Goal: Transaction & Acquisition: Obtain resource

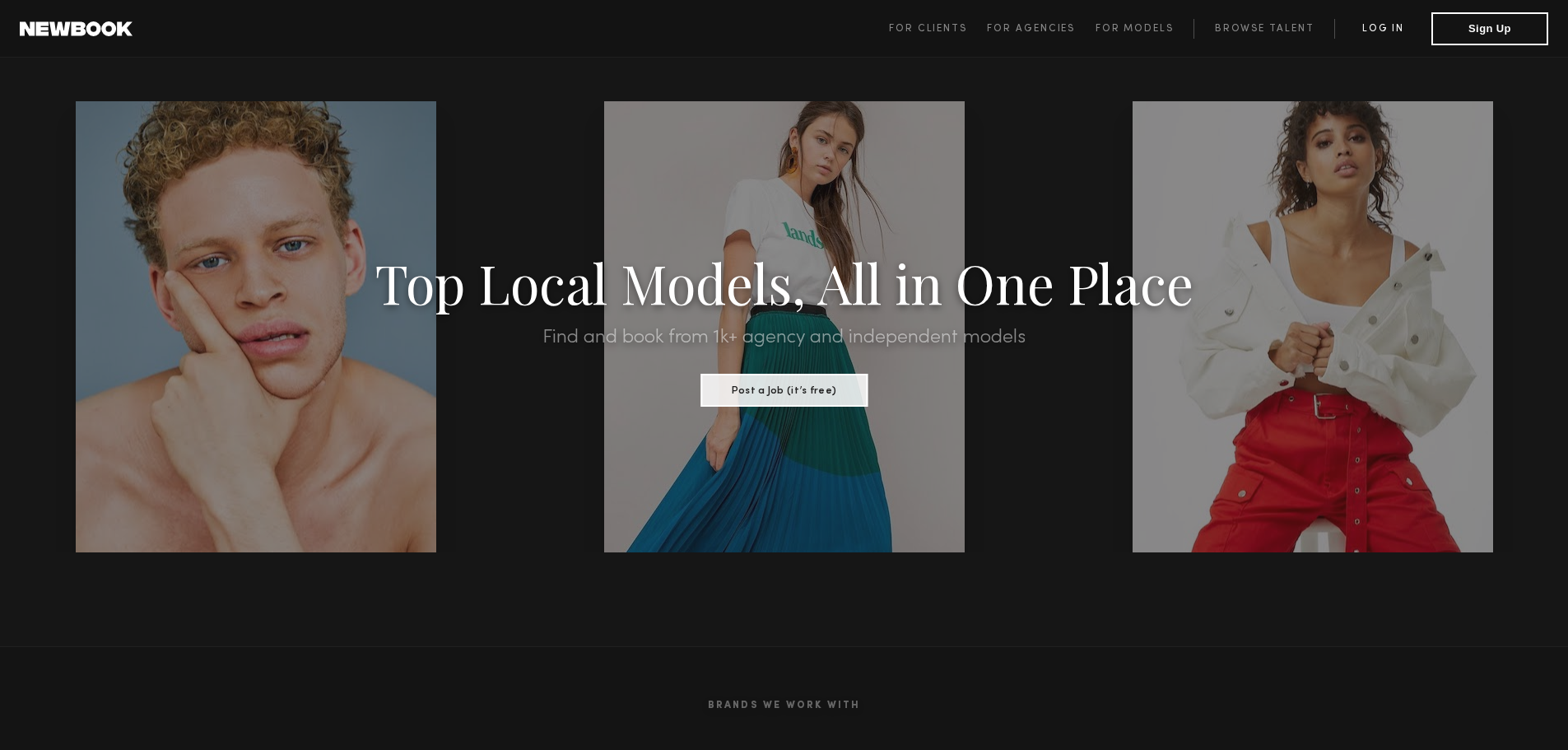
click at [1380, 34] on link "Log in" at bounding box center [1383, 29] width 97 height 19
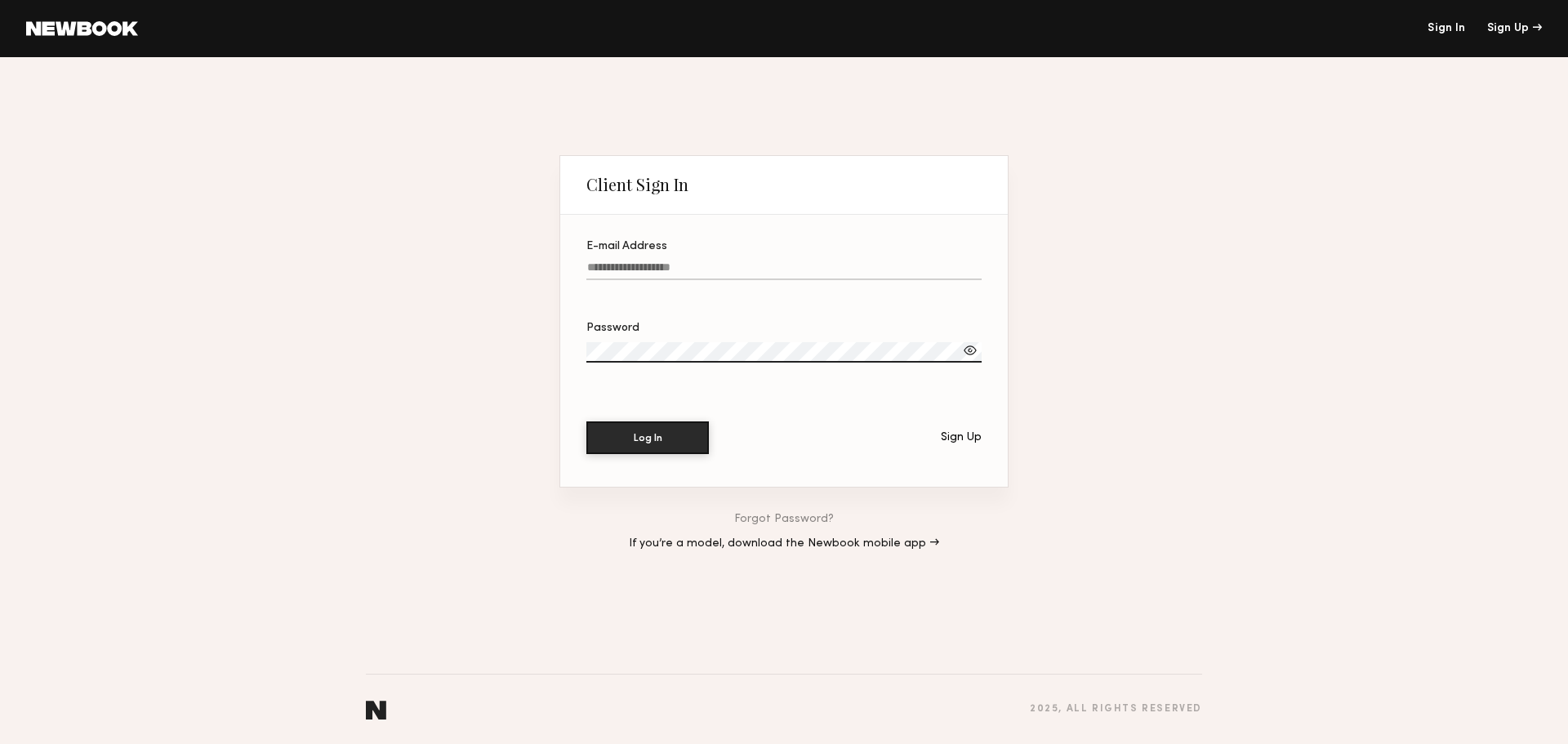
click at [746, 243] on div "E-mail Address" at bounding box center [783, 247] width 395 height 11
click at [746, 261] on input "E-mail Address" at bounding box center [783, 271] width 395 height 19
click at [738, 256] on label "E-mail Address" at bounding box center [783, 269] width 395 height 56
click at [738, 261] on input "E-mail Address" at bounding box center [783, 271] width 395 height 19
click at [680, 264] on input "E-mail Address Required" at bounding box center [783, 271] width 395 height 19
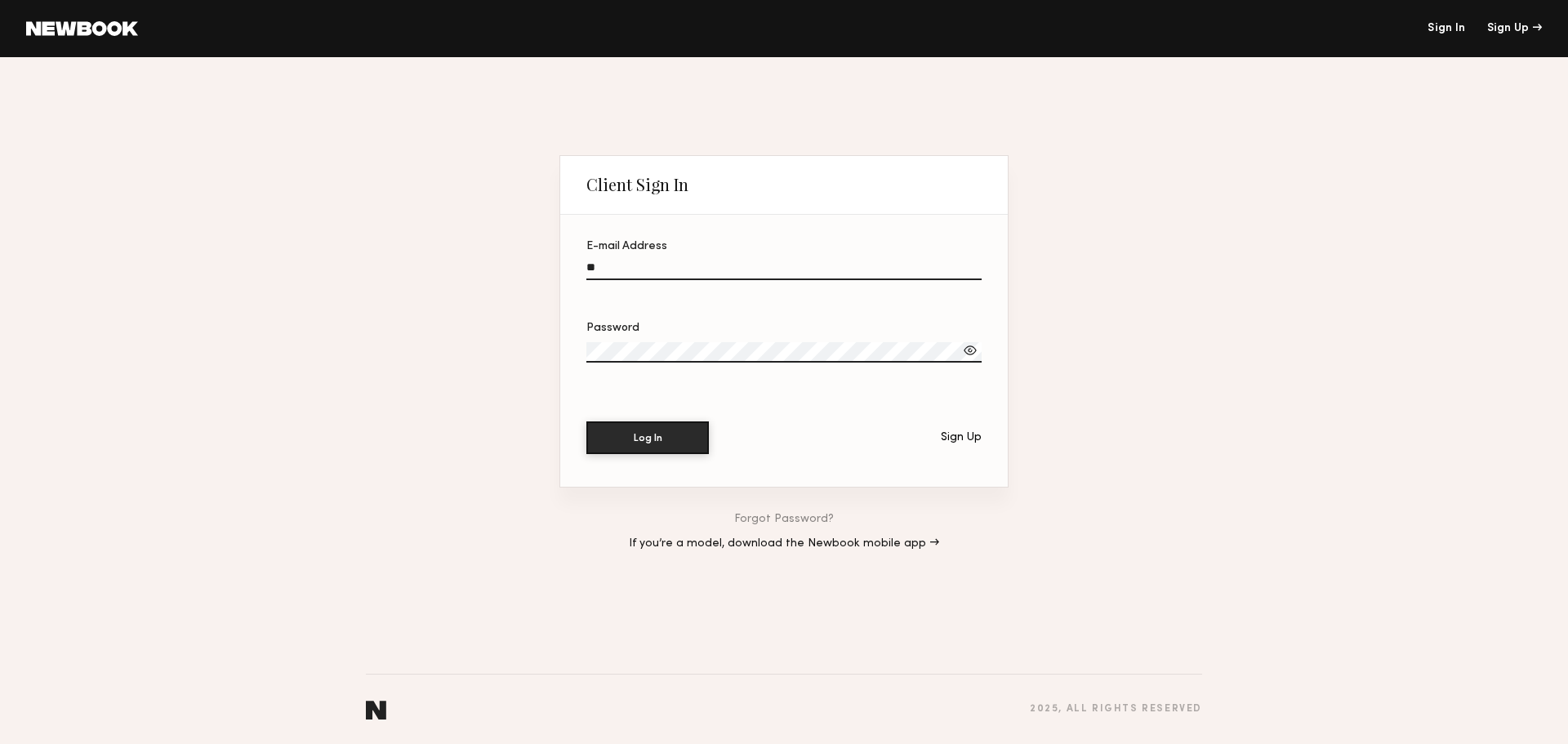
type input "*"
type input "**********"
click at [586, 421] on button "Log In" at bounding box center [647, 438] width 123 height 33
click at [661, 418] on section "**********" at bounding box center [783, 350] width 447 height 273
click at [664, 443] on button "Log In" at bounding box center [647, 437] width 123 height 33
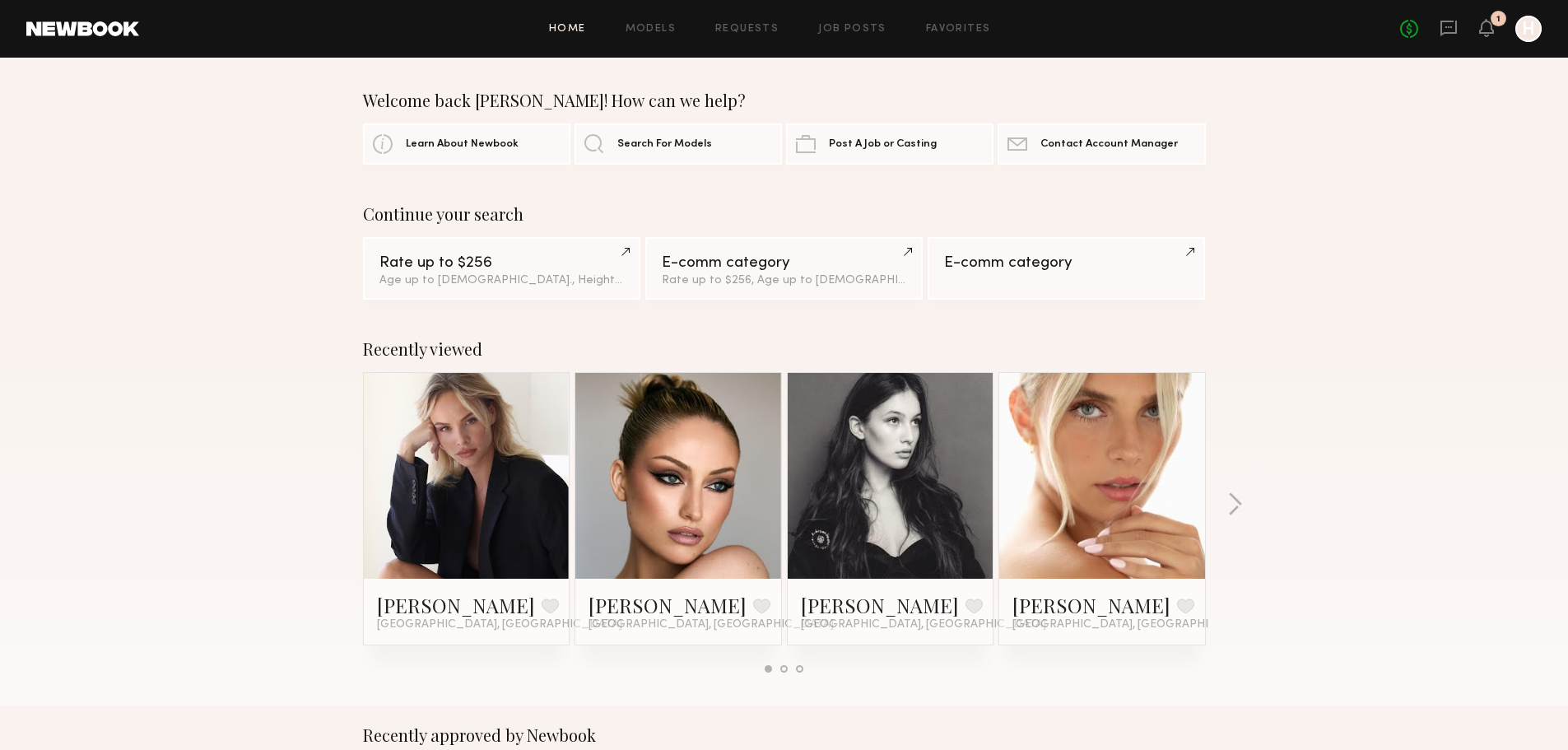
click at [1514, 334] on div "Recently viewed Klaudia S. Favorite Los Angeles, CA Charlotte G. Favorite Los A…" at bounding box center [784, 513] width 1568 height 386
click at [663, 31] on link "Models" at bounding box center [650, 29] width 50 height 11
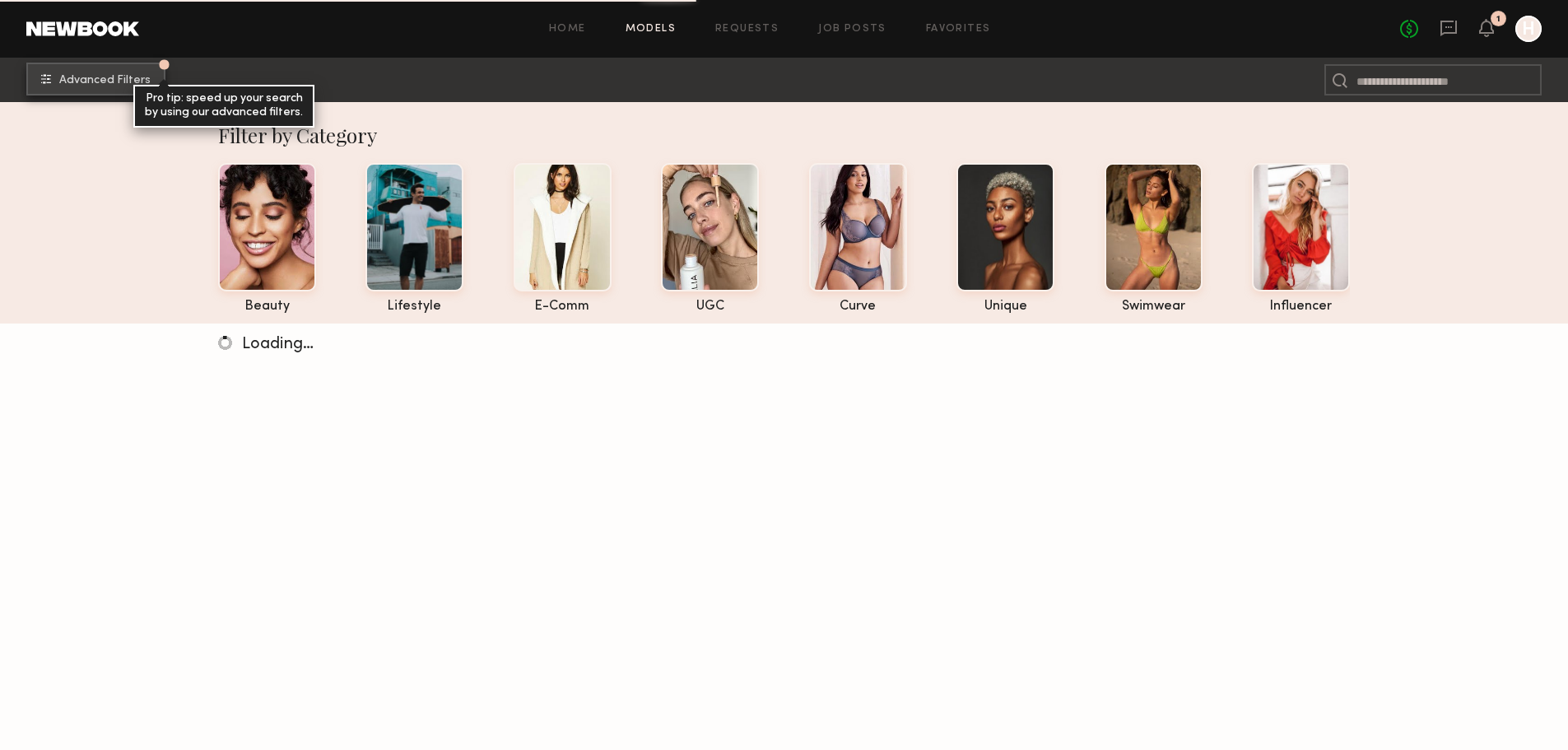
click at [100, 88] on button "Advanced Filters Pro tip: speed up your search by using our advanced filters." at bounding box center [96, 79] width 139 height 33
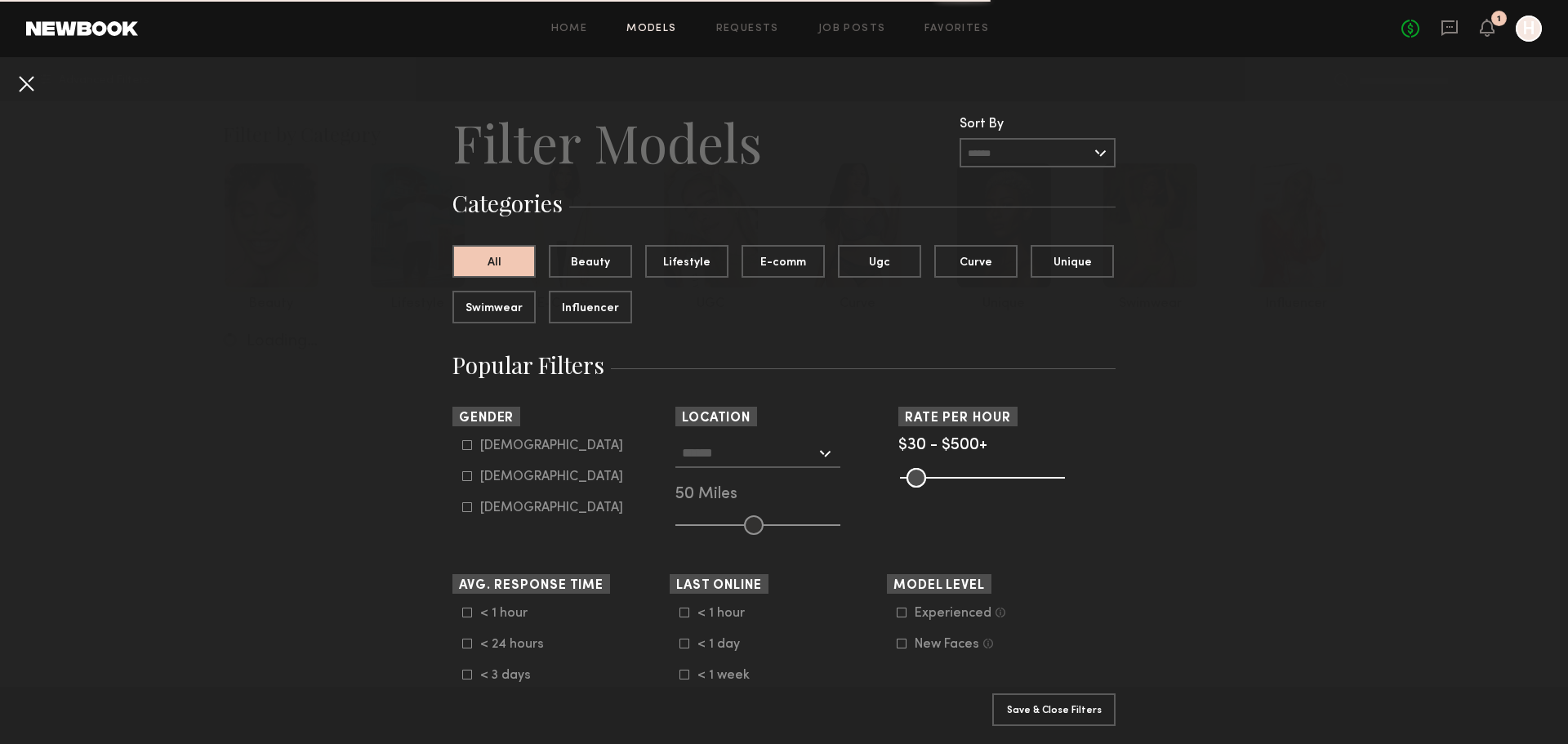
click at [26, 84] on button at bounding box center [26, 82] width 26 height 26
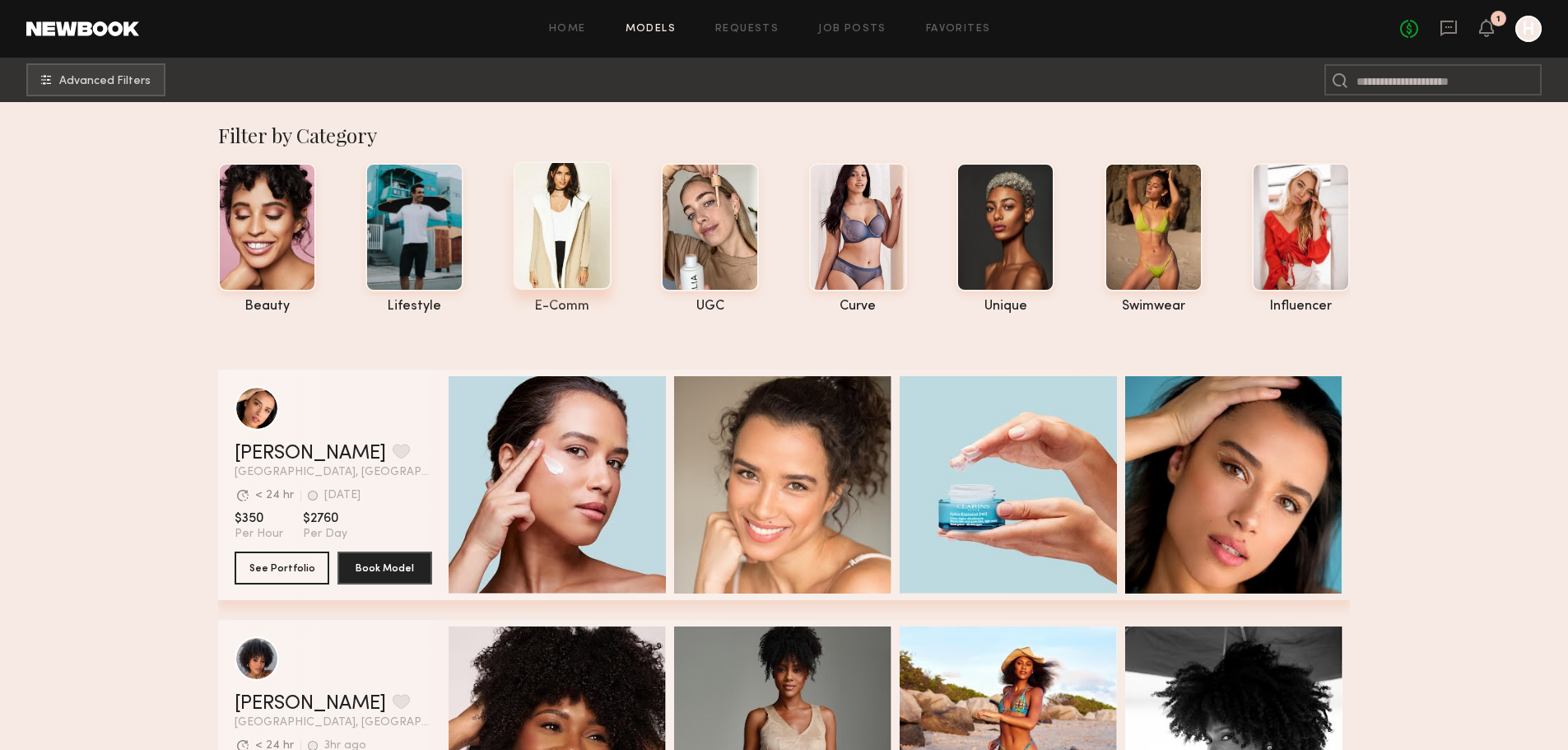
click at [570, 239] on div at bounding box center [562, 225] width 97 height 128
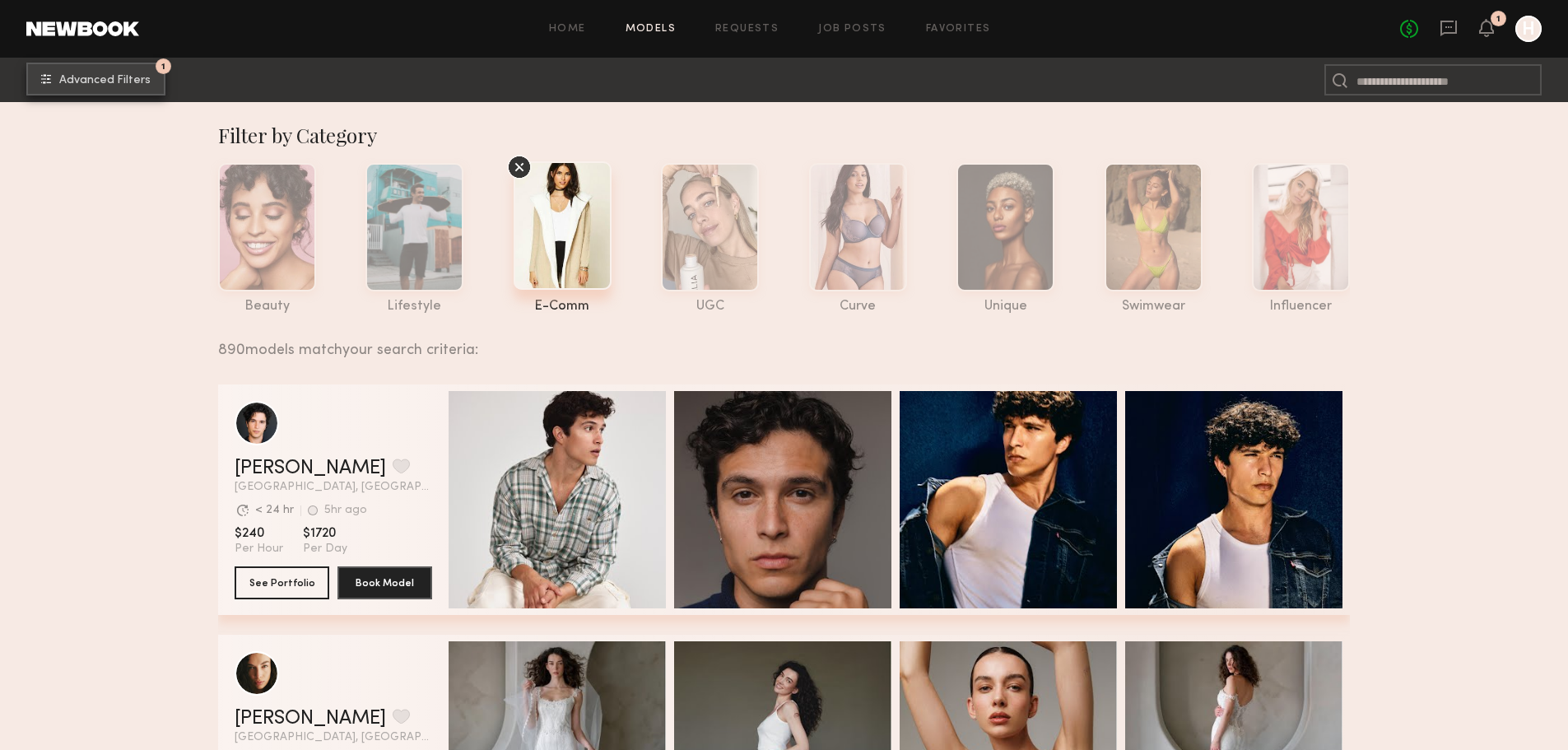
click at [67, 83] on span "Advanced Filters" at bounding box center [104, 81] width 92 height 12
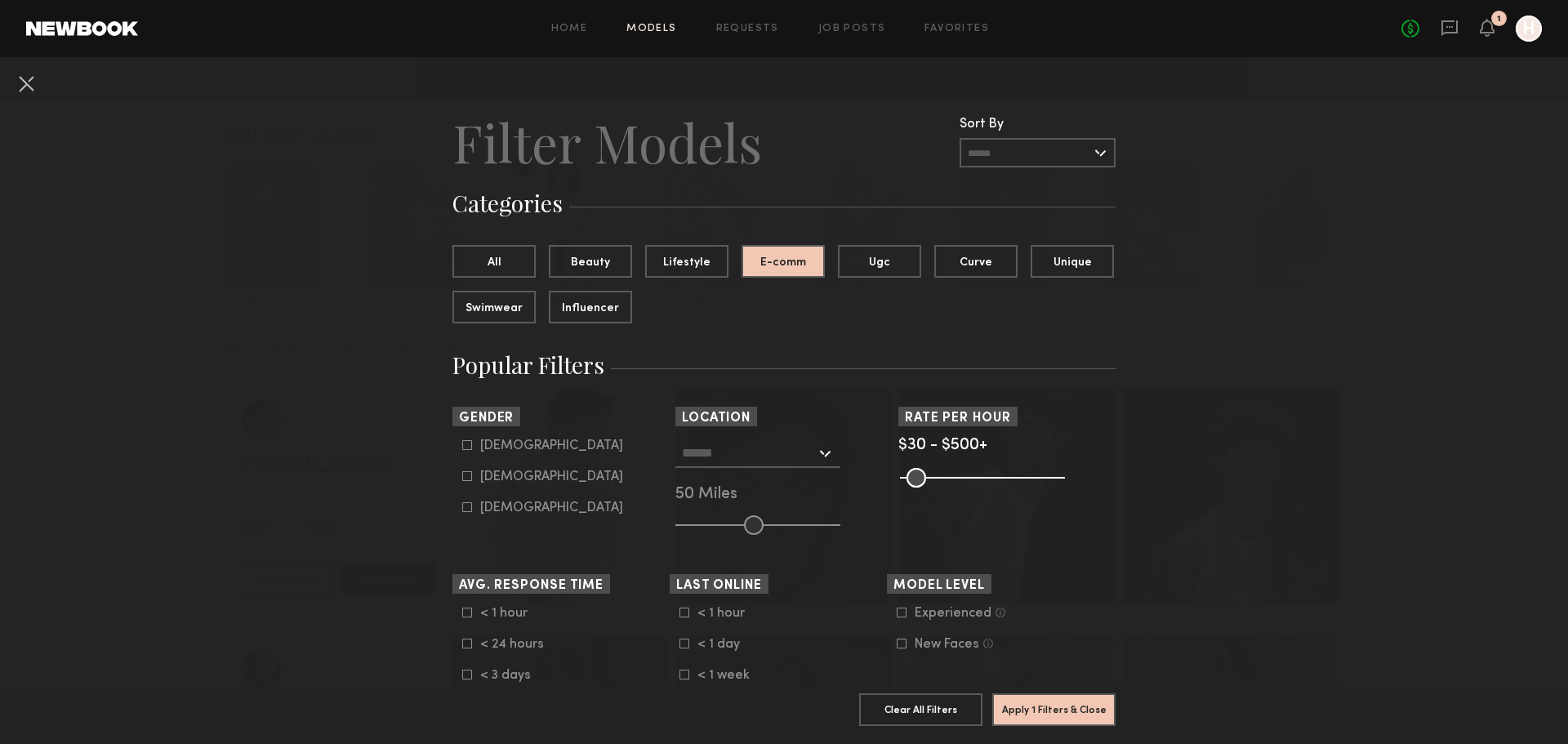
click at [462, 476] on icon at bounding box center [467, 476] width 10 height 10
type input "**"
click at [1057, 704] on button "Apply 2 Filters & Close" at bounding box center [1053, 709] width 123 height 33
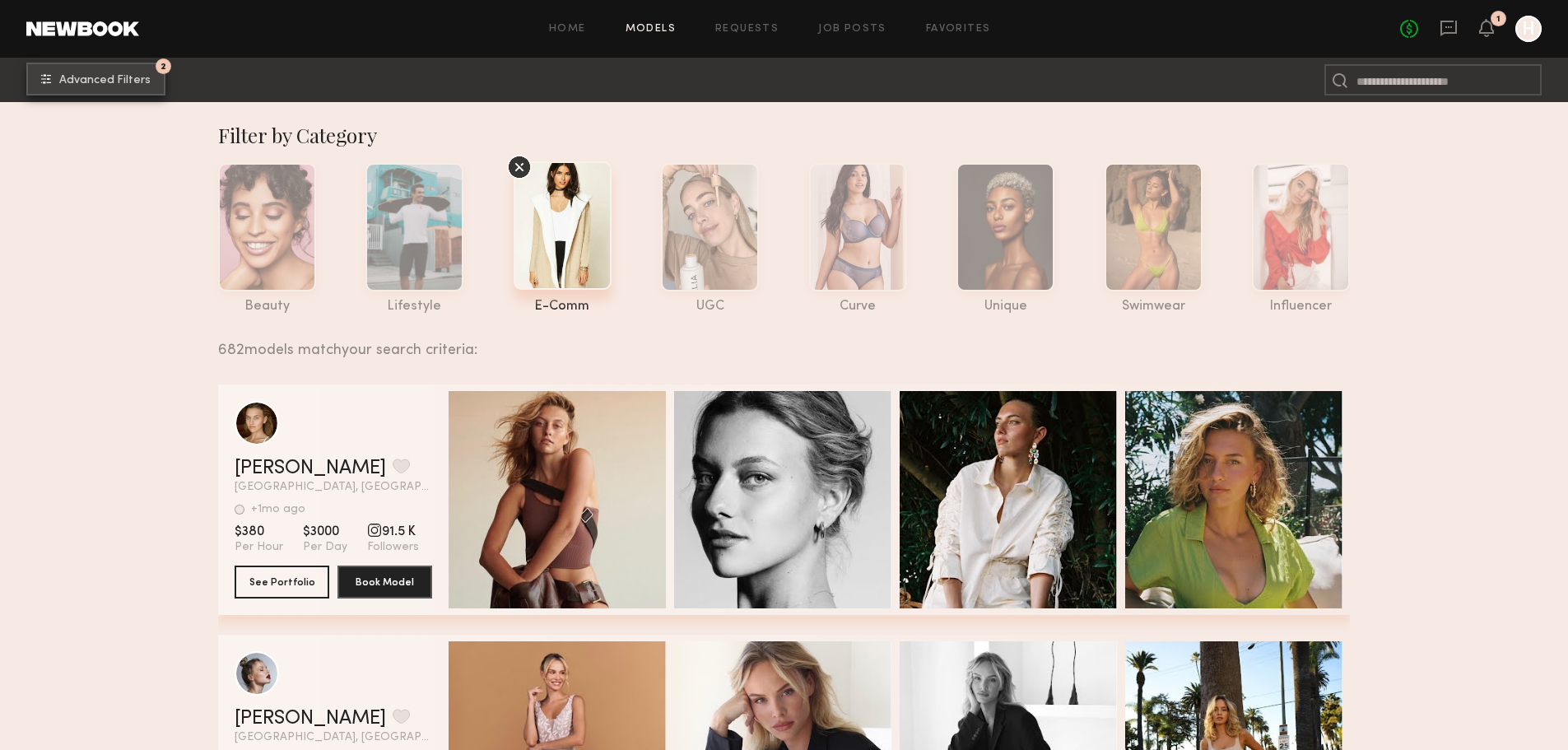
click at [113, 86] on span "Advanced Filters" at bounding box center [104, 81] width 92 height 12
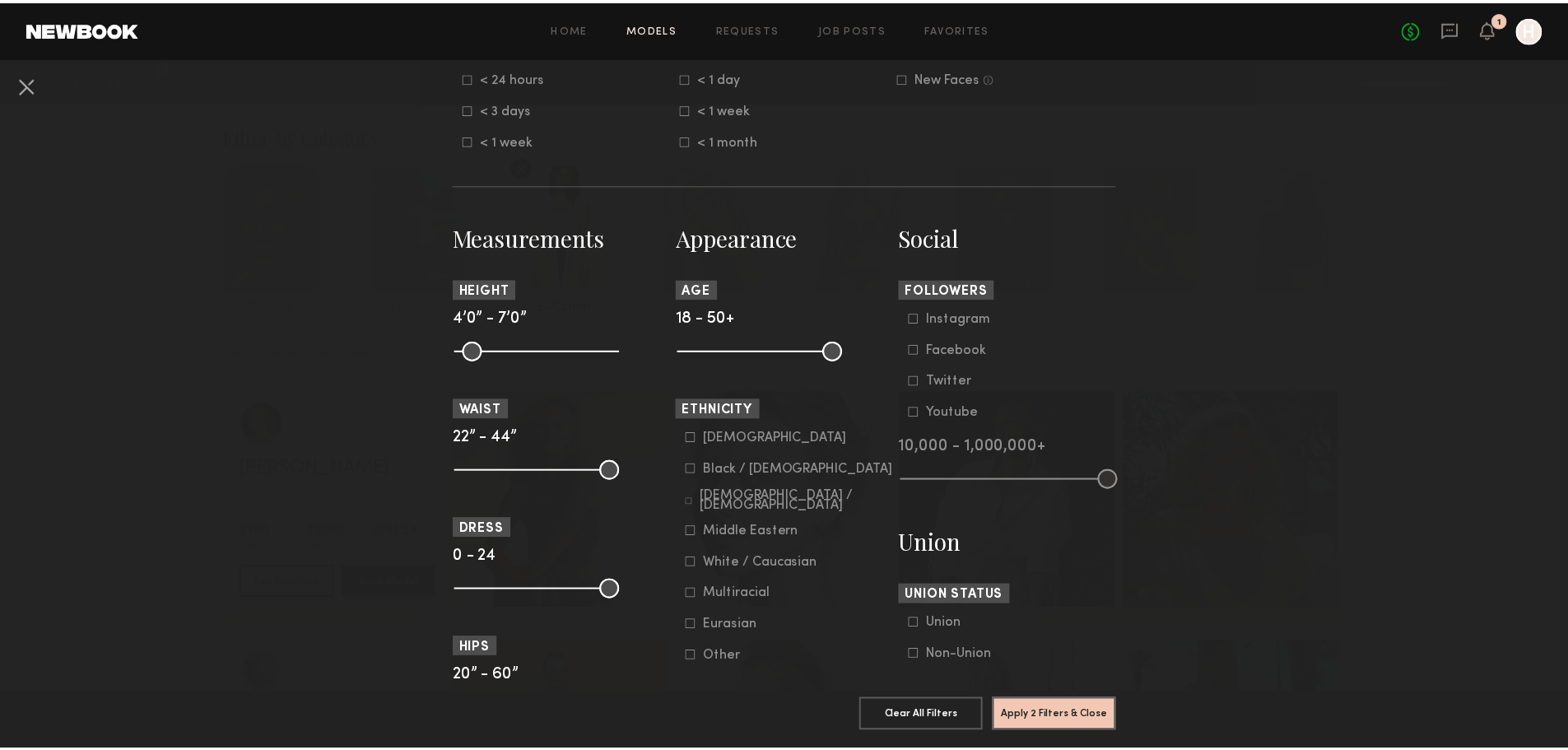
scroll to position [603, 0]
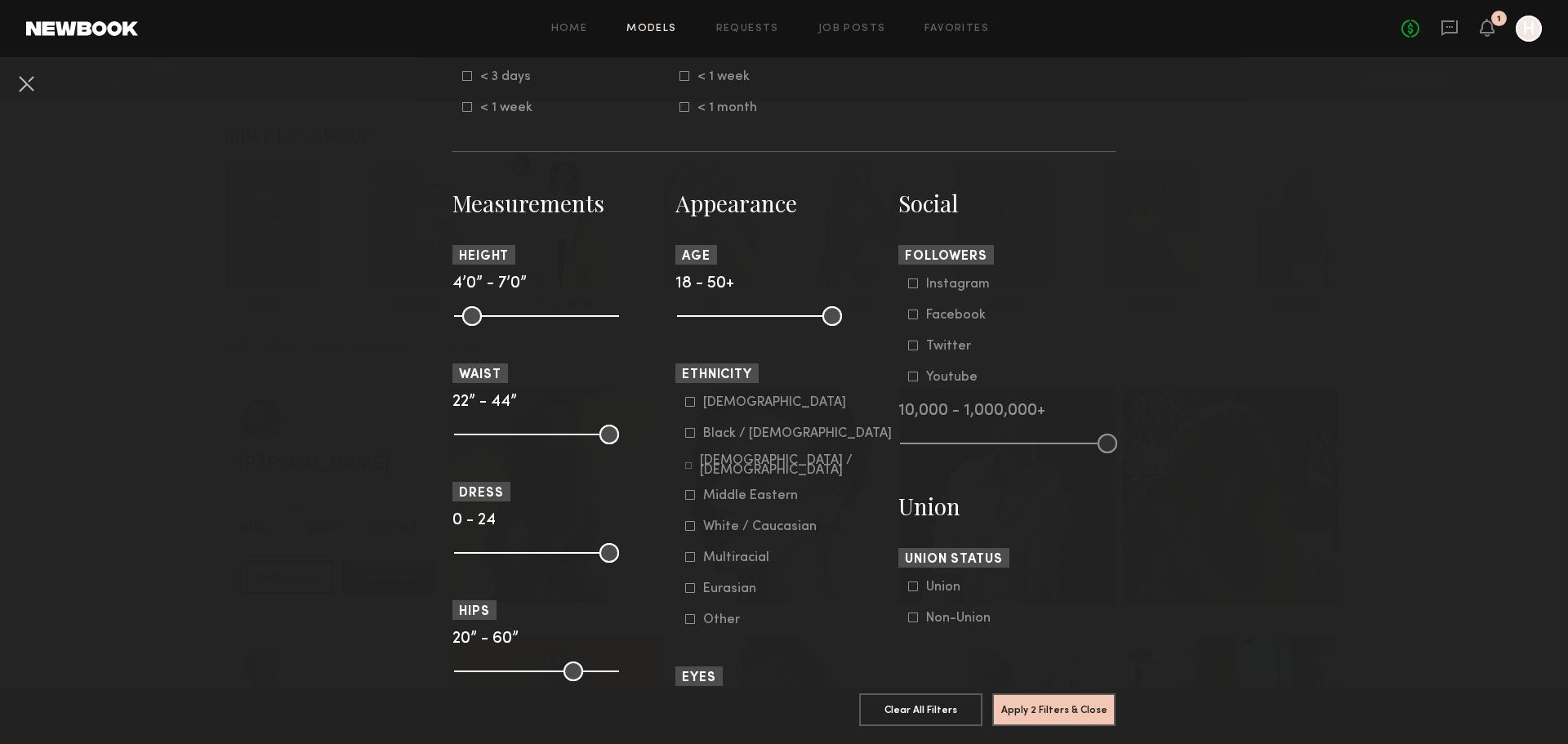
click at [550, 319] on common-range-minmax at bounding box center [535, 314] width 165 height 19
click at [548, 314] on common-range-minmax at bounding box center [535, 314] width 165 height 19
click at [541, 311] on common-range-minmax at bounding box center [535, 314] width 165 height 19
drag, startPoint x: 605, startPoint y: 317, endPoint x: 536, endPoint y: 329, distance: 70.0
type input "**"
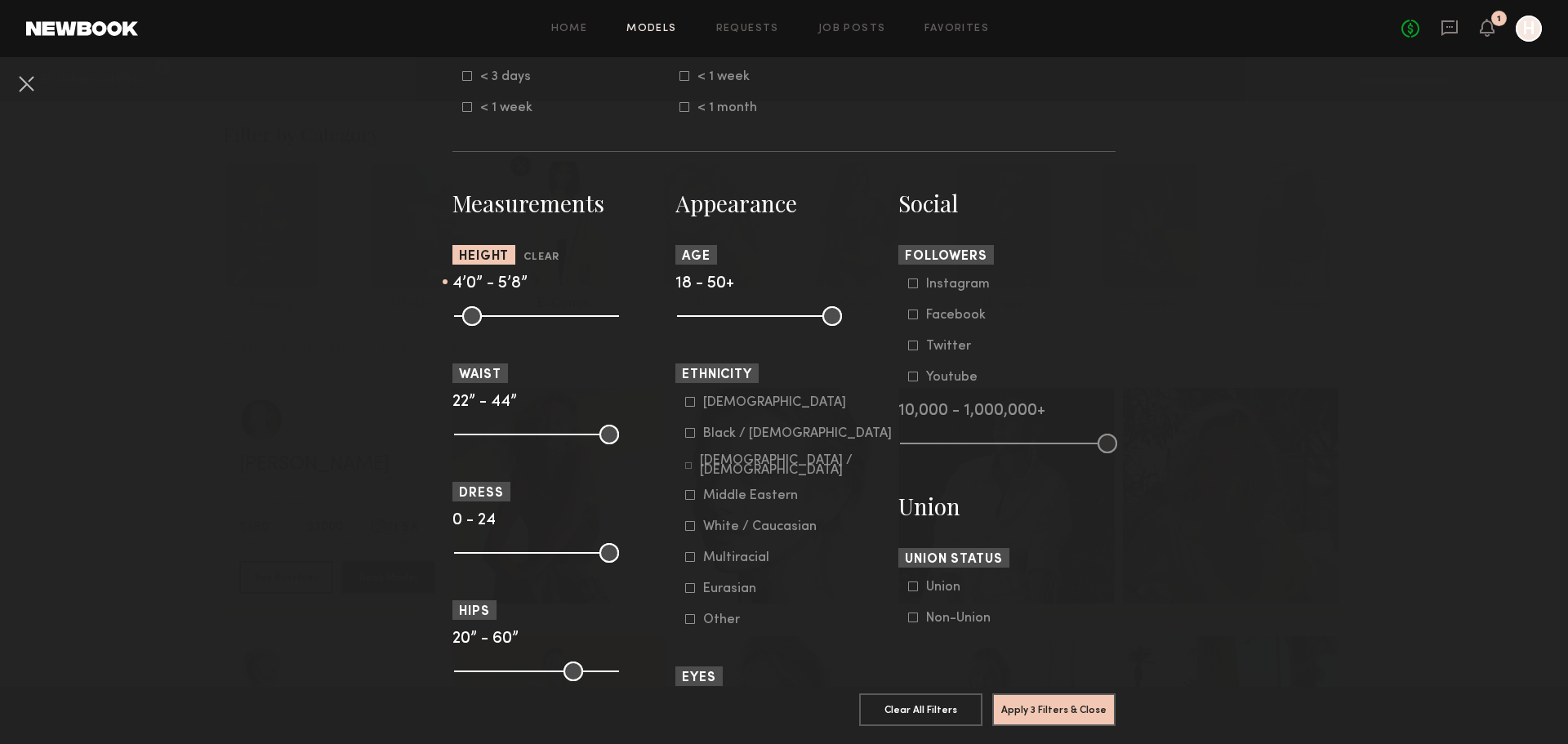
click at [536, 326] on input "range" at bounding box center [536, 316] width 165 height 19
drag, startPoint x: 461, startPoint y: 314, endPoint x: 533, endPoint y: 327, distance: 73.2
type input "**"
click at [533, 326] on input "range" at bounding box center [536, 316] width 165 height 19
type input "**"
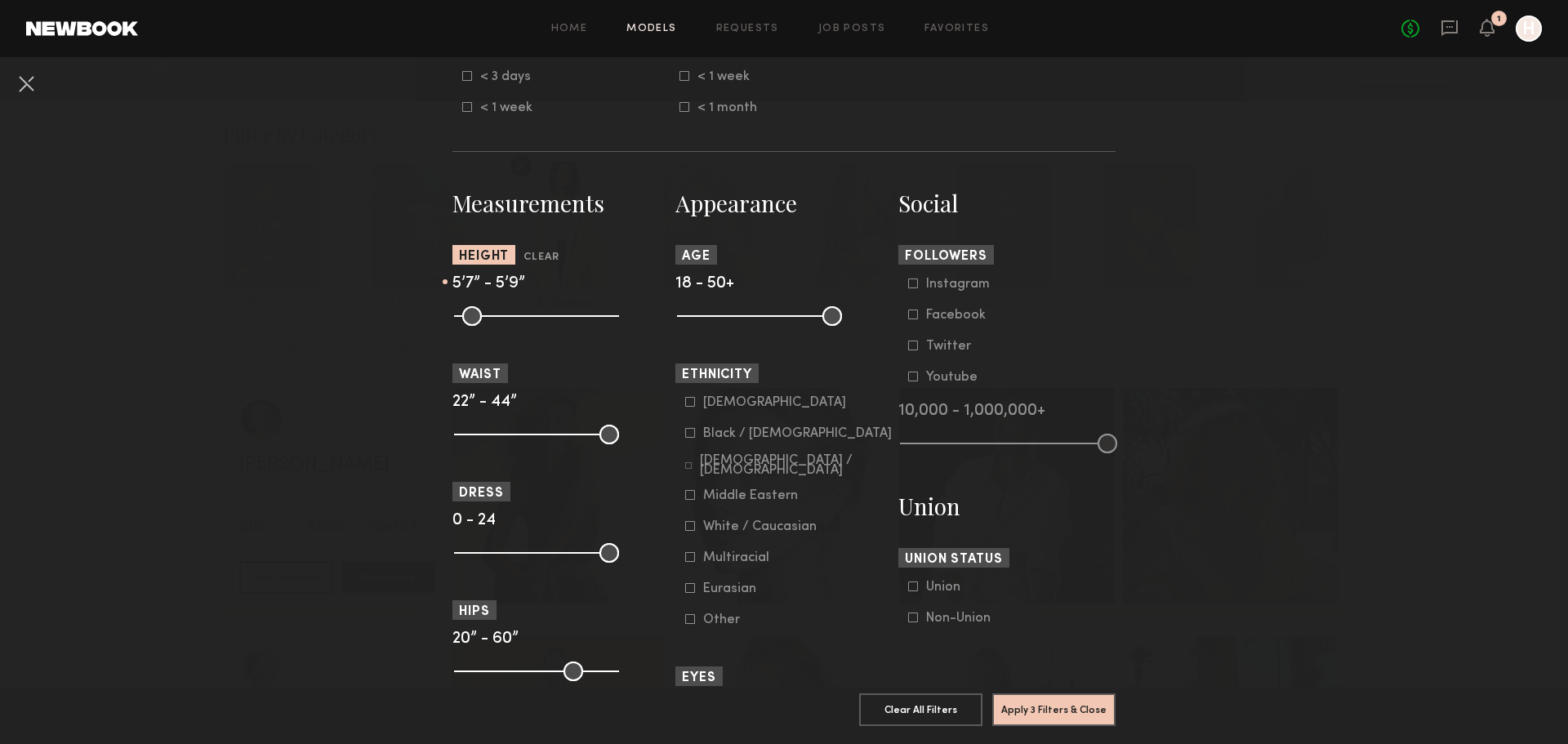
click at [544, 322] on input "range" at bounding box center [536, 316] width 165 height 19
click at [1064, 704] on button "Apply 3 Filters & Close" at bounding box center [1053, 709] width 123 height 33
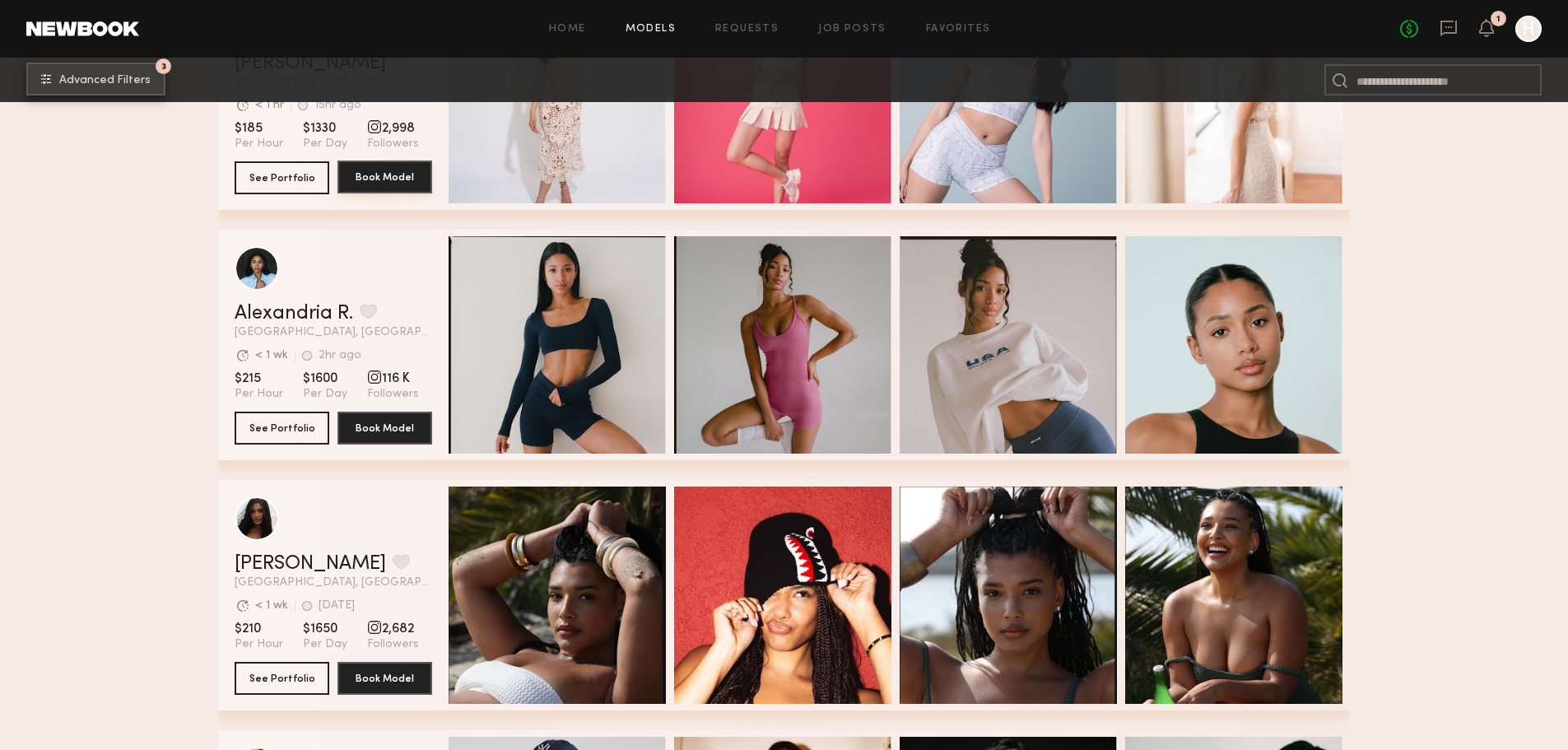
scroll to position [1208, 0]
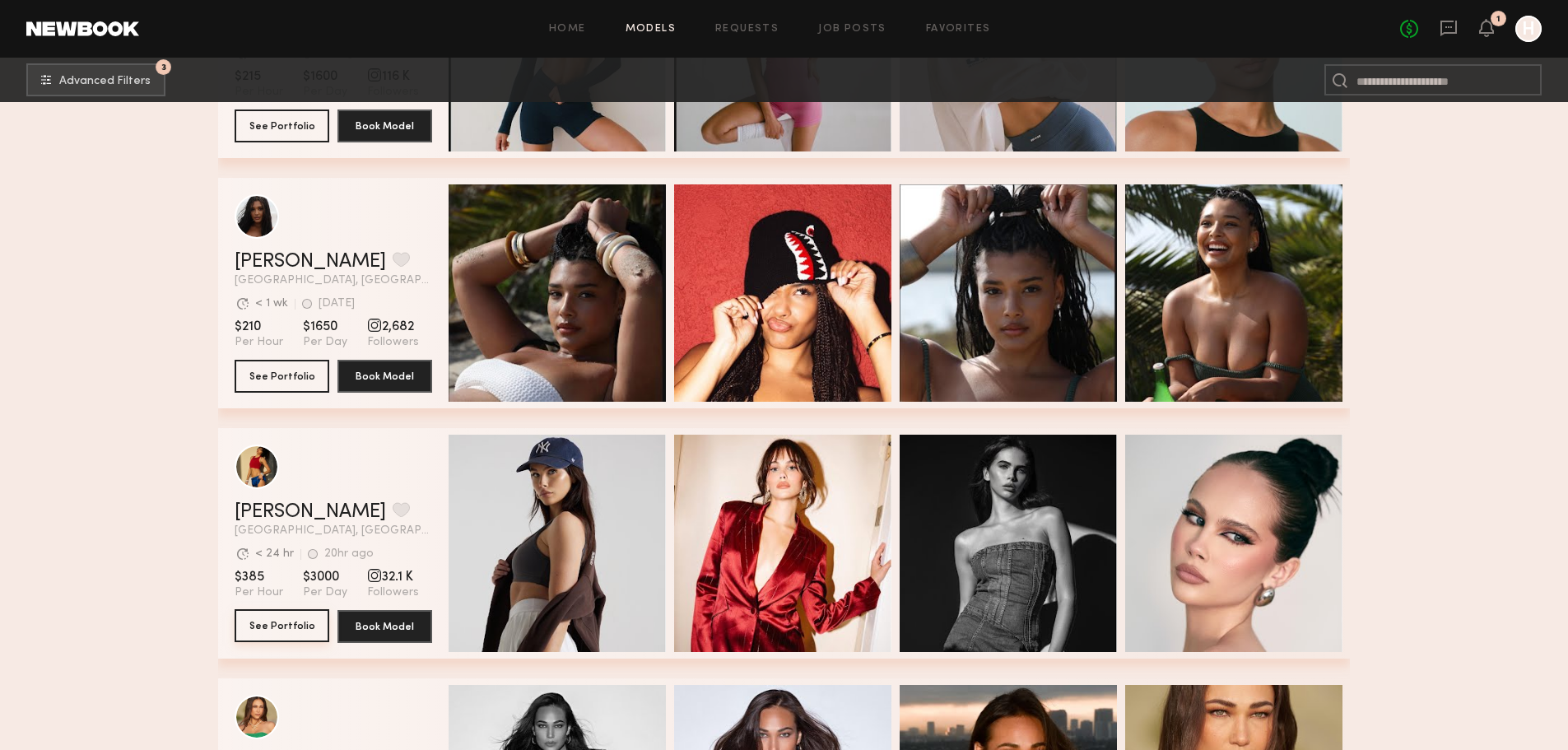
click at [285, 632] on button "See Portfolio" at bounding box center [282, 625] width 95 height 33
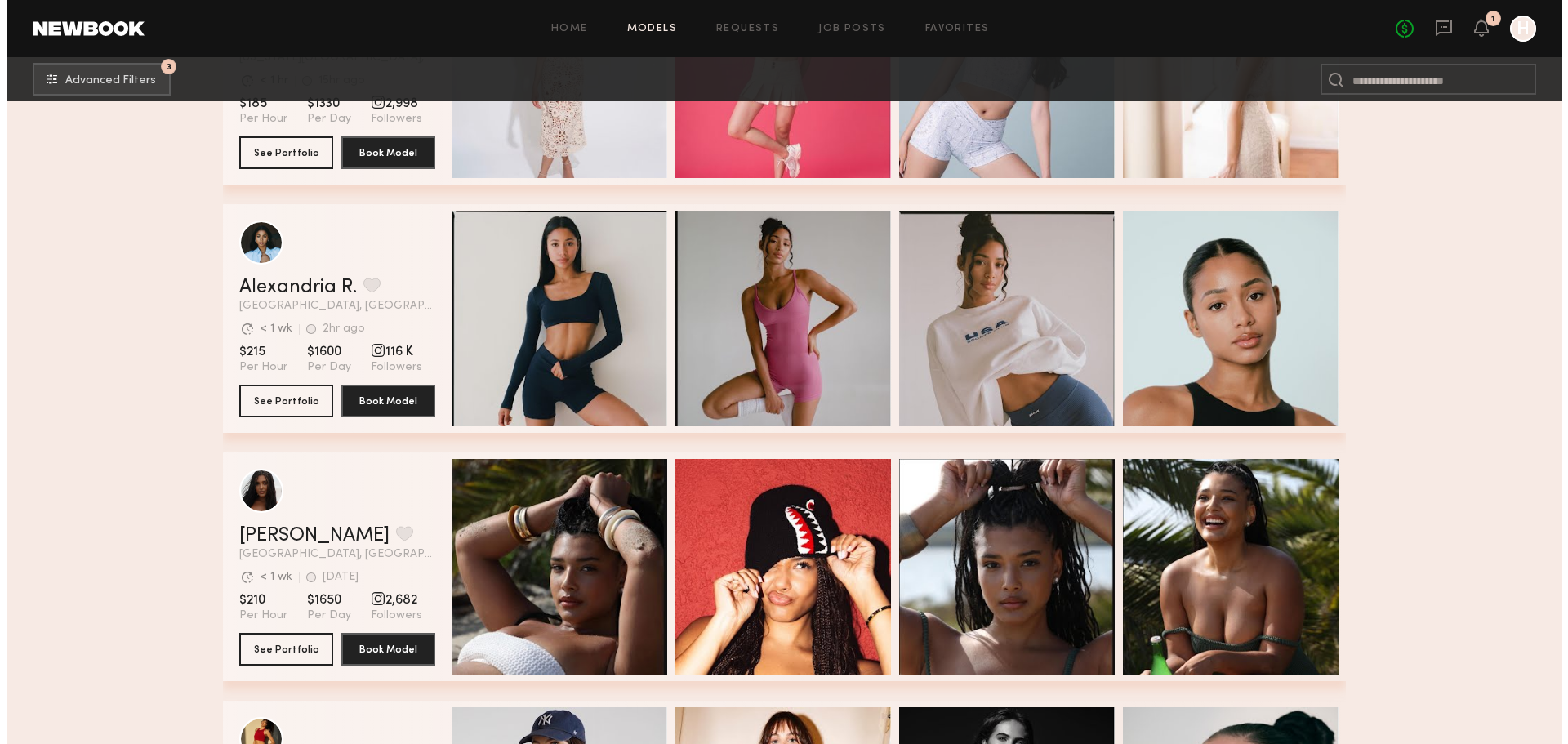
scroll to position [598, 0]
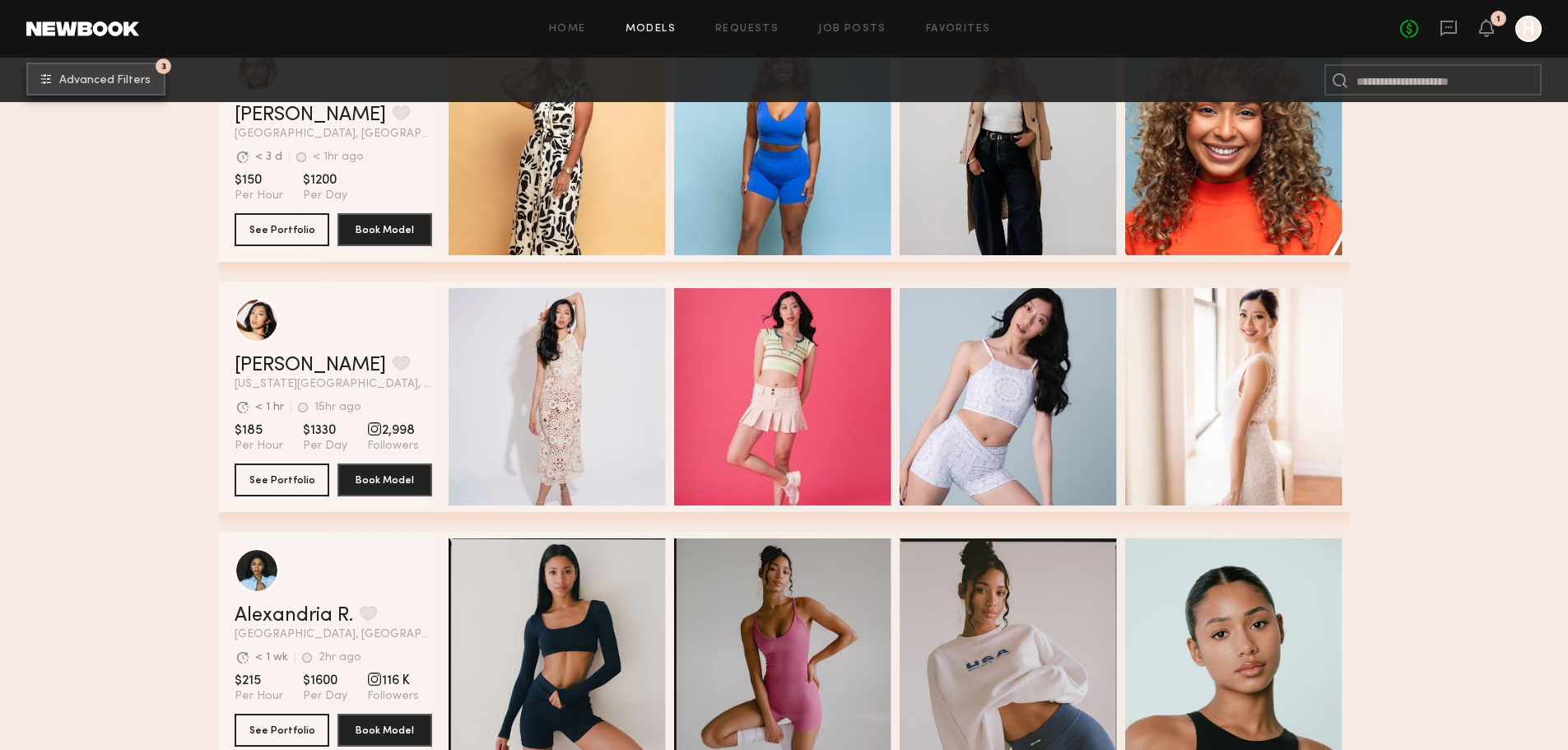
click at [94, 87] on span "Advanced Filters" at bounding box center [104, 81] width 92 height 12
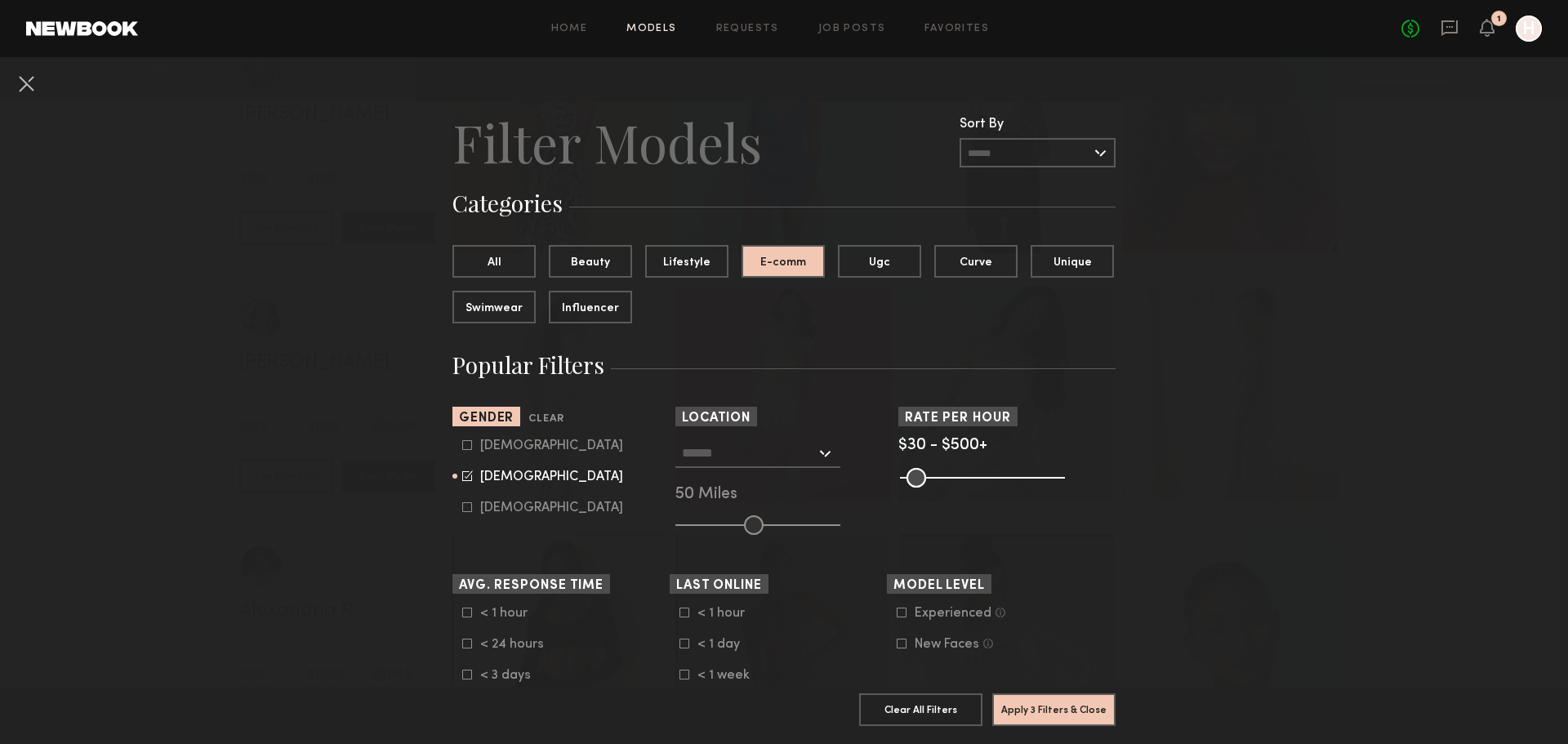
scroll to position [300, 0]
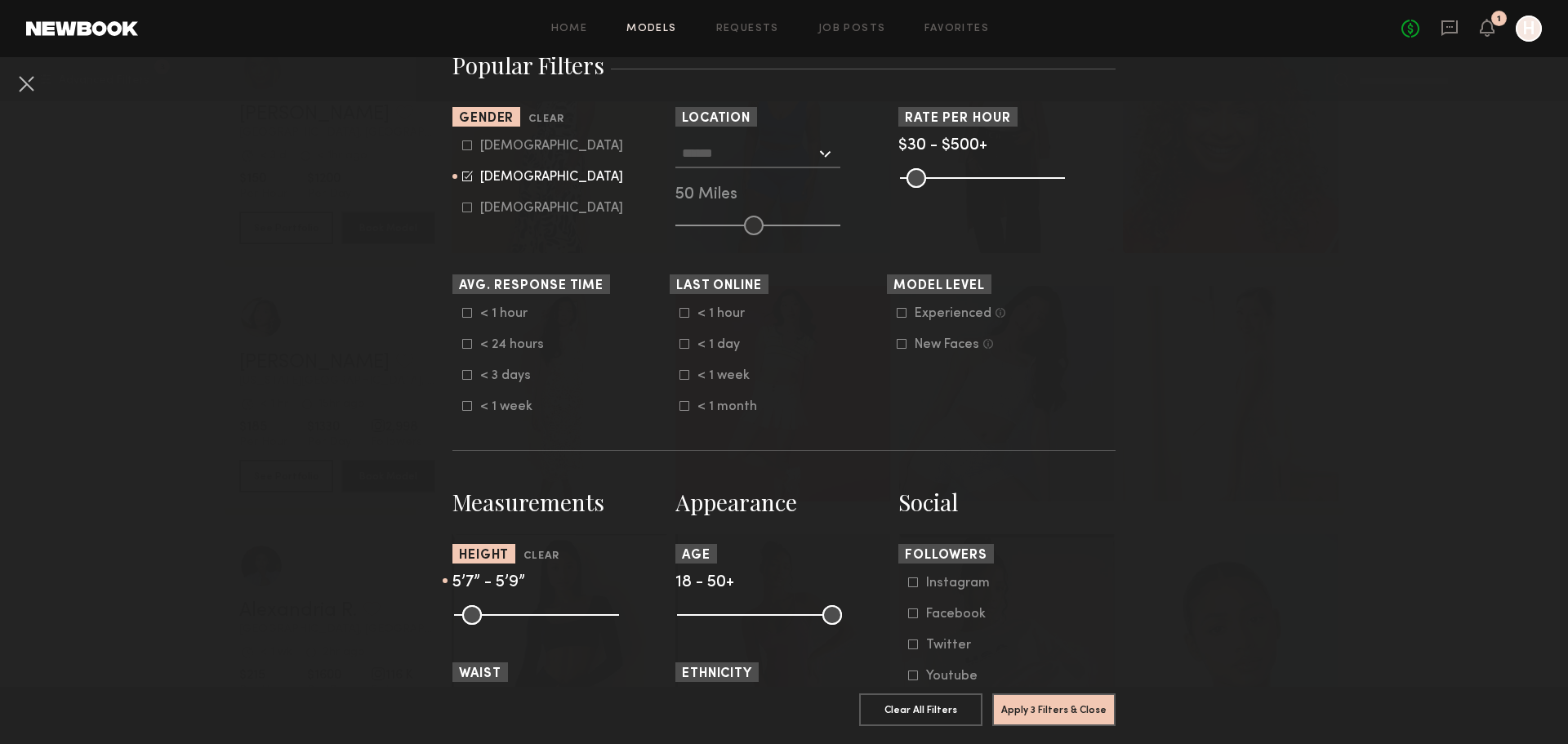
click at [980, 175] on common-range-minmax at bounding box center [980, 176] width 165 height 19
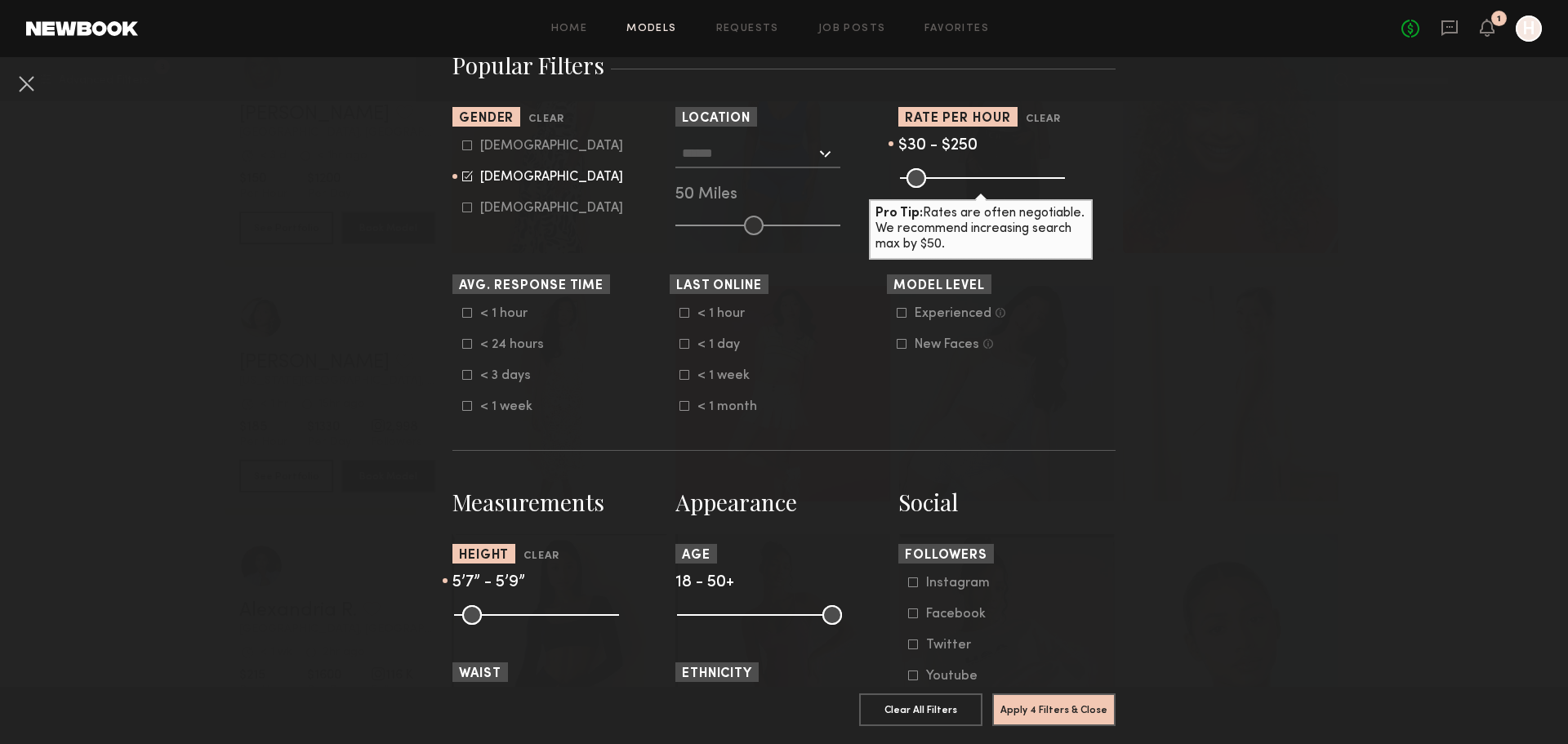
drag, startPoint x: 1049, startPoint y: 180, endPoint x: 972, endPoint y: 188, distance: 77.4
type input "***"
click at [972, 188] on input "range" at bounding box center [982, 178] width 165 height 19
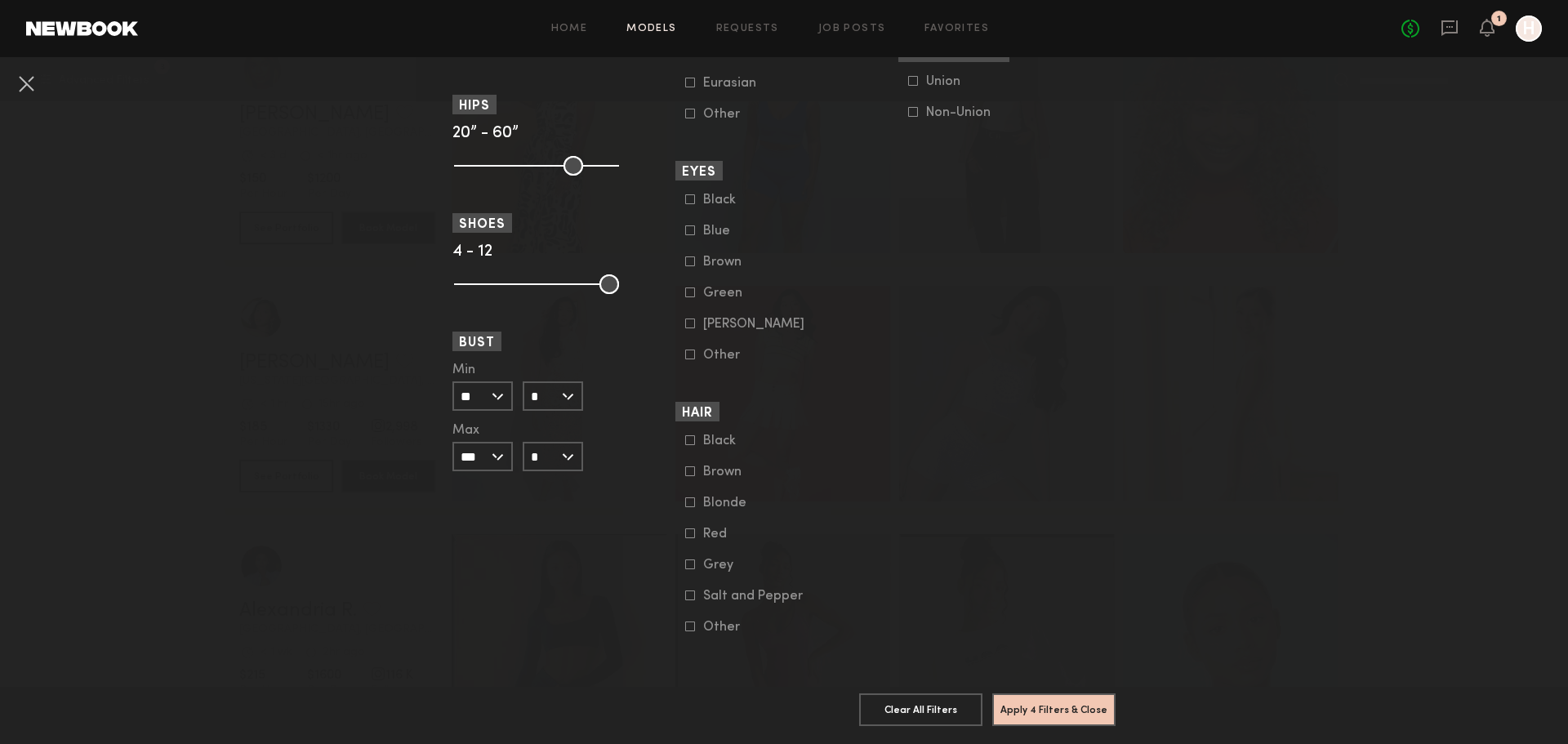
scroll to position [817, 0]
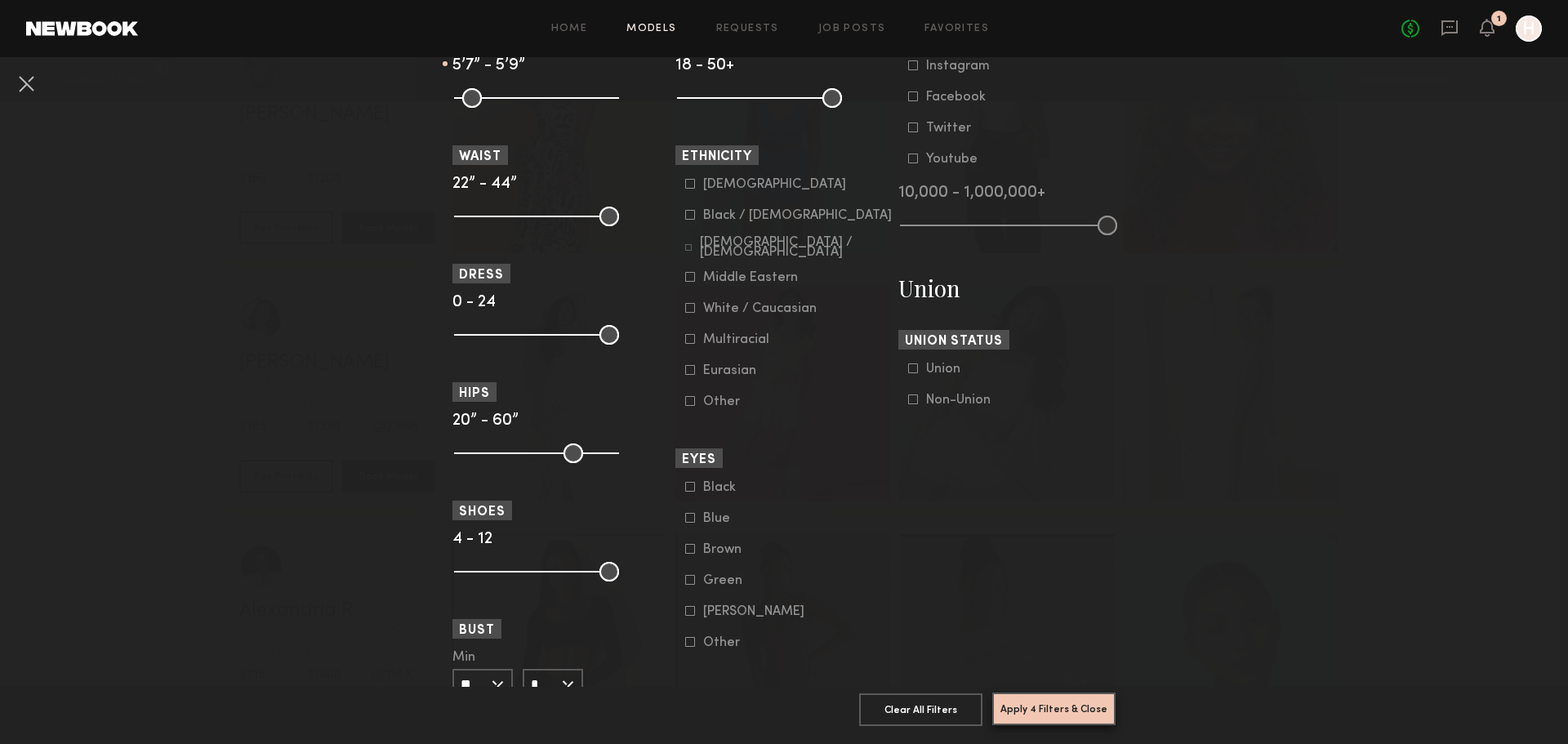
click at [1053, 703] on button "Apply 4 Filters & Close" at bounding box center [1053, 709] width 123 height 33
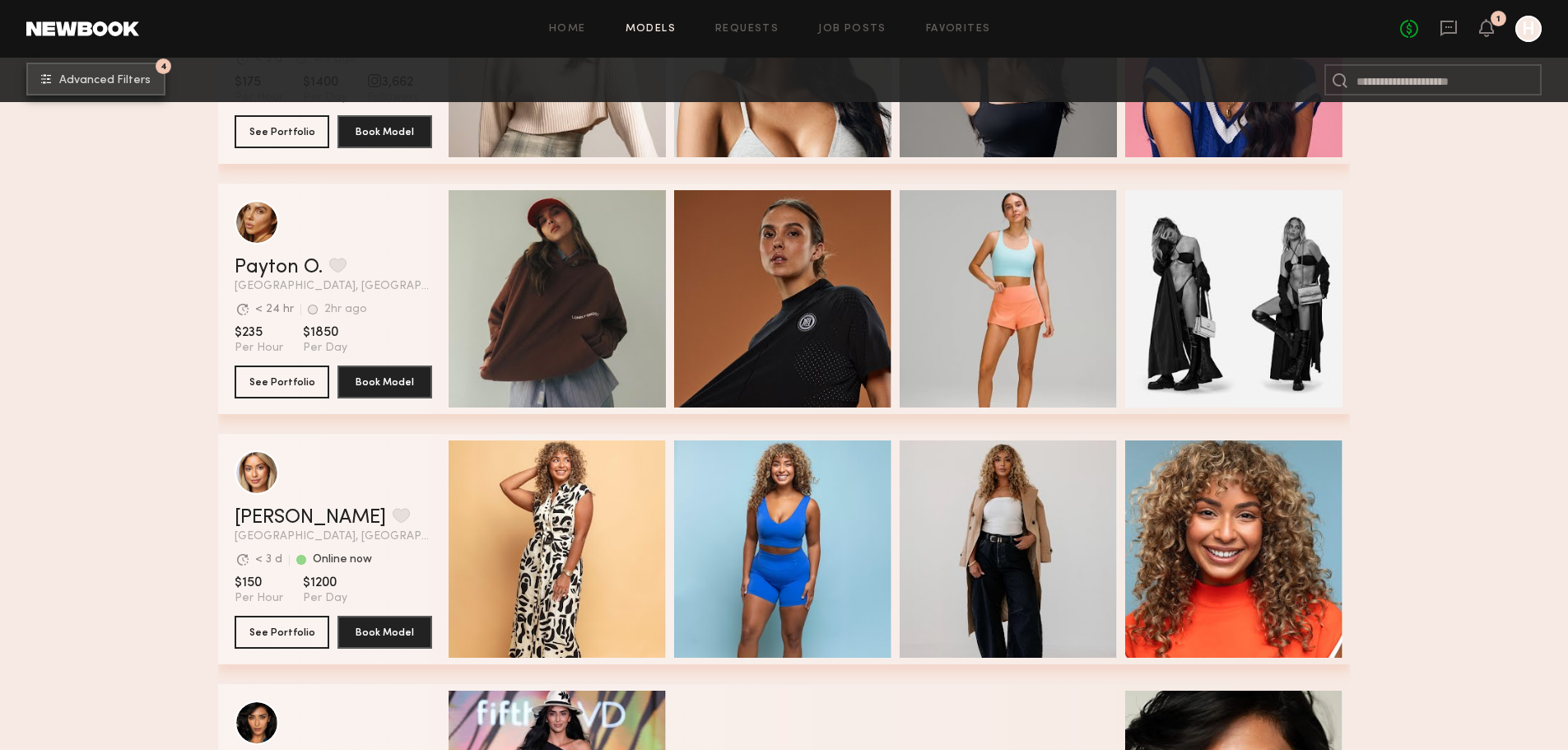
scroll to position [1208, 0]
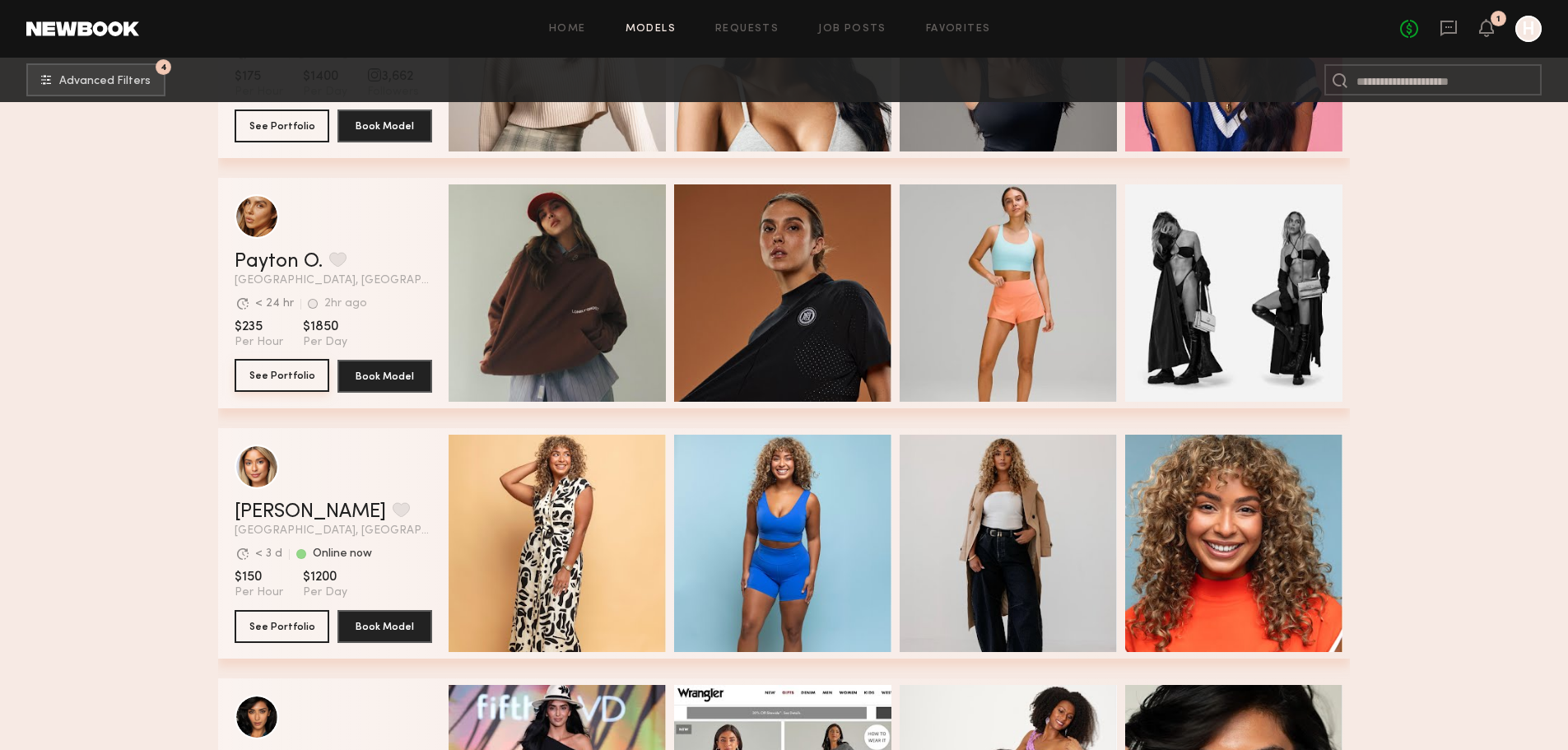
click at [282, 391] on button "See Portfolio" at bounding box center [282, 375] width 95 height 33
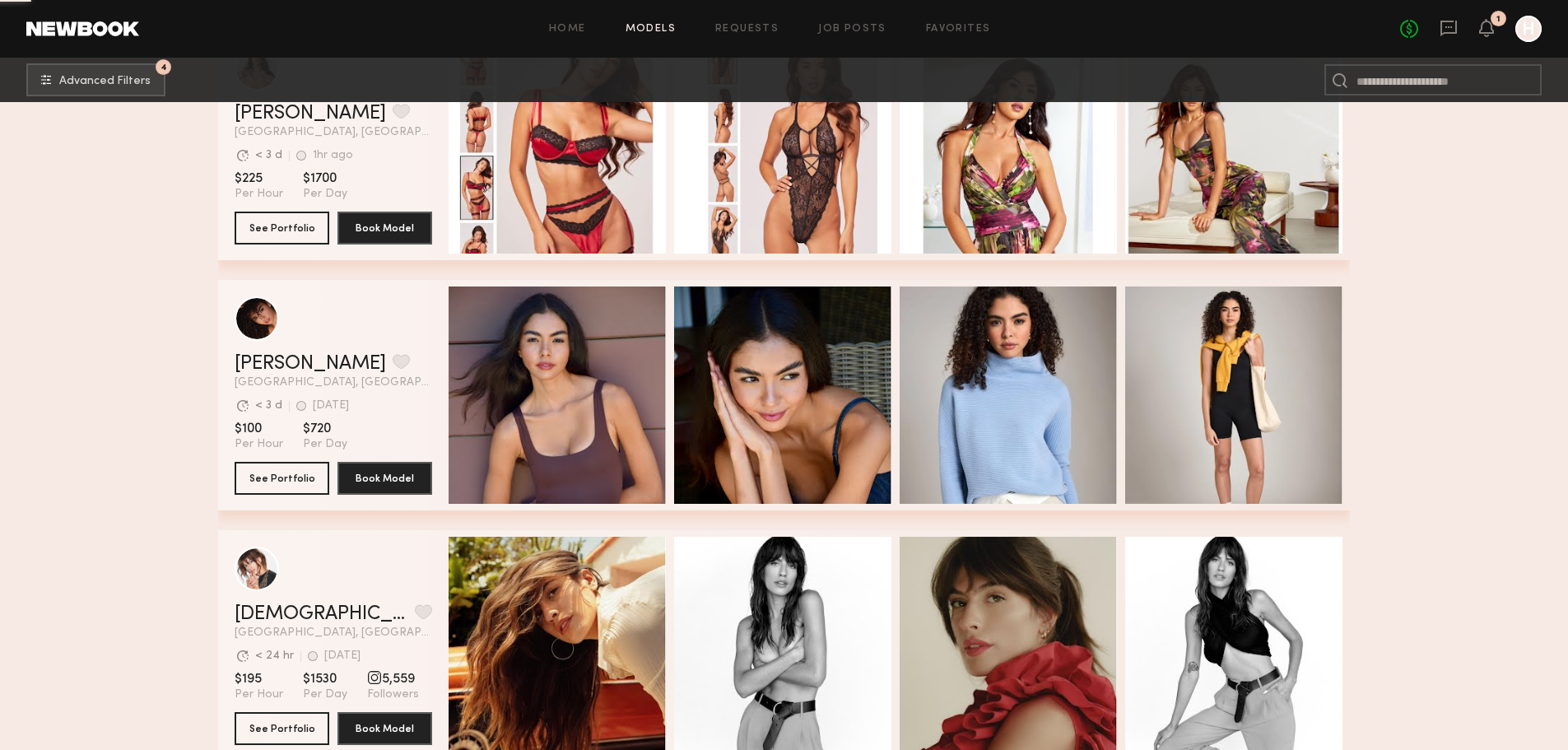
scroll to position [2113, 0]
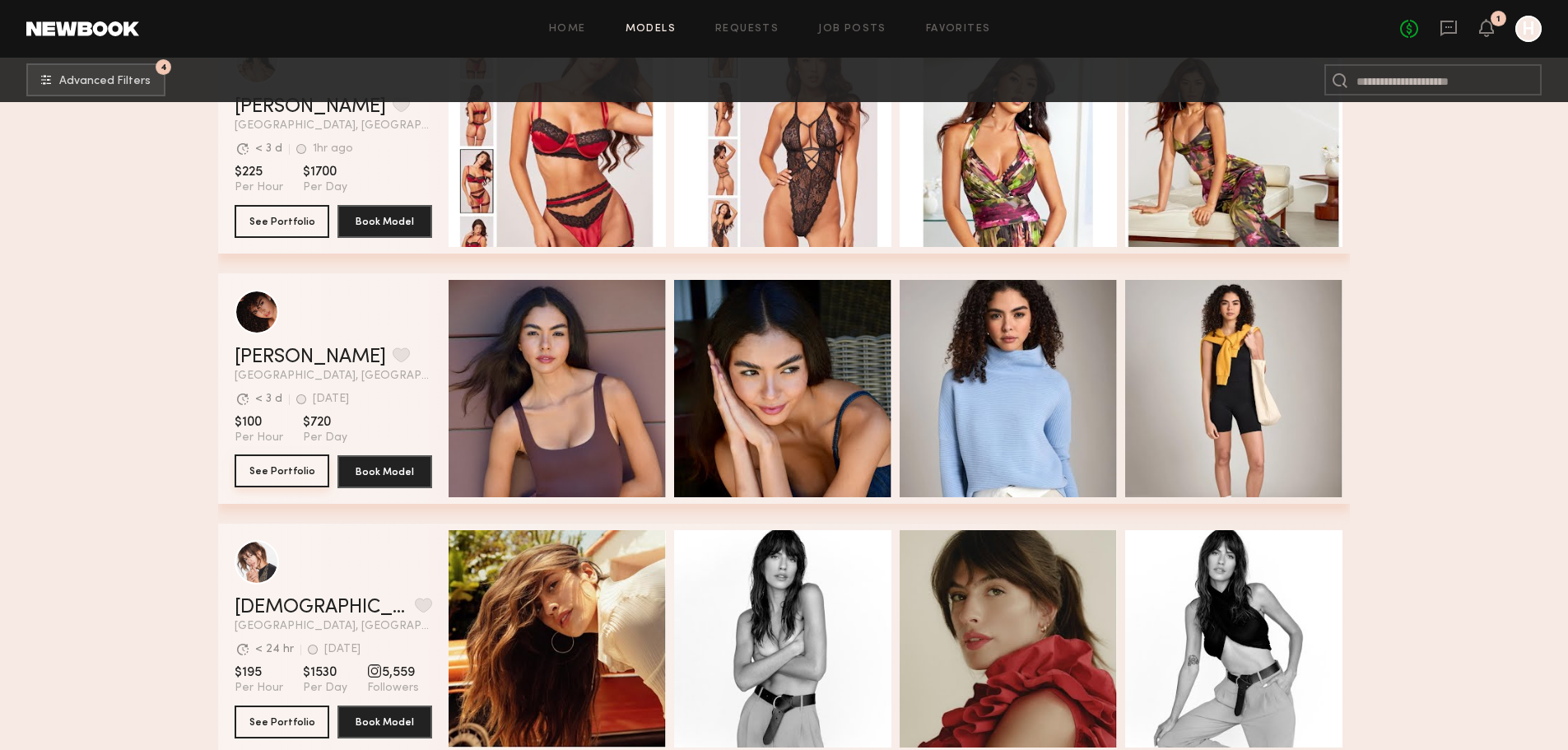
click at [289, 487] on button "See Portfolio" at bounding box center [282, 471] width 95 height 33
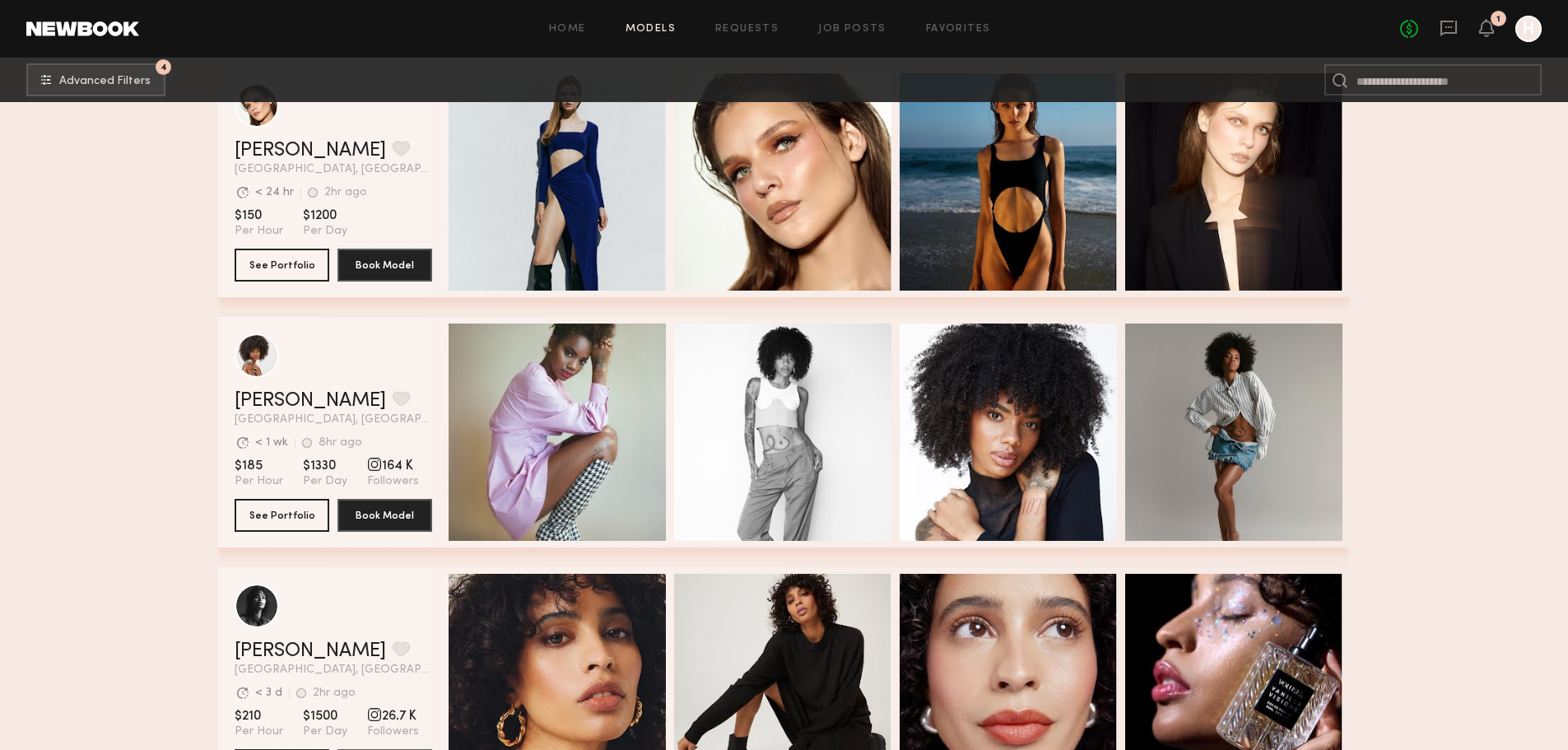
scroll to position [3019, 0]
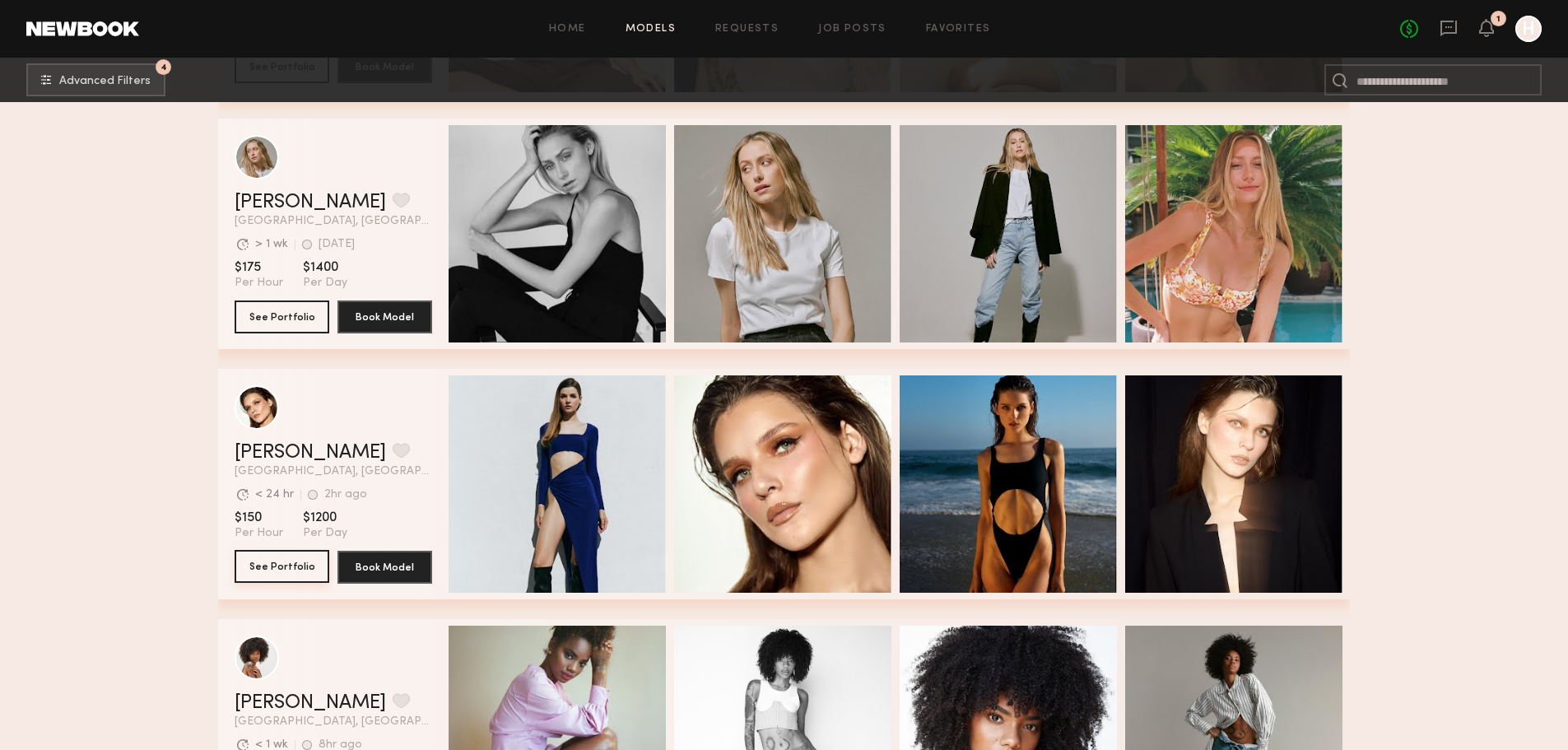
click at [277, 580] on button "See Portfolio" at bounding box center [282, 567] width 95 height 33
click at [1503, 343] on section "Filter by Category beauty lifestyle e-comm UGC curve unique swimwear influencer…" at bounding box center [784, 228] width 1568 height 6290
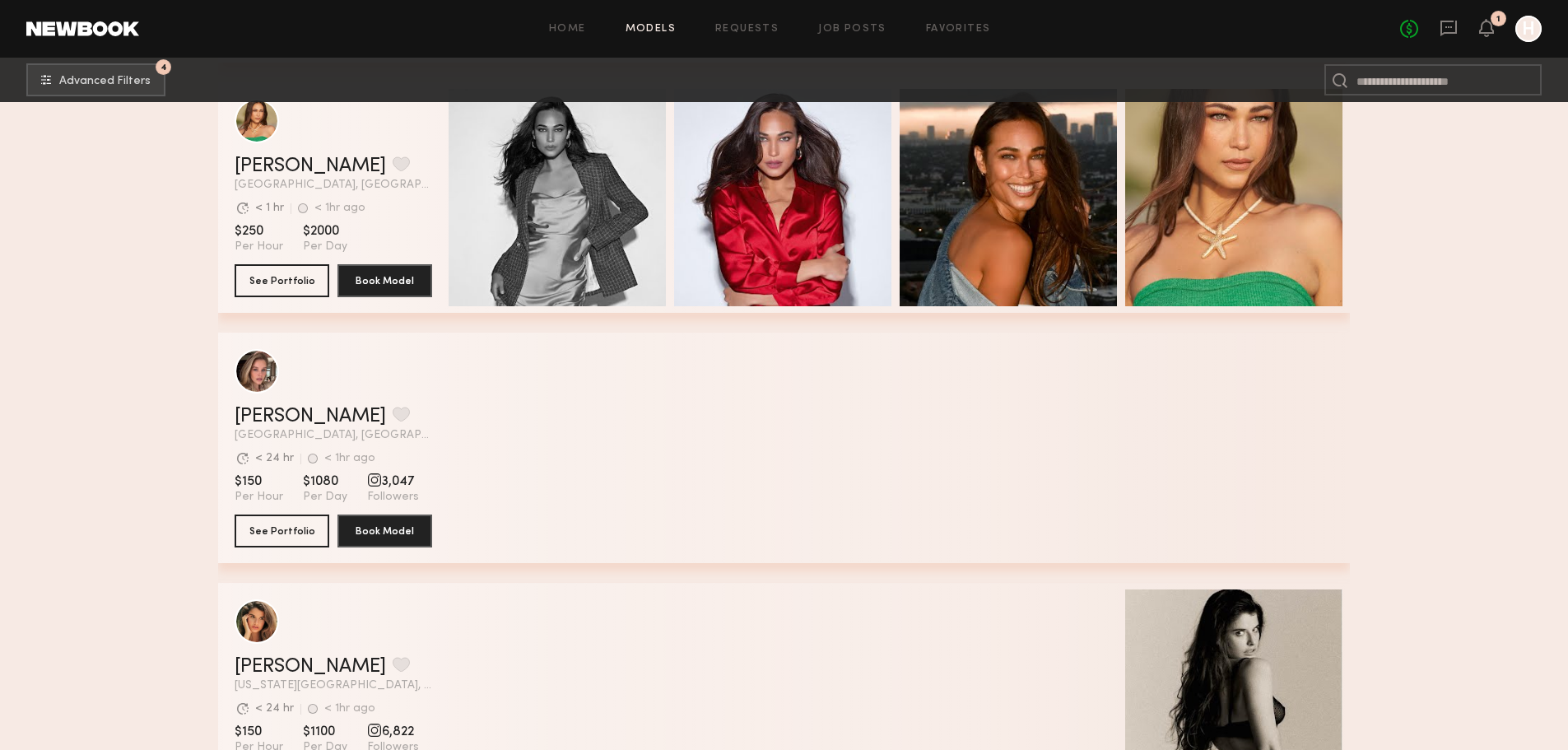
scroll to position [9615, 0]
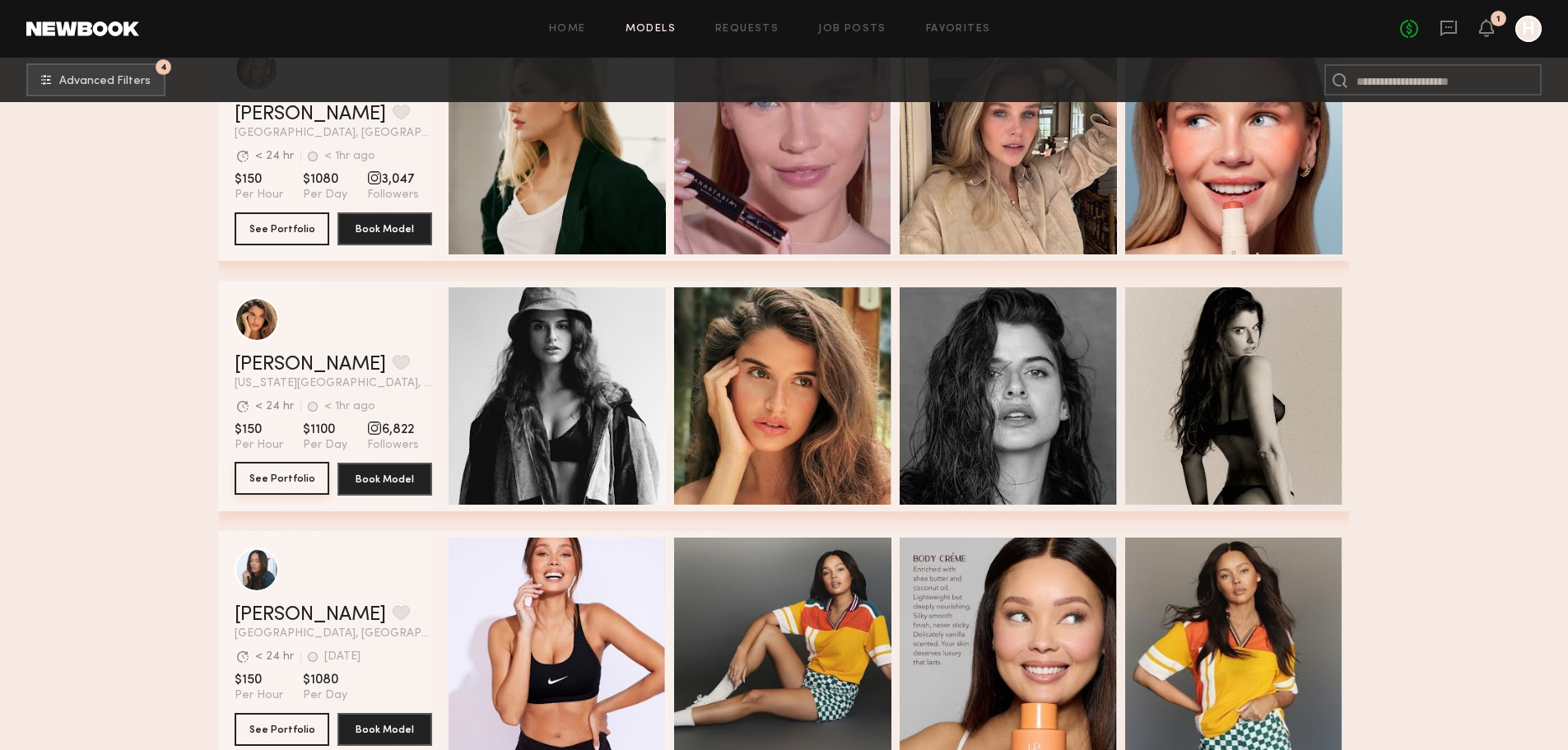
click at [267, 478] on button "See Portfolio" at bounding box center [282, 478] width 95 height 33
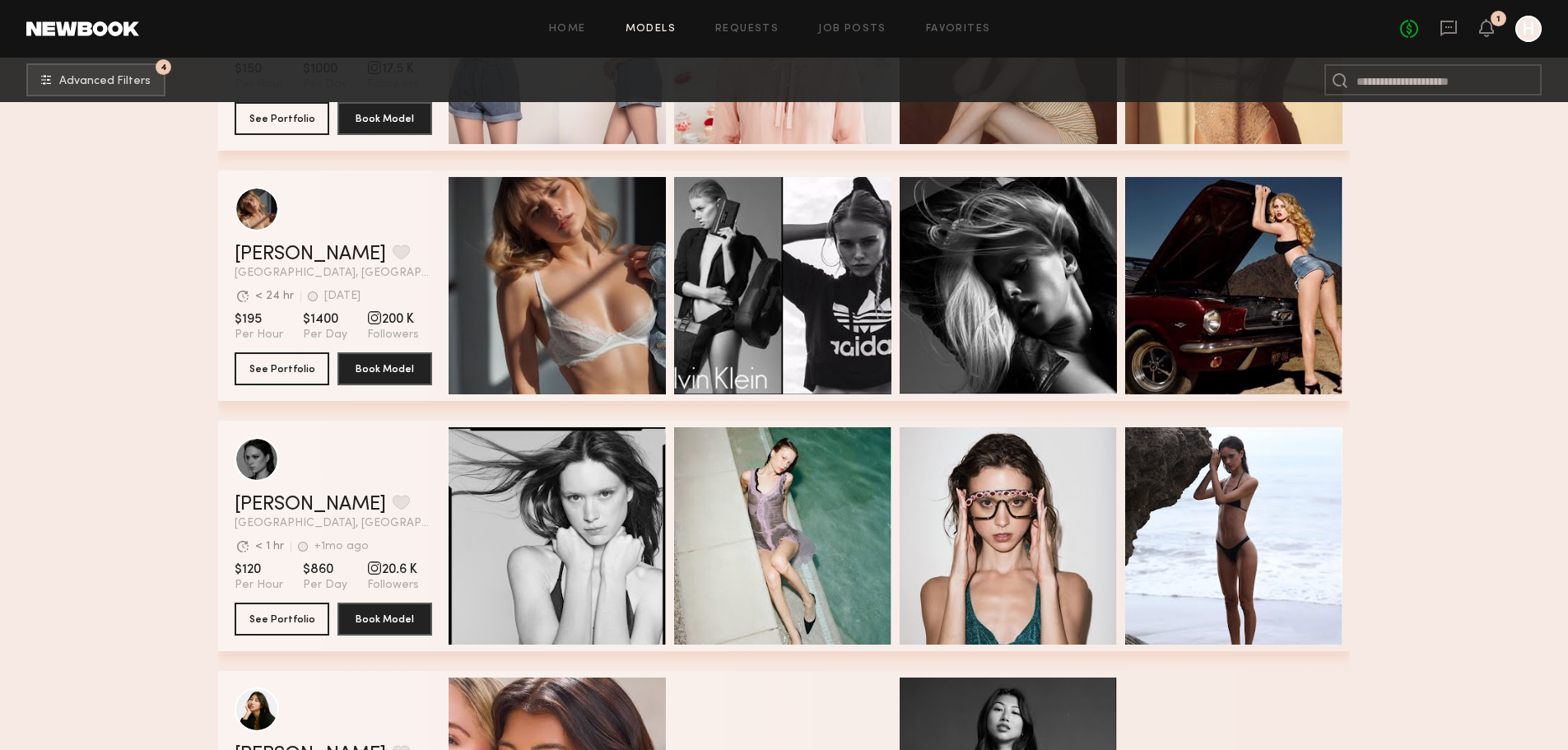
scroll to position [12029, 0]
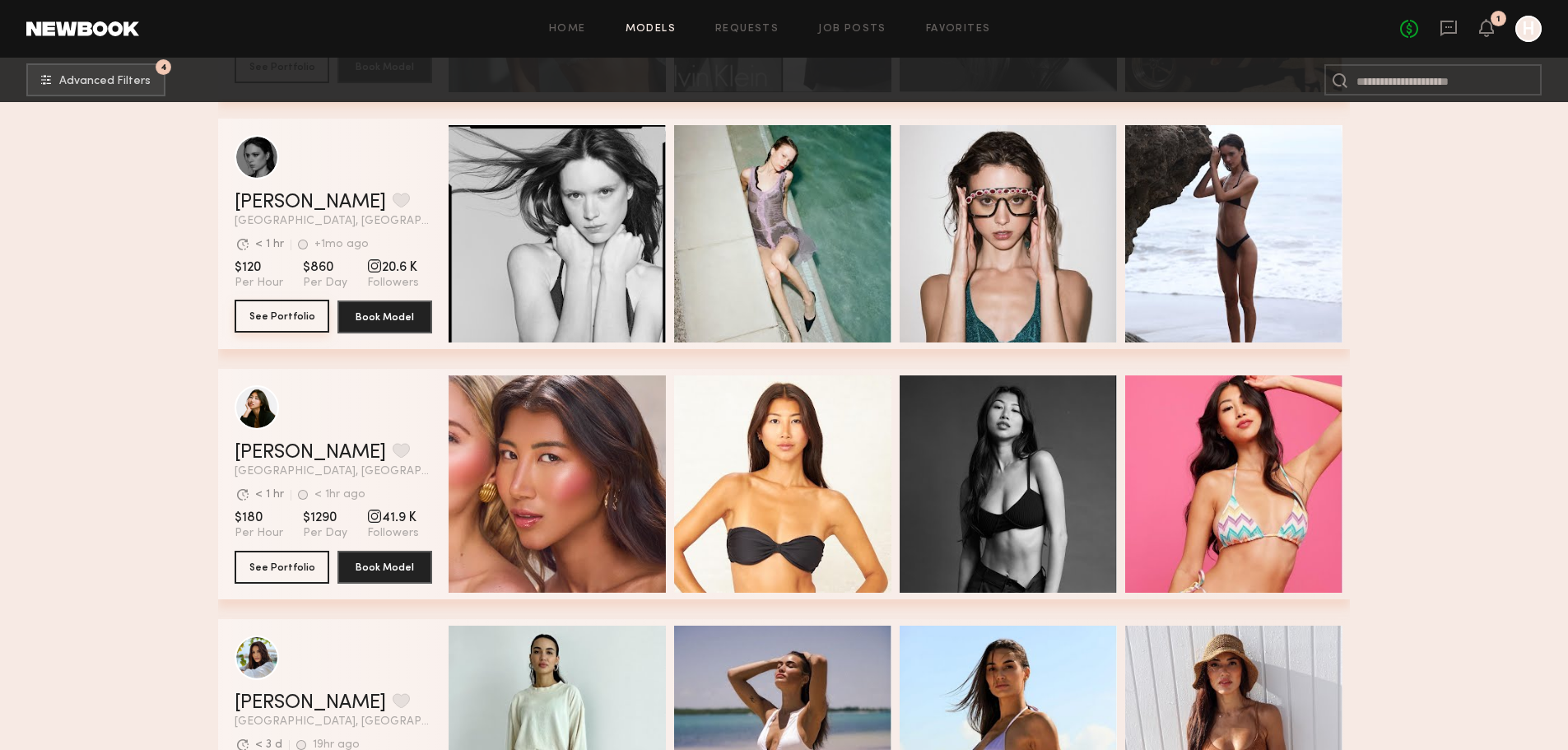
click at [296, 328] on button "See Portfolio" at bounding box center [282, 316] width 95 height 33
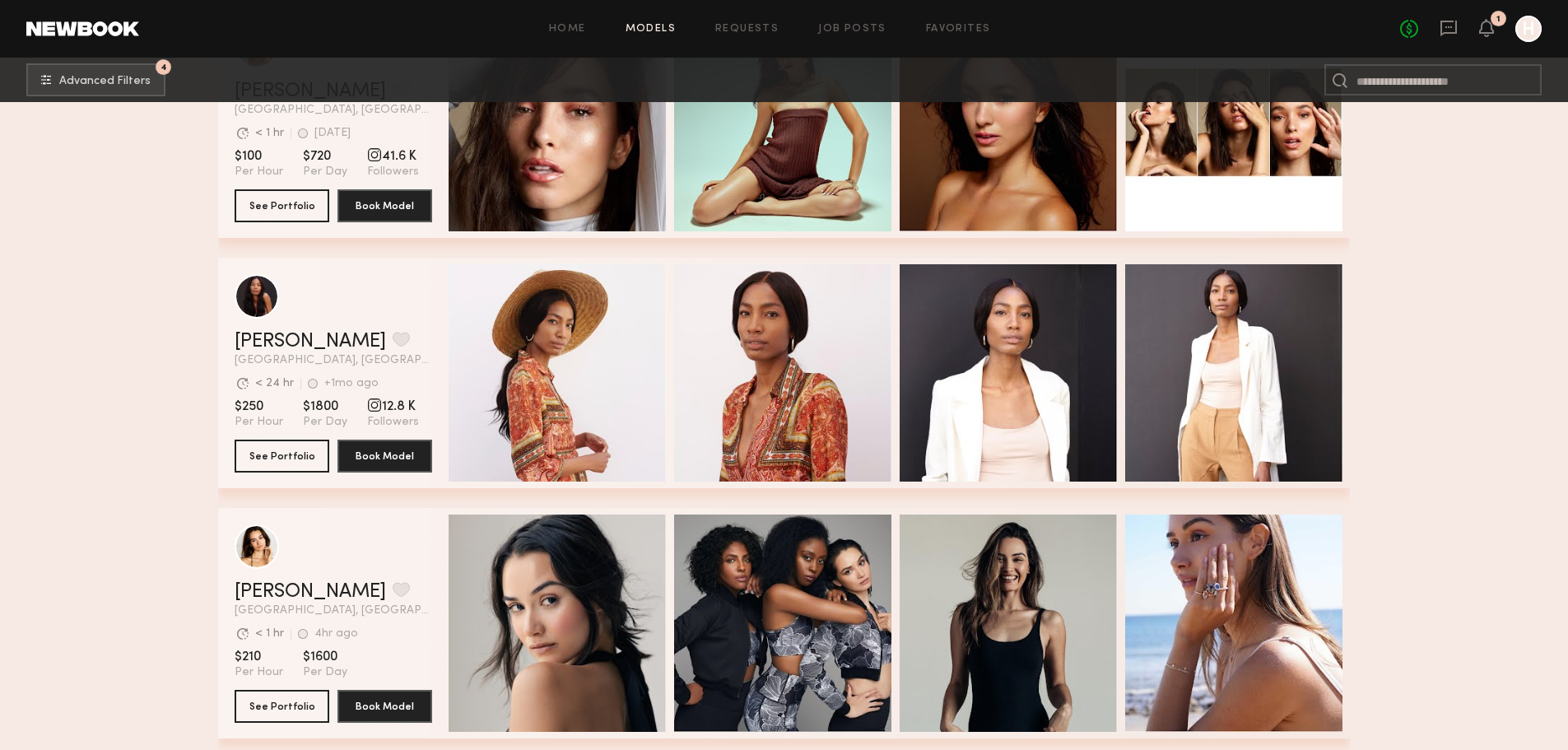
scroll to position [14444, 0]
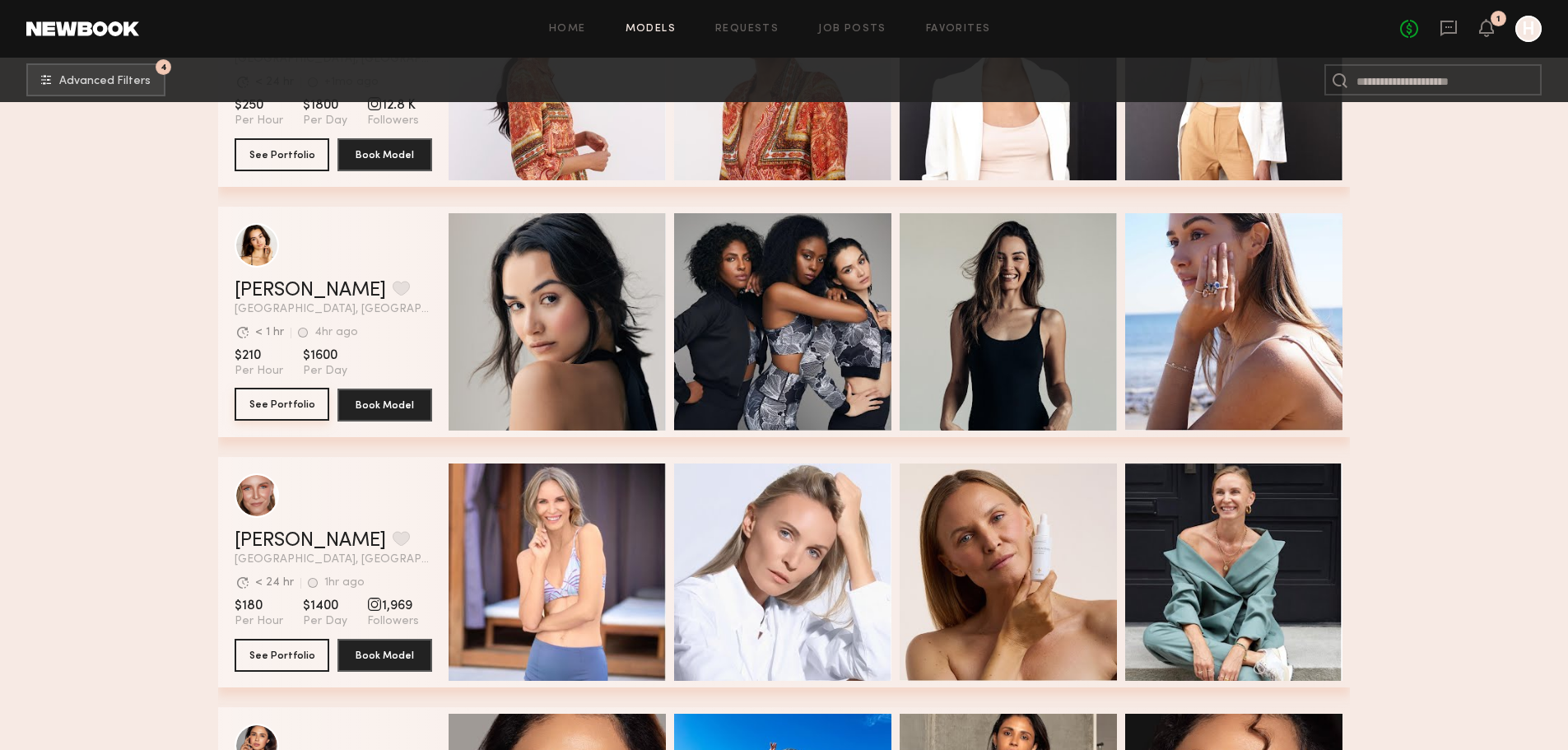
click at [281, 411] on button "See Portfolio" at bounding box center [282, 404] width 95 height 33
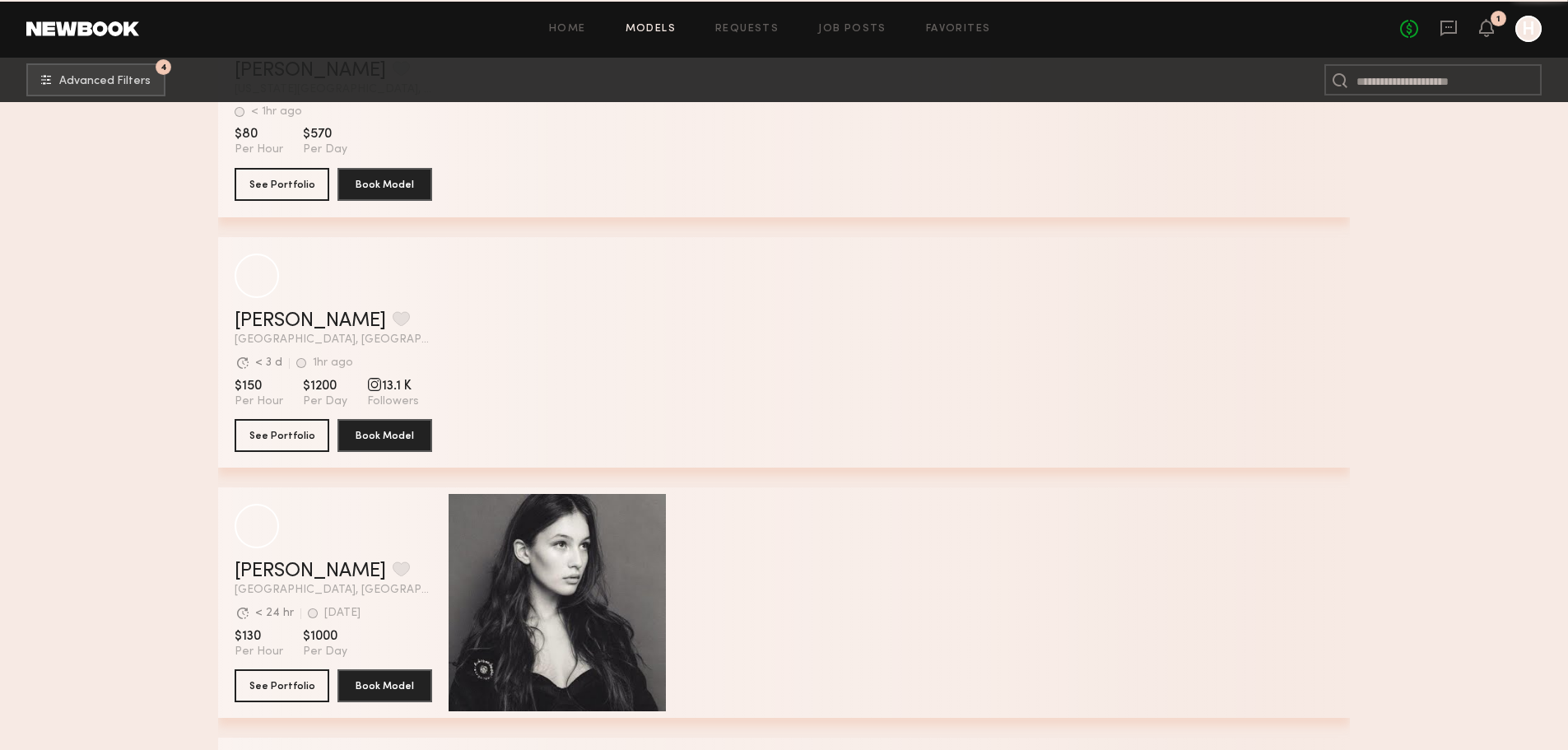
scroll to position [23726, 0]
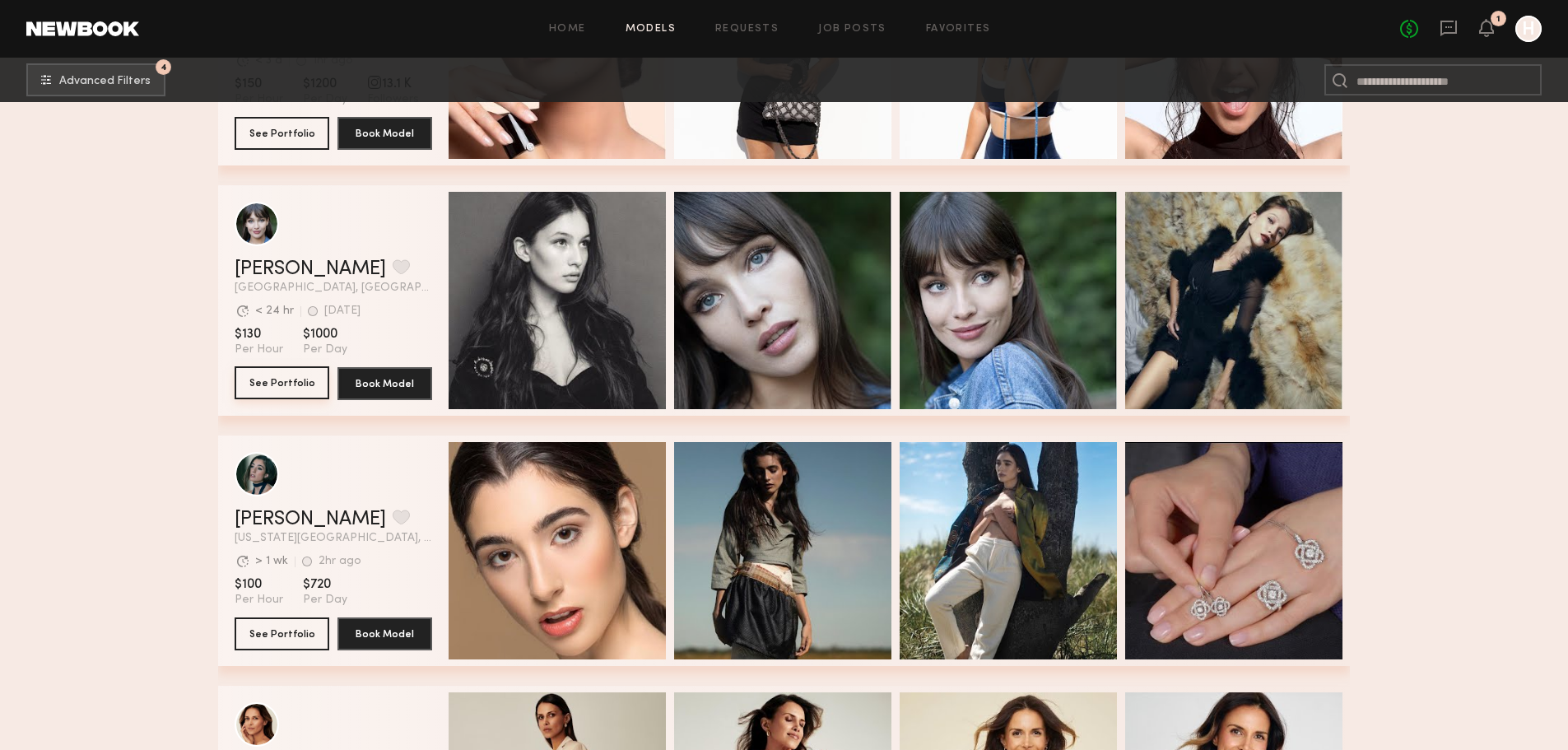
click at [263, 388] on button "See Portfolio" at bounding box center [282, 383] width 95 height 33
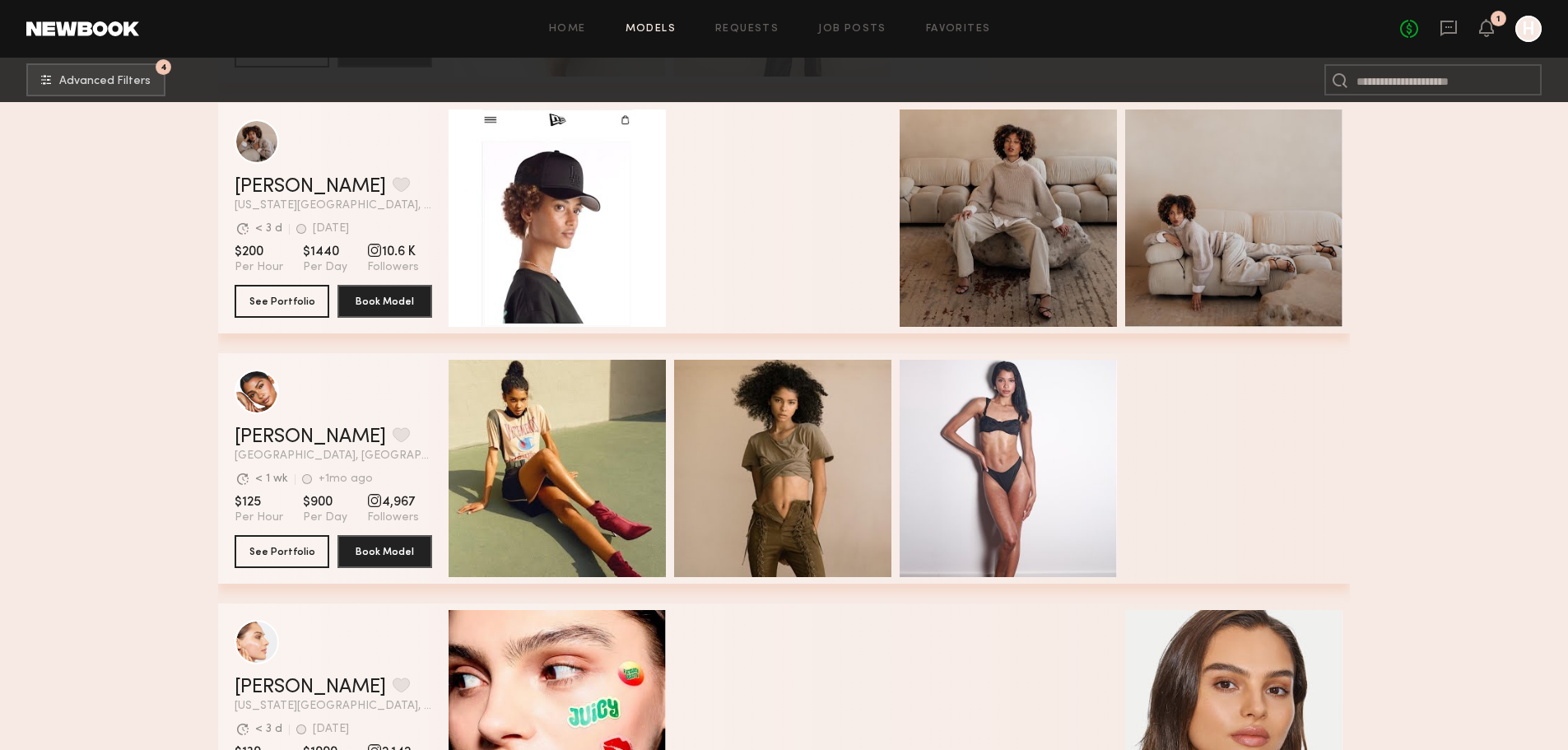
scroll to position [30623, 0]
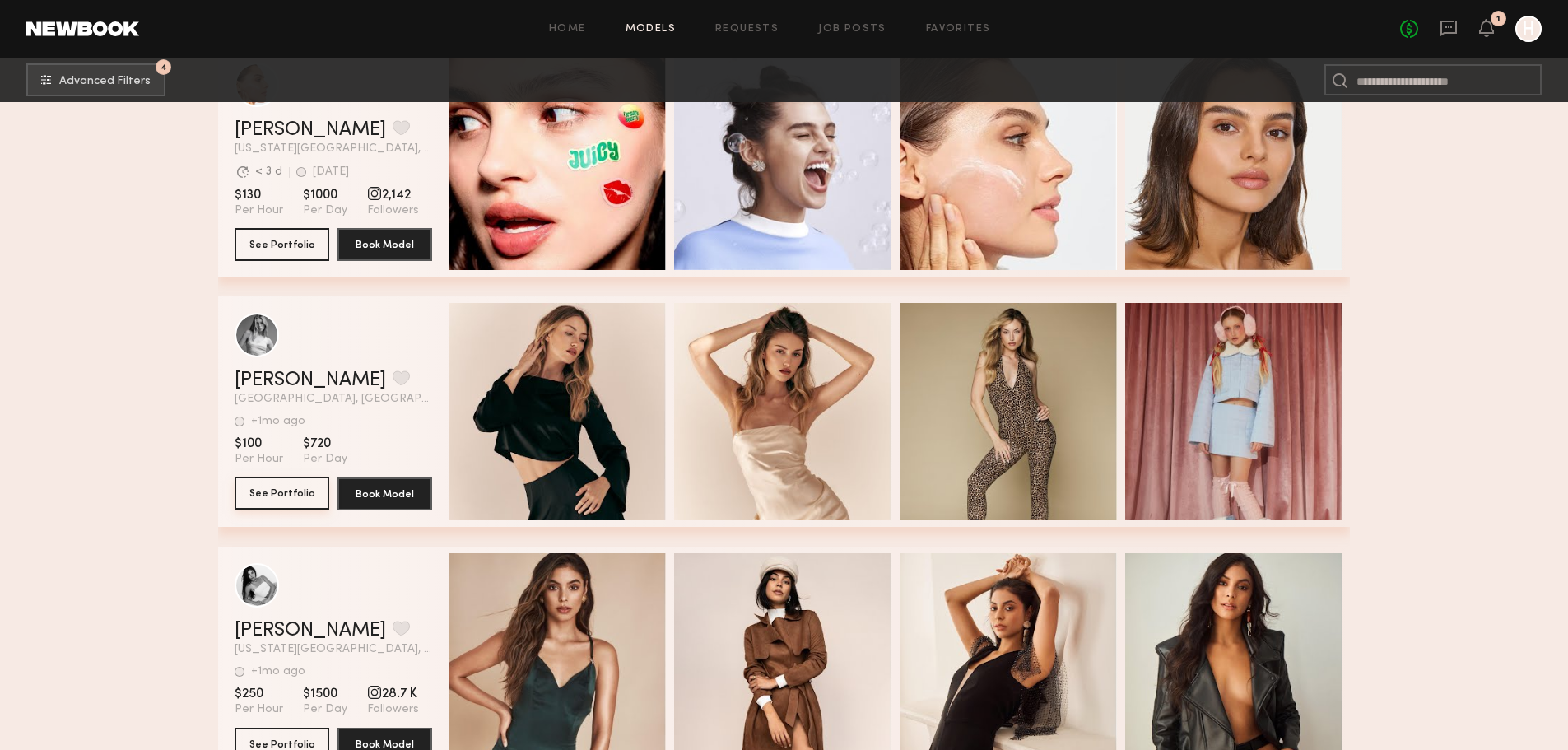
click at [257, 504] on button "See Portfolio" at bounding box center [282, 493] width 95 height 33
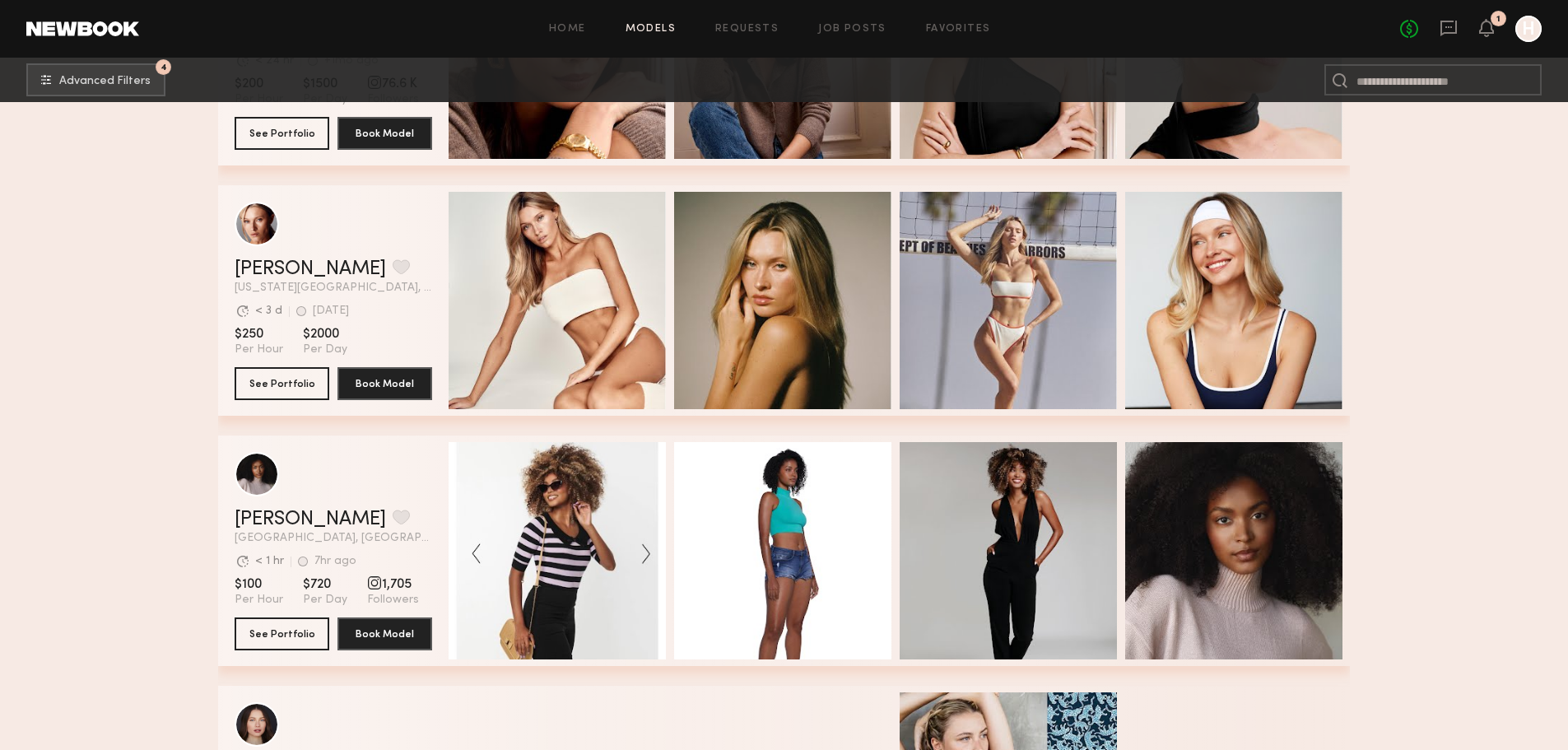
scroll to position [33340, 0]
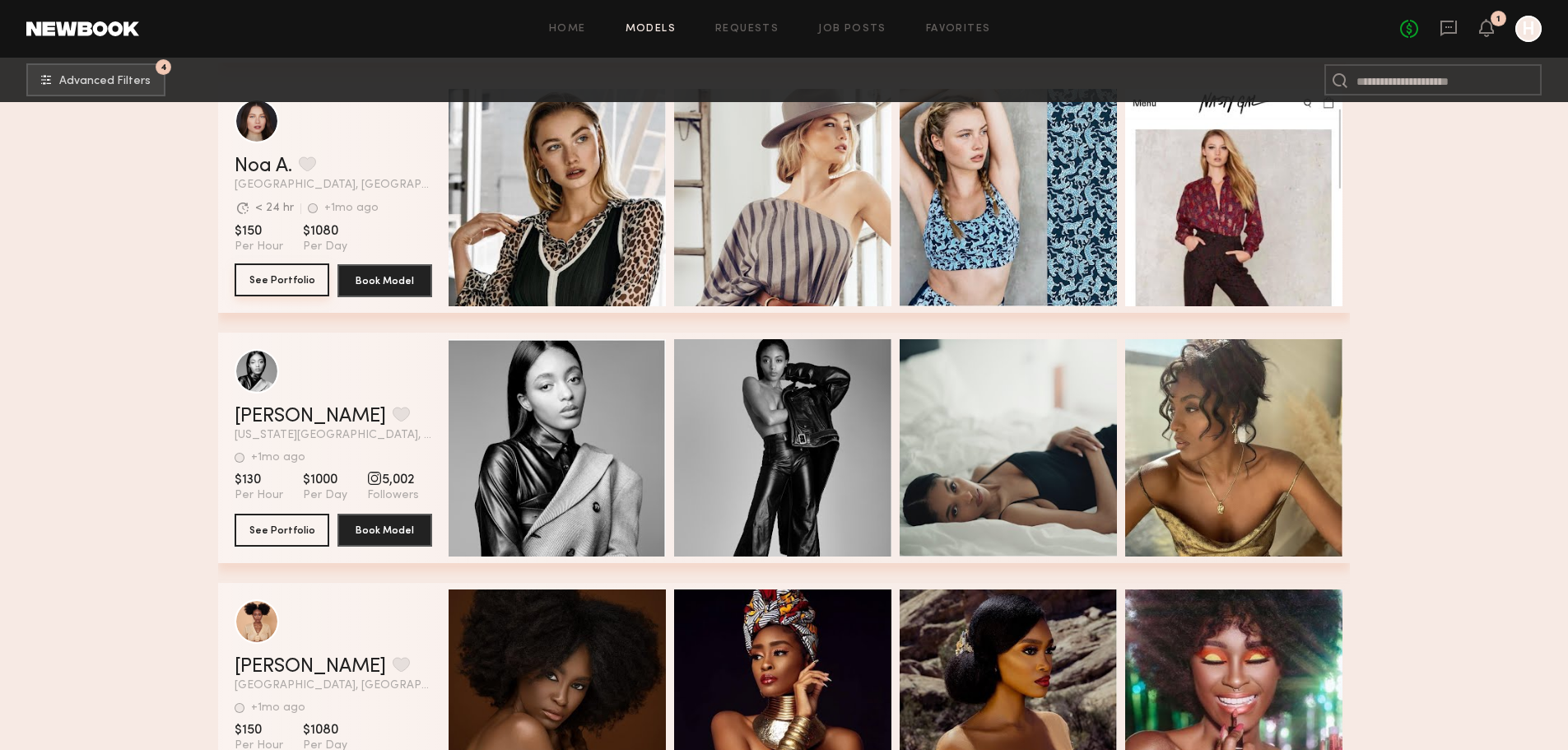
click at [273, 292] on button "See Portfolio" at bounding box center [282, 280] width 95 height 33
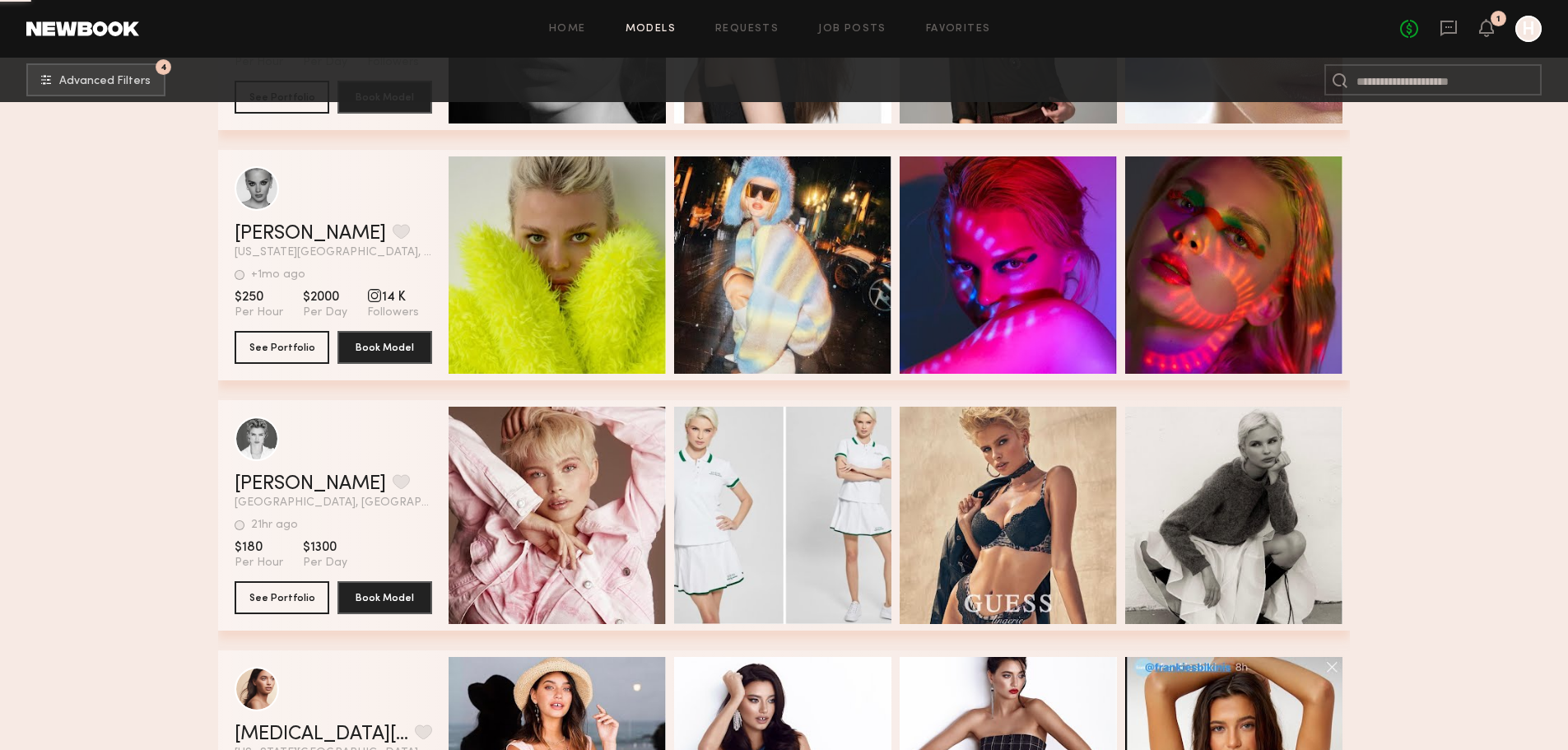
scroll to position [35453, 0]
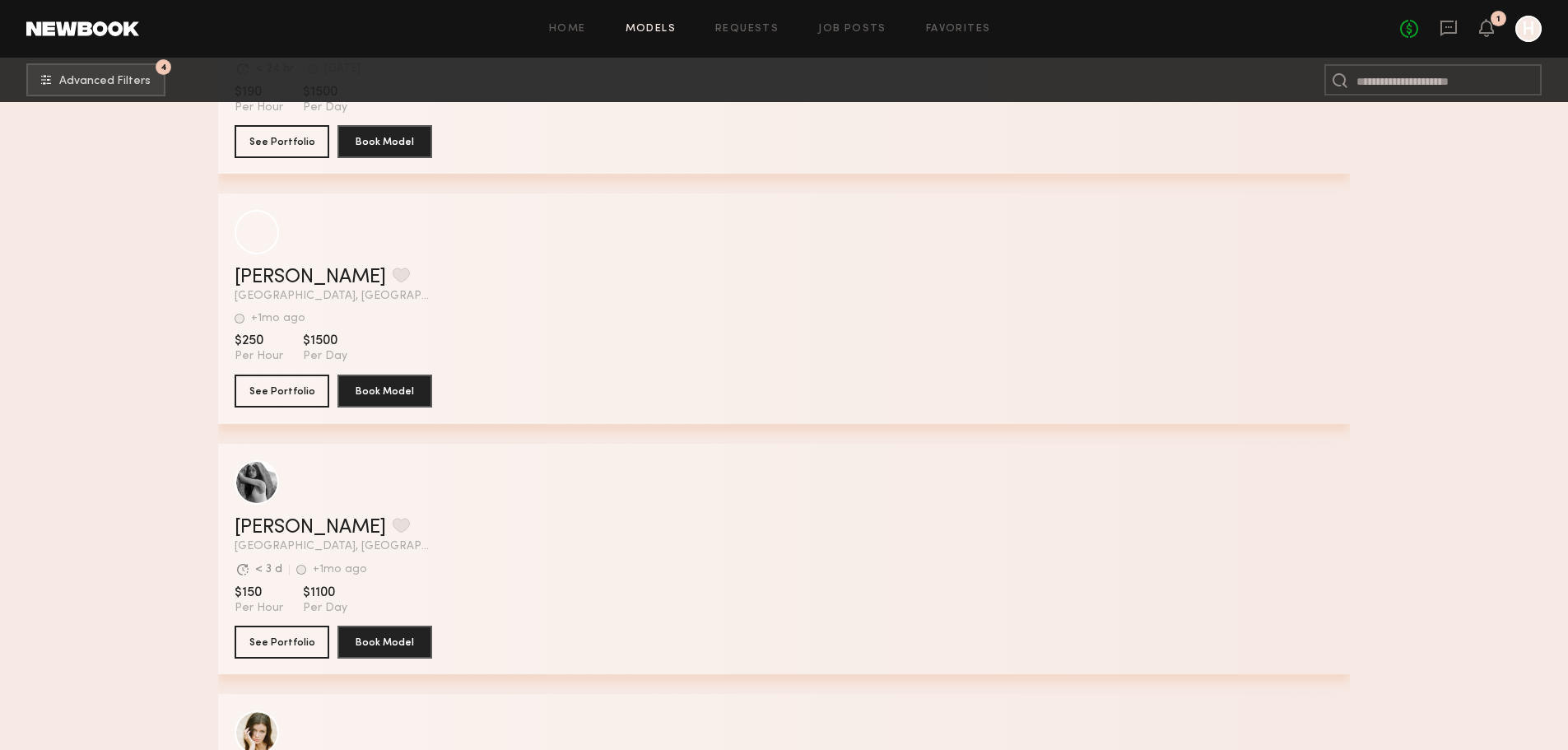
scroll to position [39935, 0]
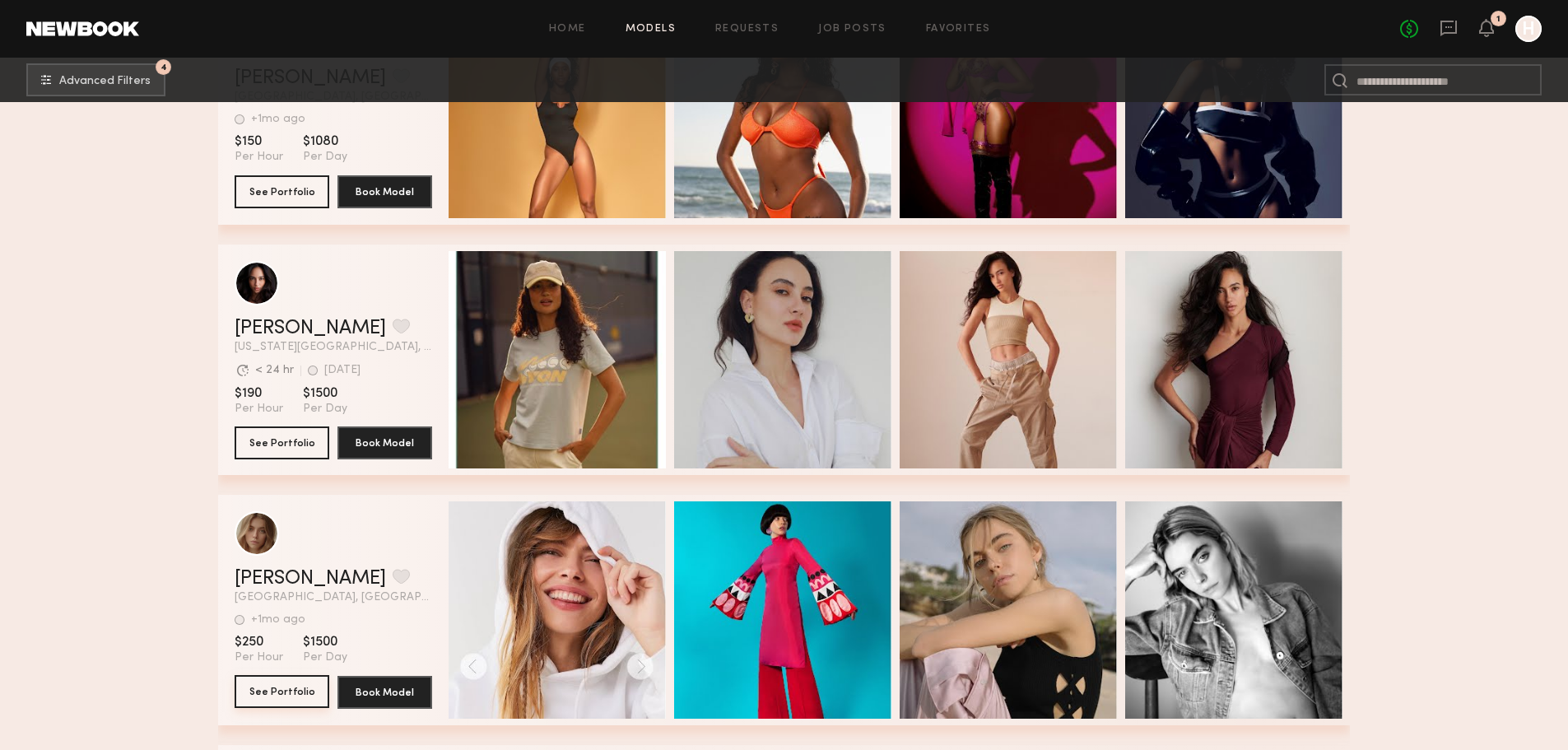
click at [273, 693] on button "See Portfolio" at bounding box center [282, 691] width 95 height 33
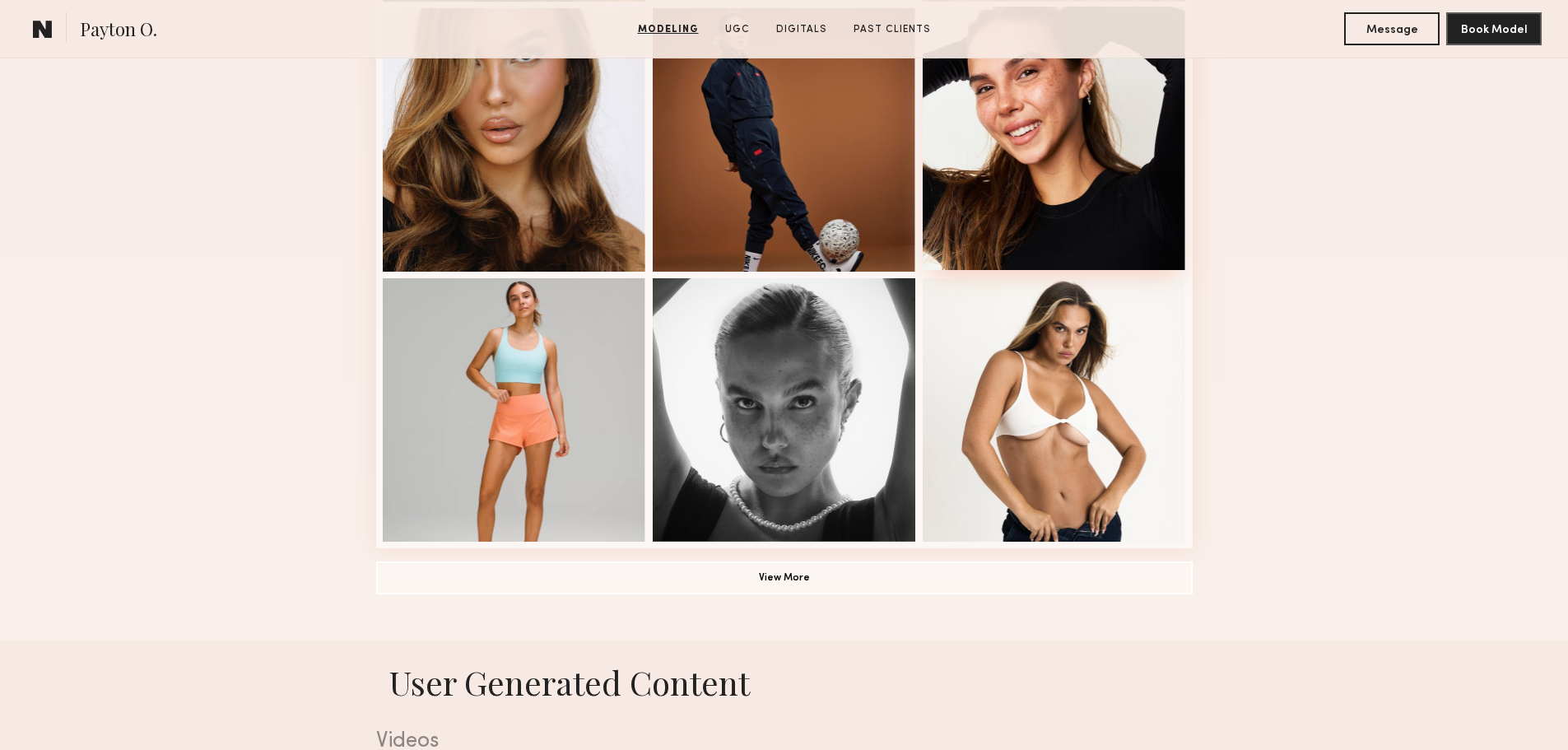
scroll to position [1208, 0]
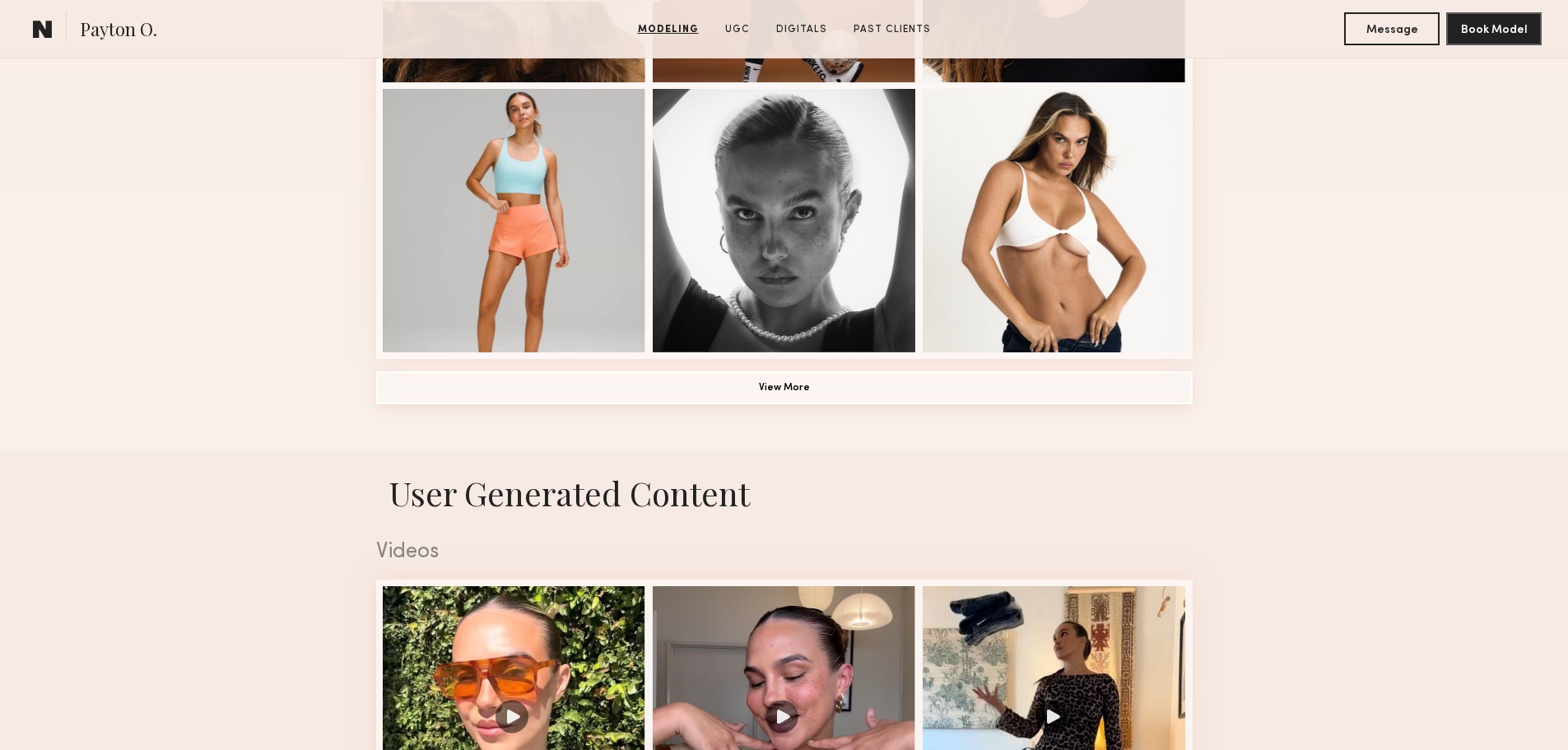
click at [759, 401] on button "View More" at bounding box center [784, 388] width 816 height 33
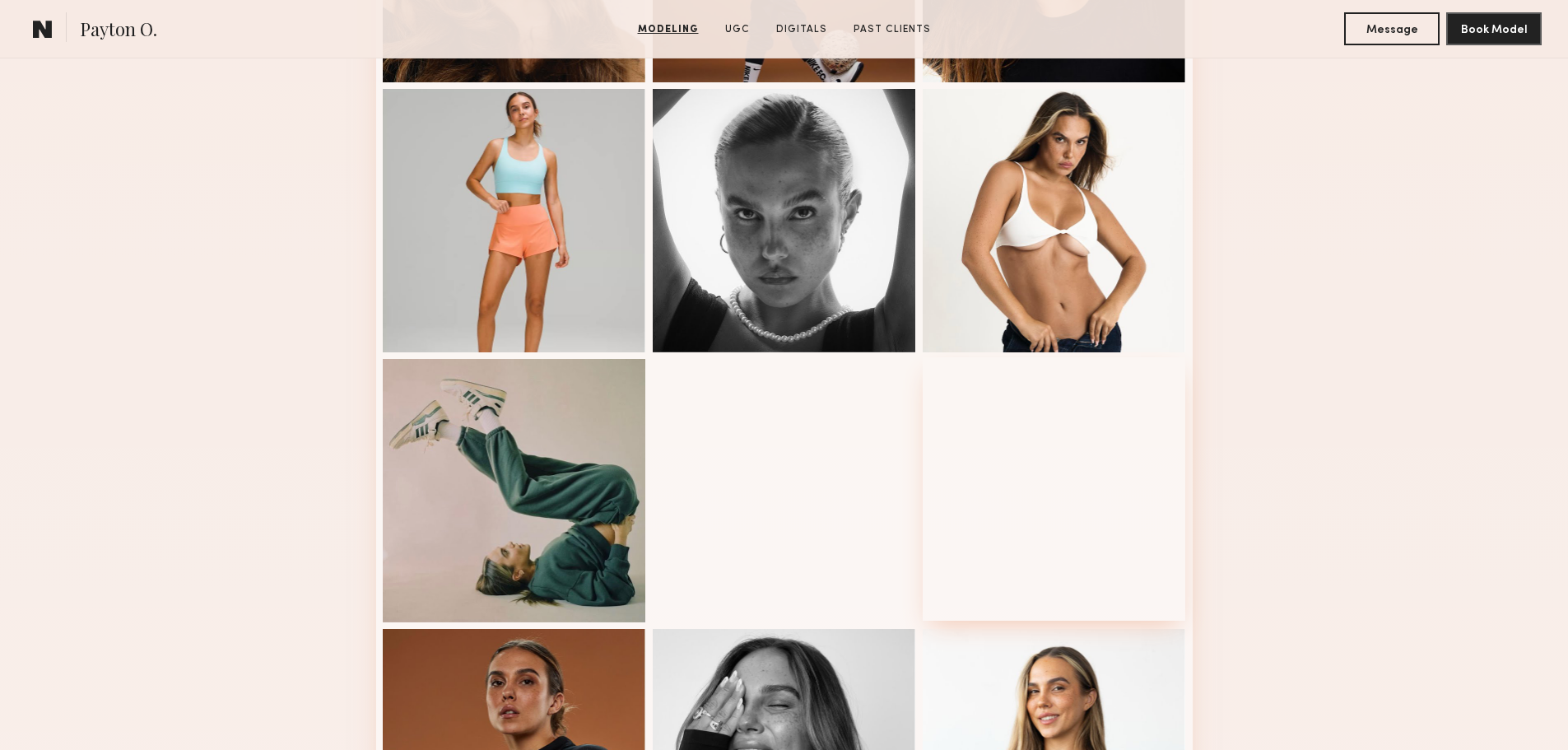
scroll to position [1811, 0]
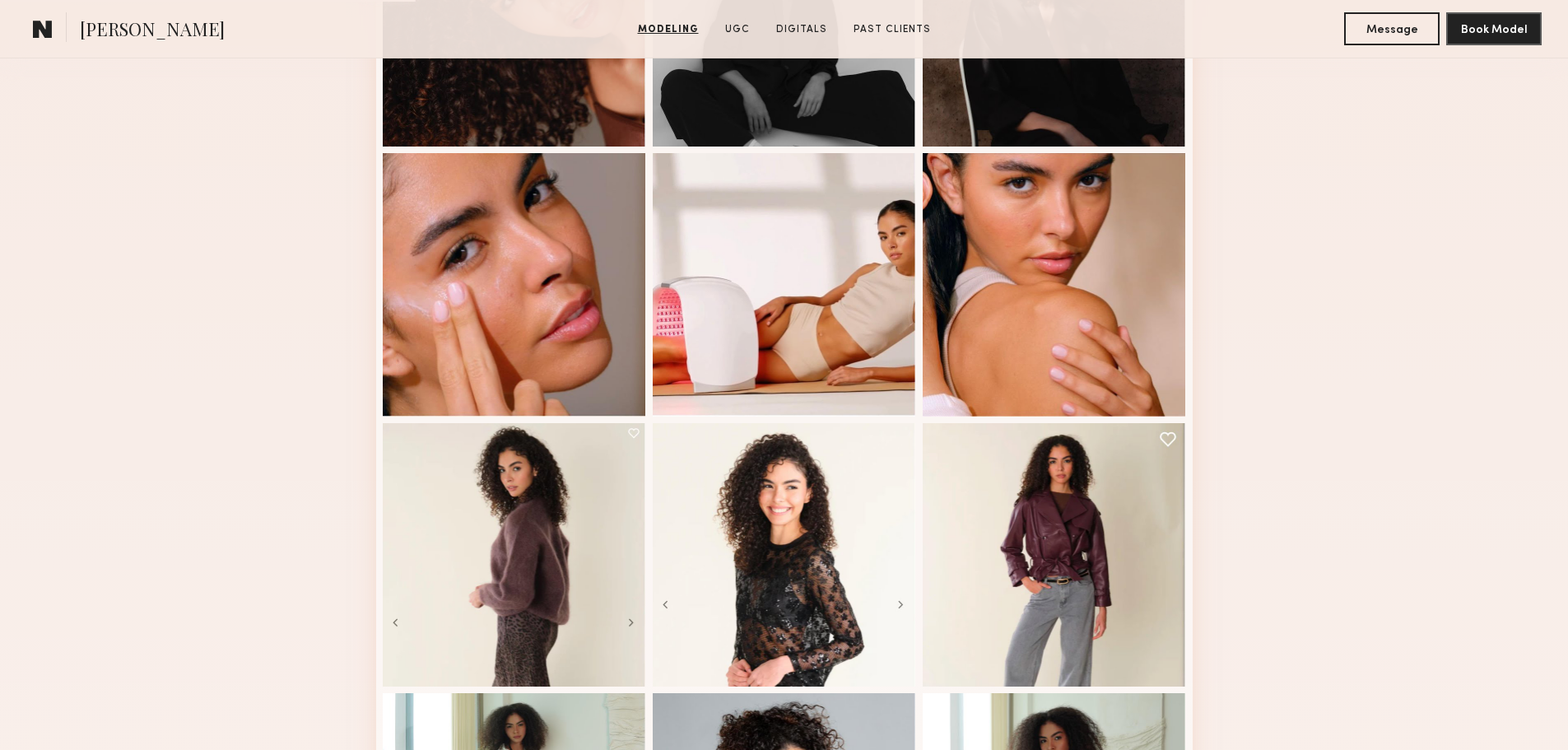
scroll to position [1208, 0]
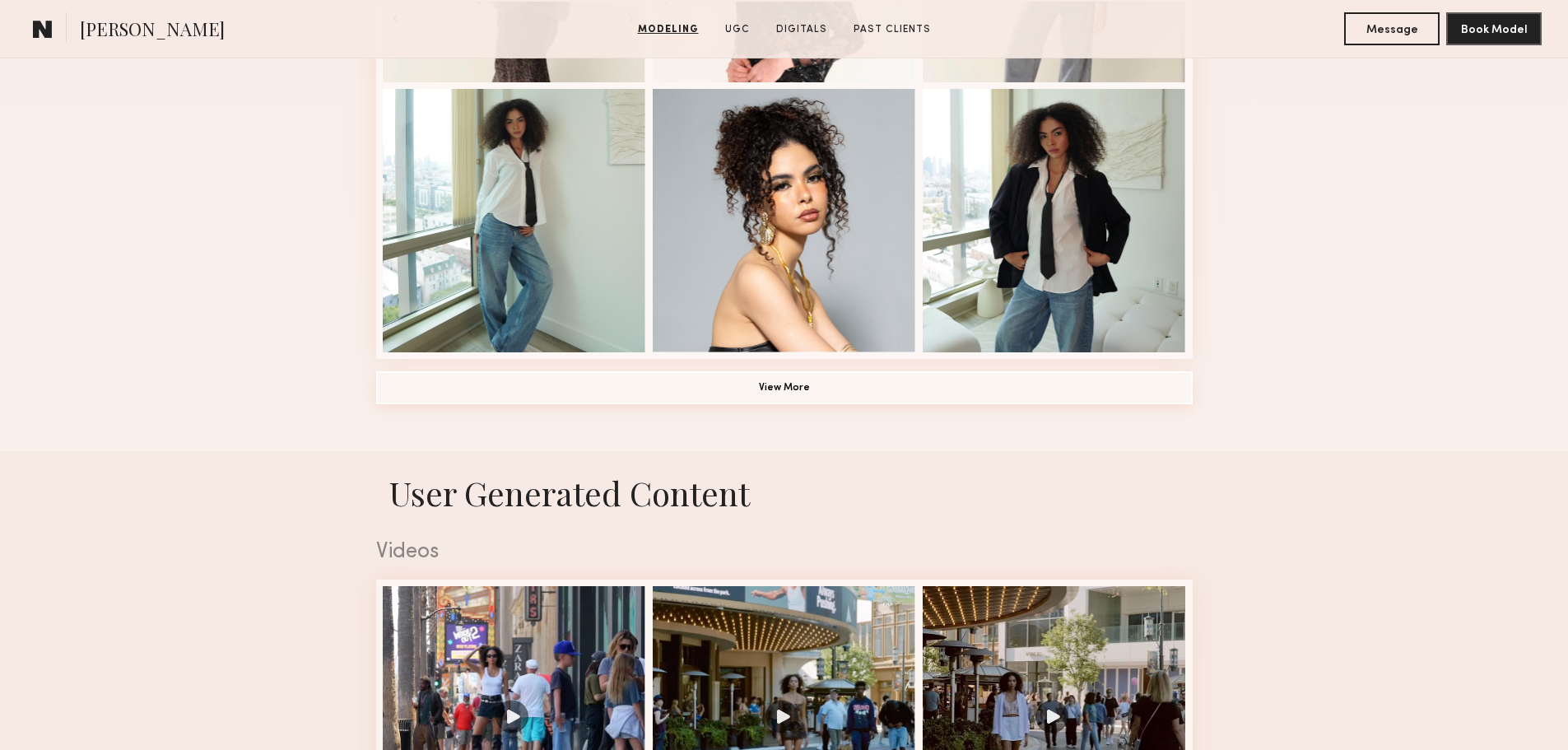
click at [759, 397] on button "View More" at bounding box center [784, 388] width 816 height 33
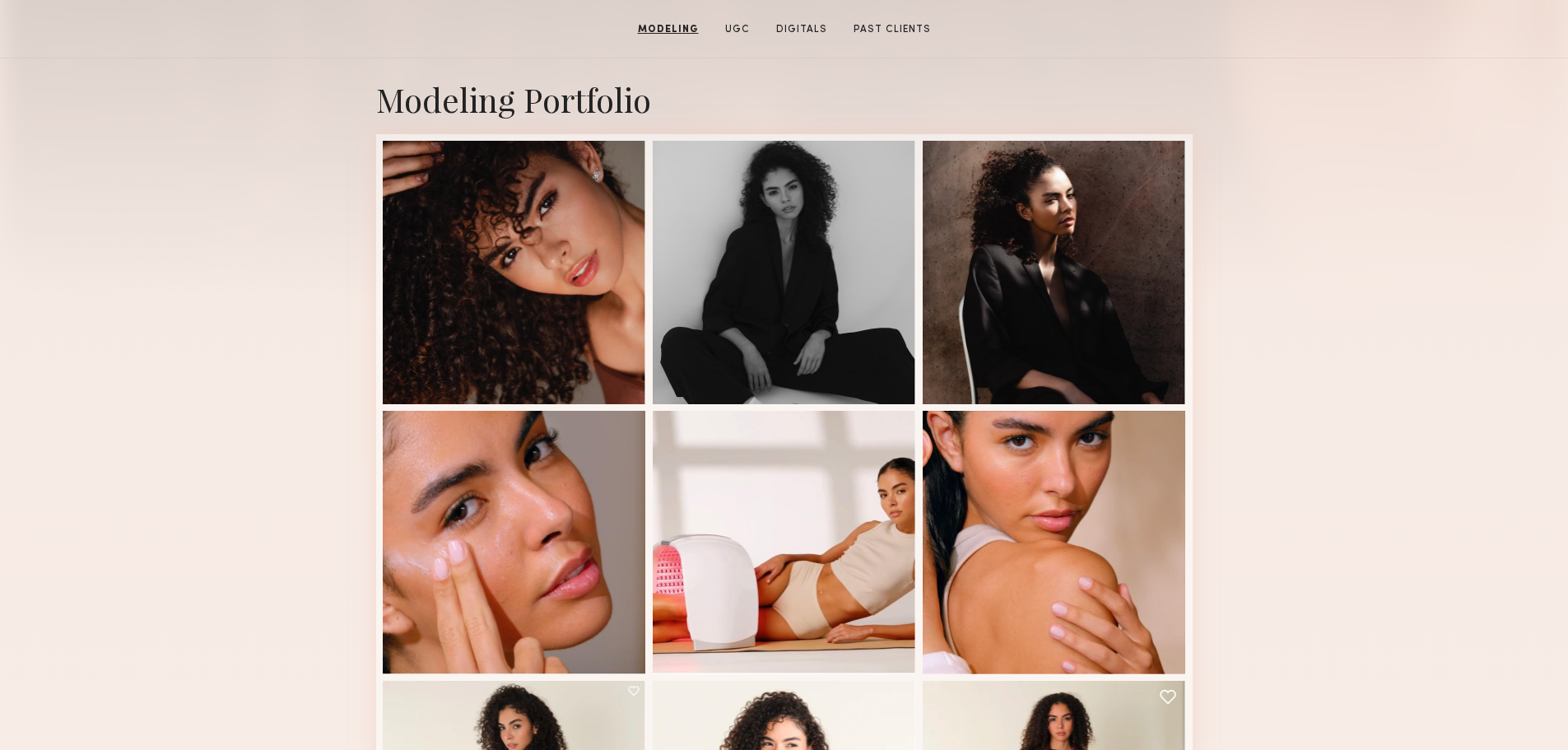
scroll to position [302, 0]
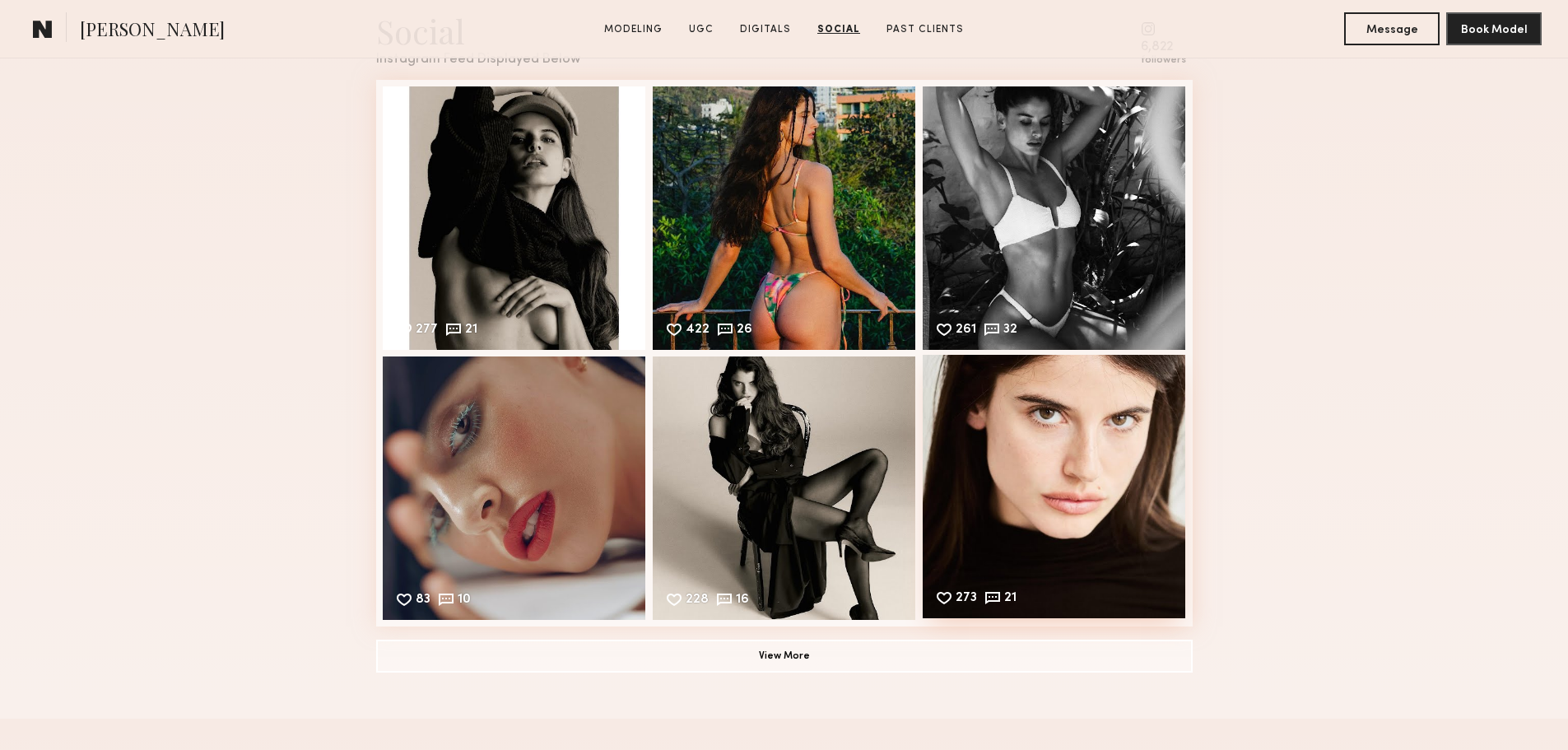
scroll to position [3462, 0]
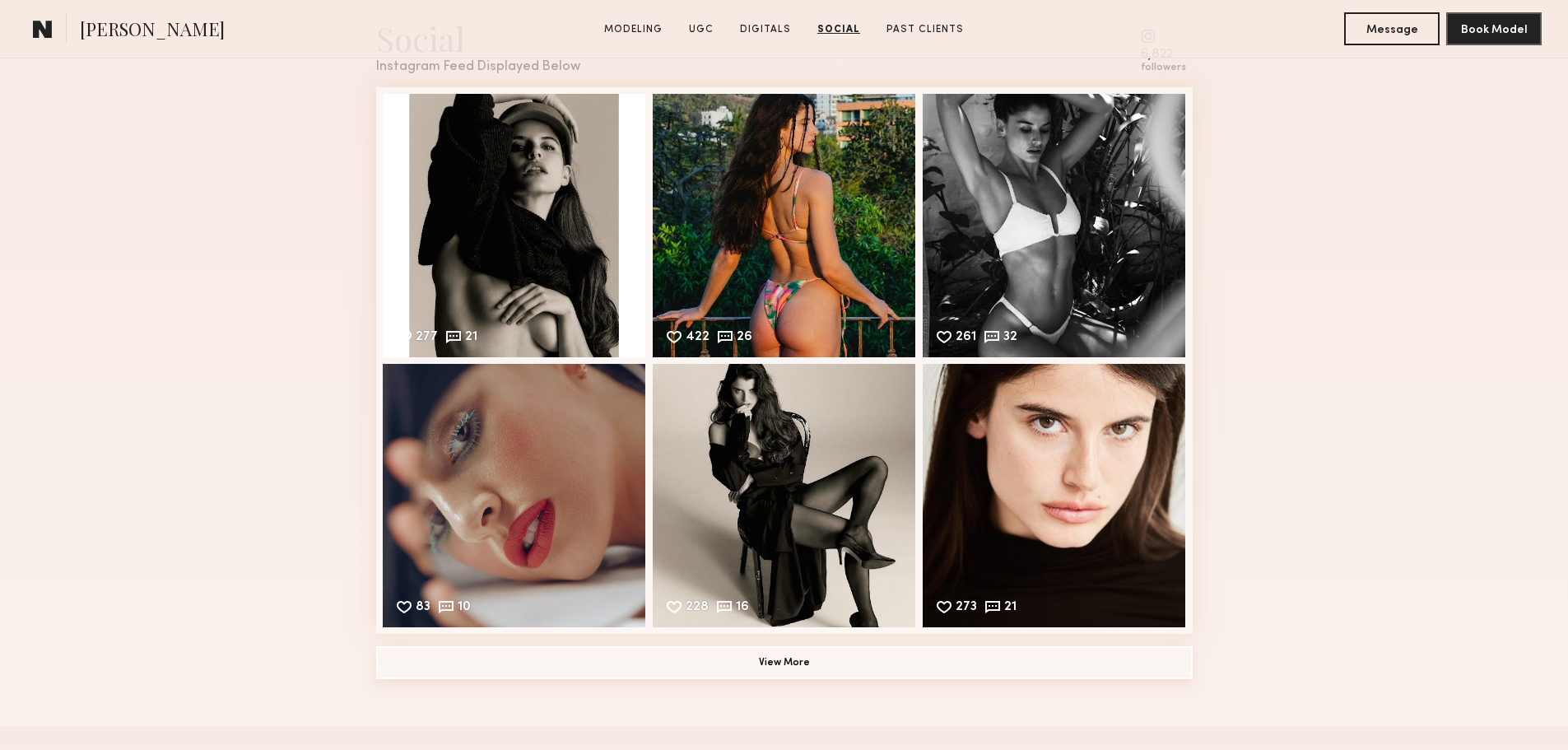
click at [783, 680] on button "View More" at bounding box center [784, 663] width 816 height 33
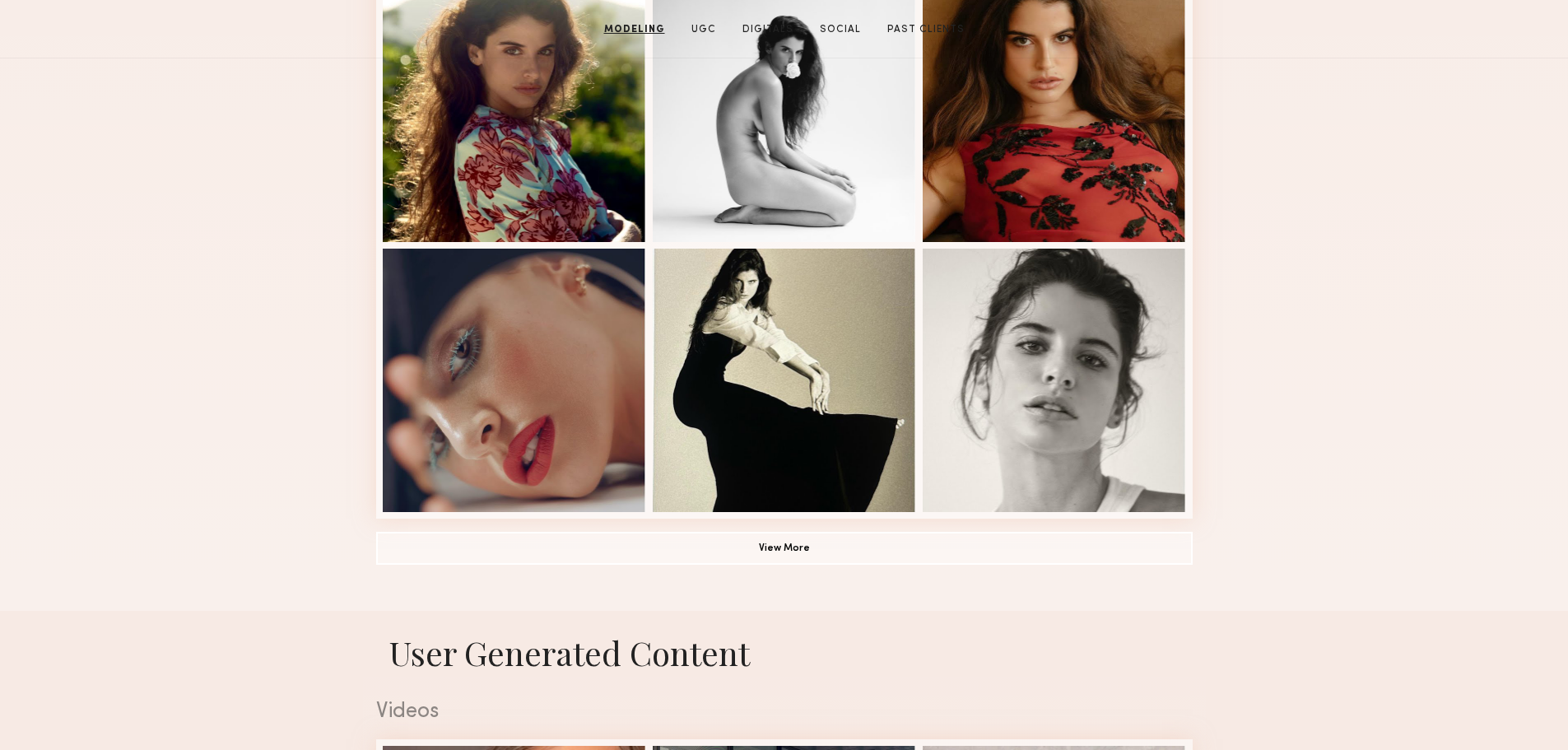
scroll to position [0, 0]
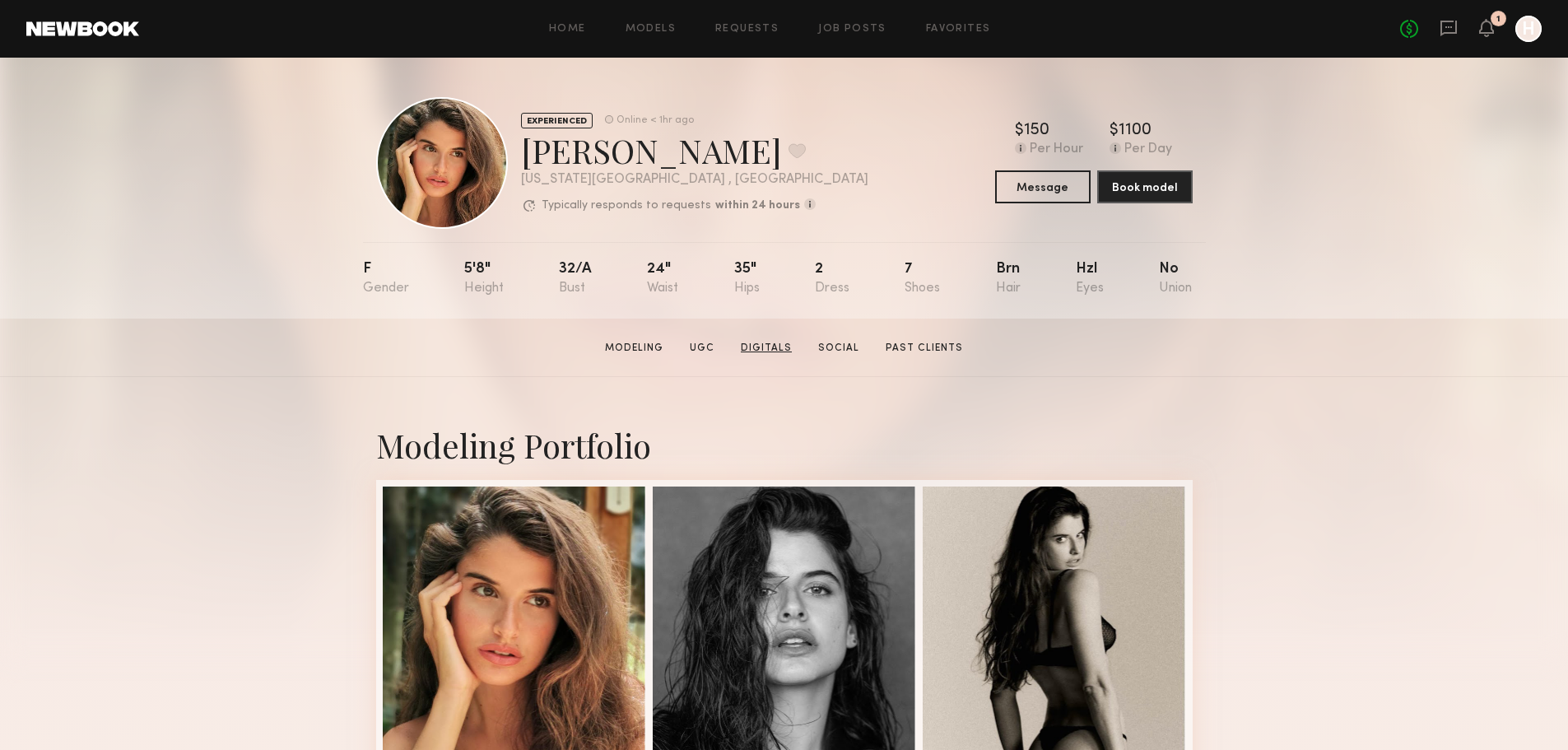
click at [758, 355] on link "Digitals" at bounding box center [766, 347] width 65 height 14
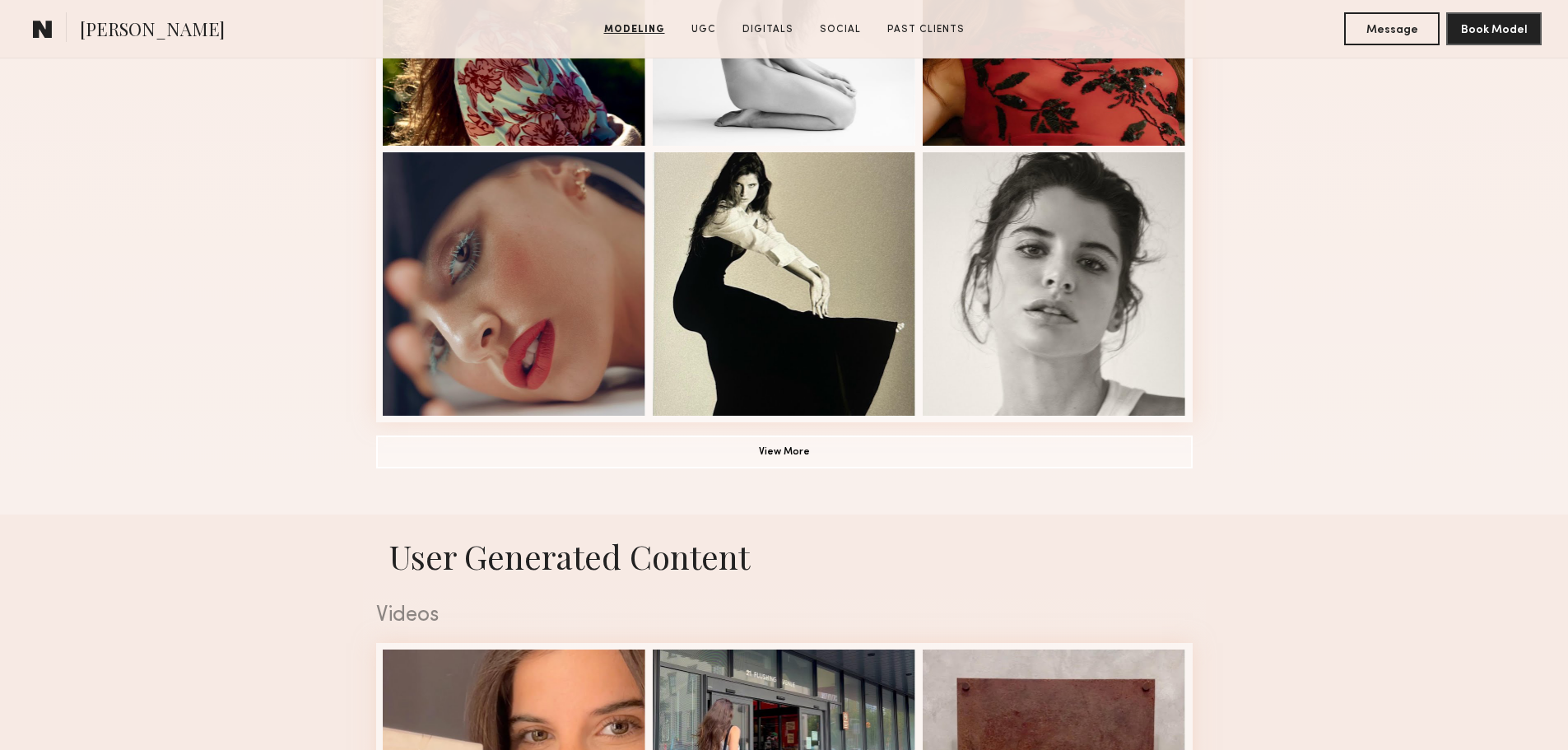
scroll to position [238, 0]
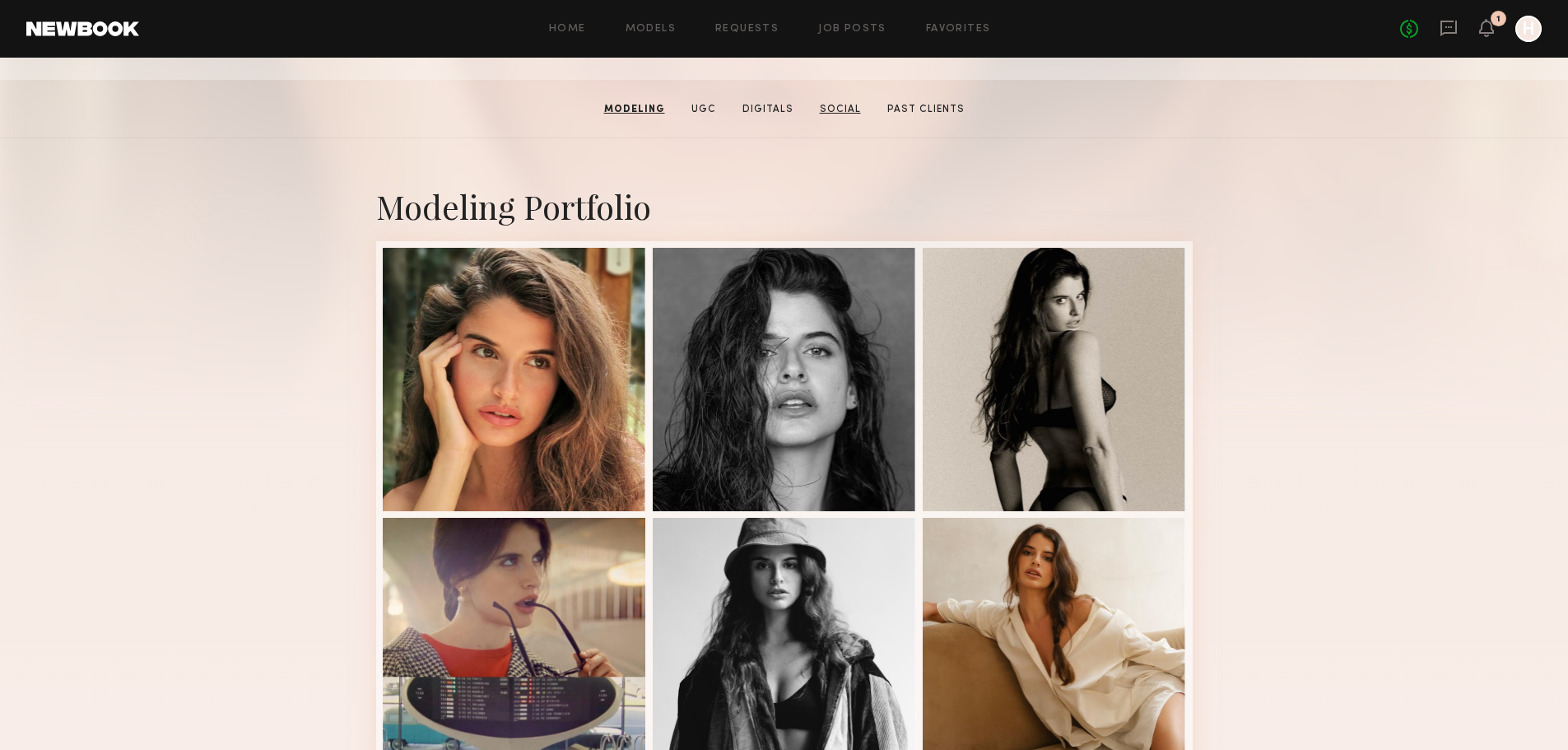
click at [847, 113] on link "Social" at bounding box center [840, 109] width 54 height 14
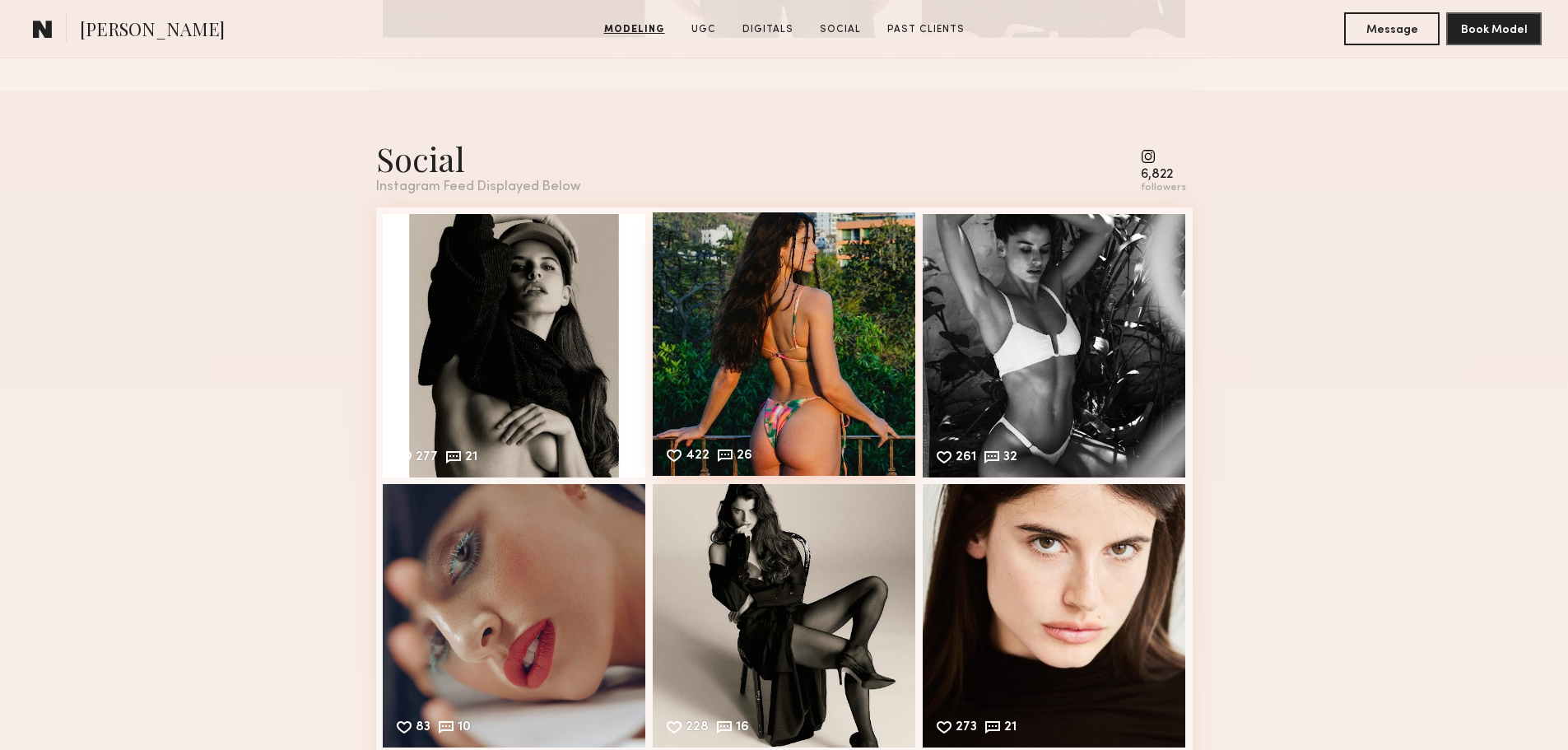
scroll to position [3349, 0]
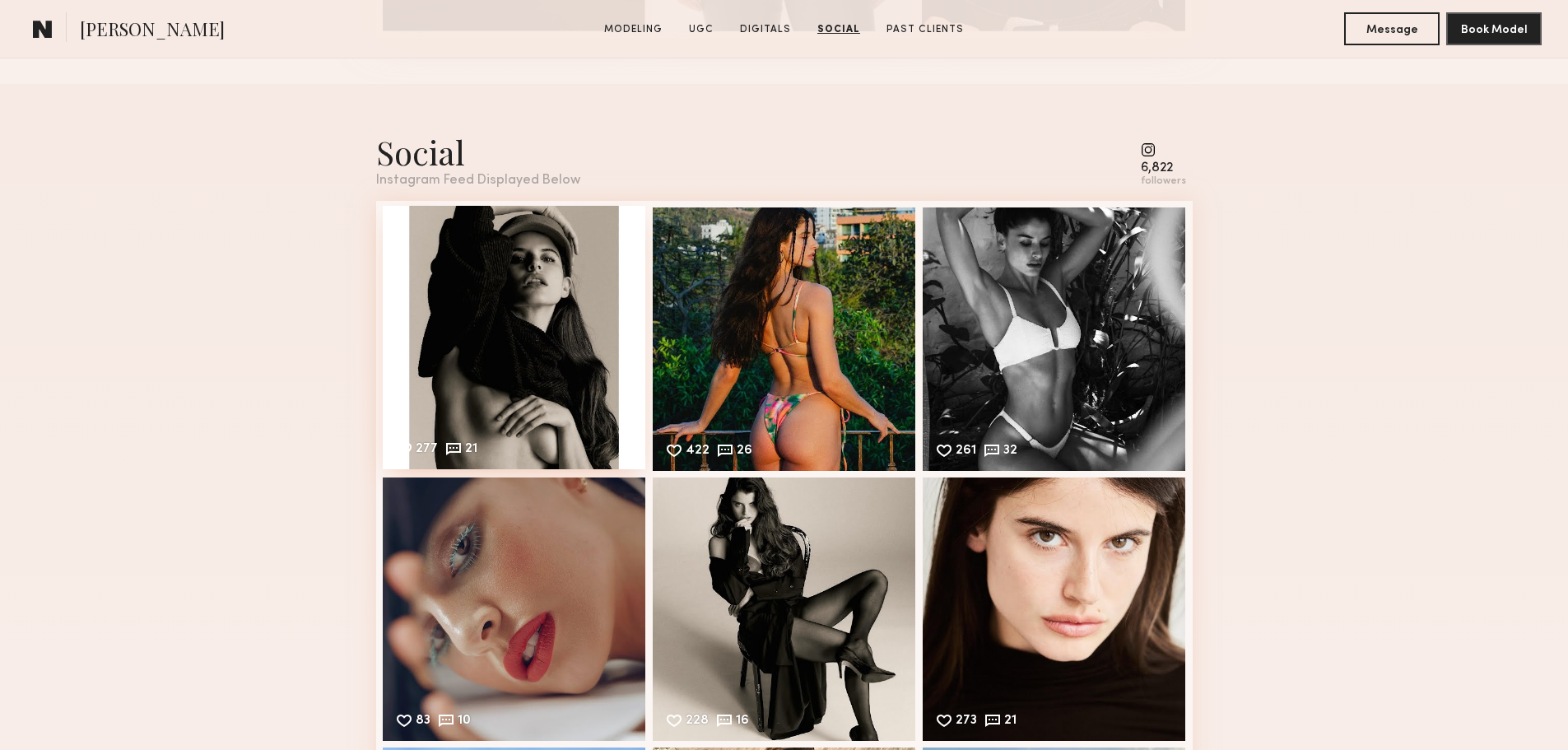
click at [581, 405] on div "277 21 Likes & comments displayed to show model’s engagement" at bounding box center [514, 337] width 263 height 264
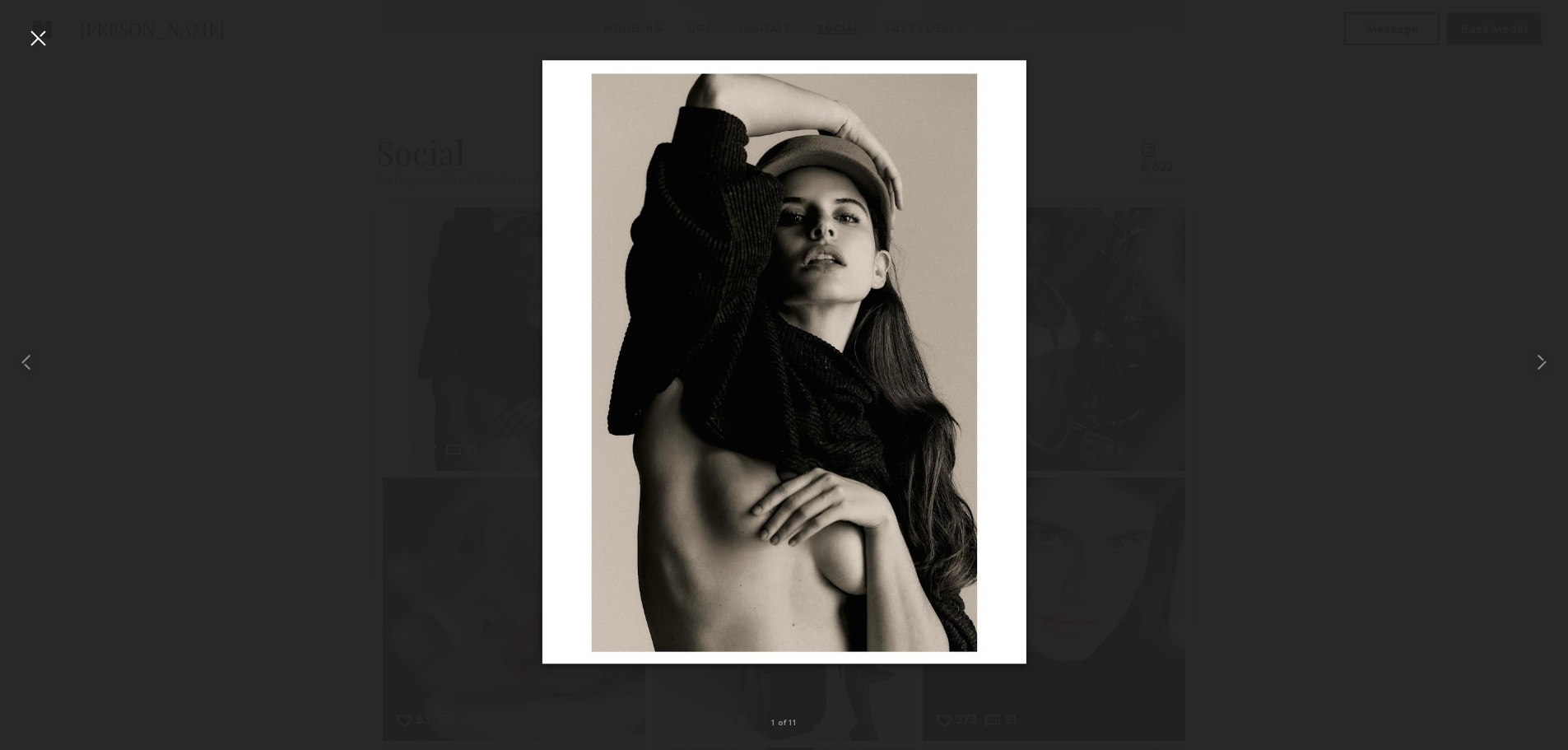
click at [28, 35] on div at bounding box center [38, 38] width 26 height 26
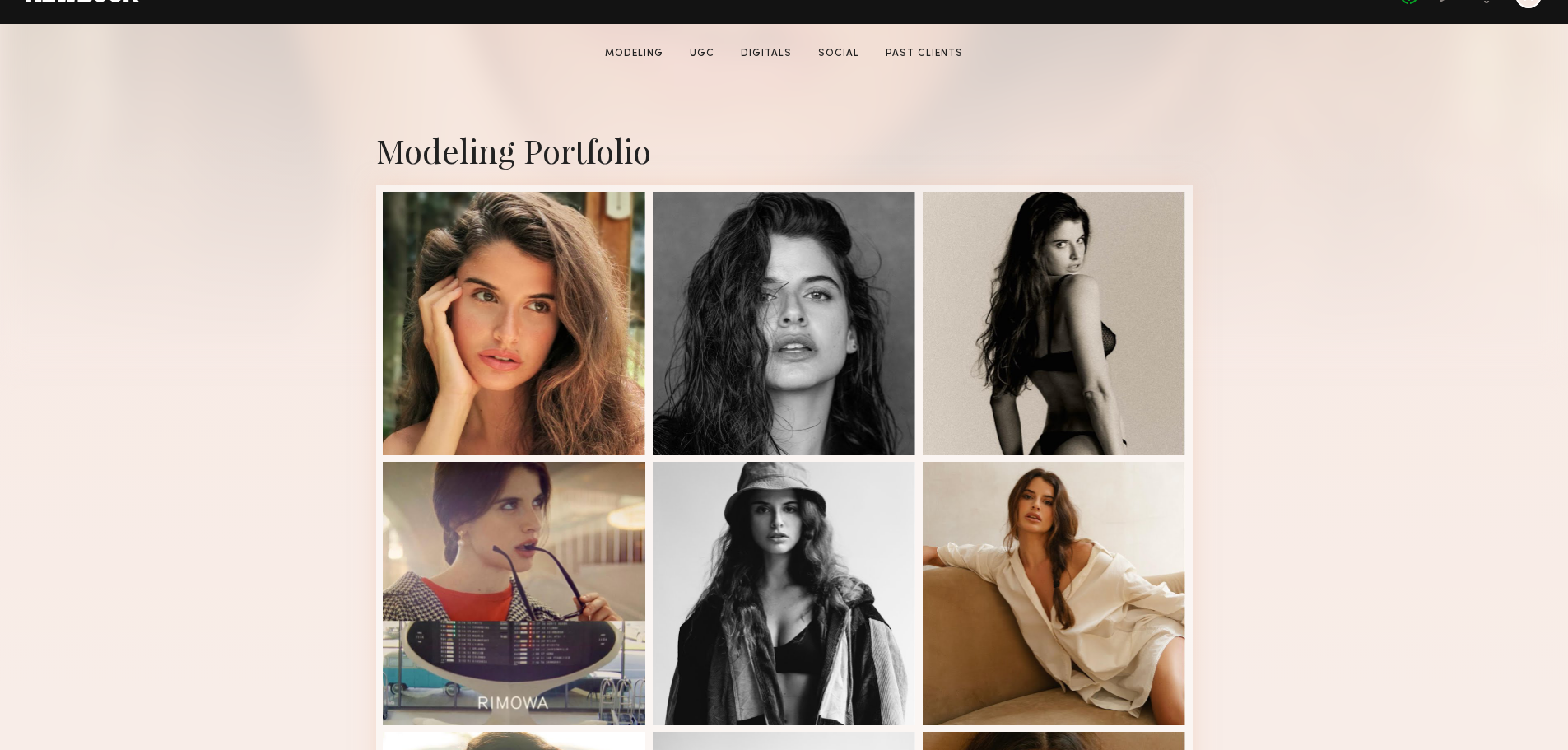
scroll to position [302, 0]
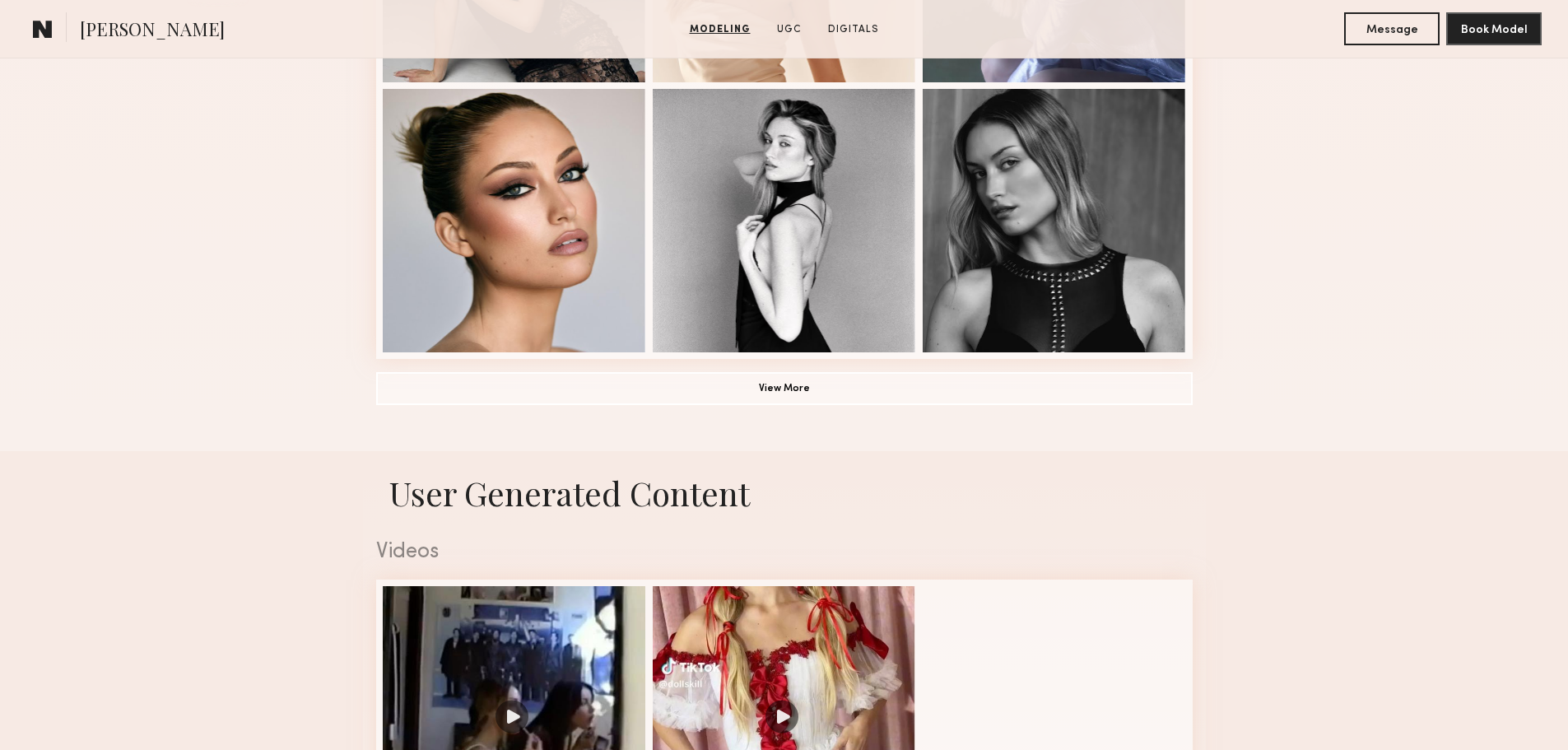
scroll to position [905, 0]
